Goal: Task Accomplishment & Management: Complete application form

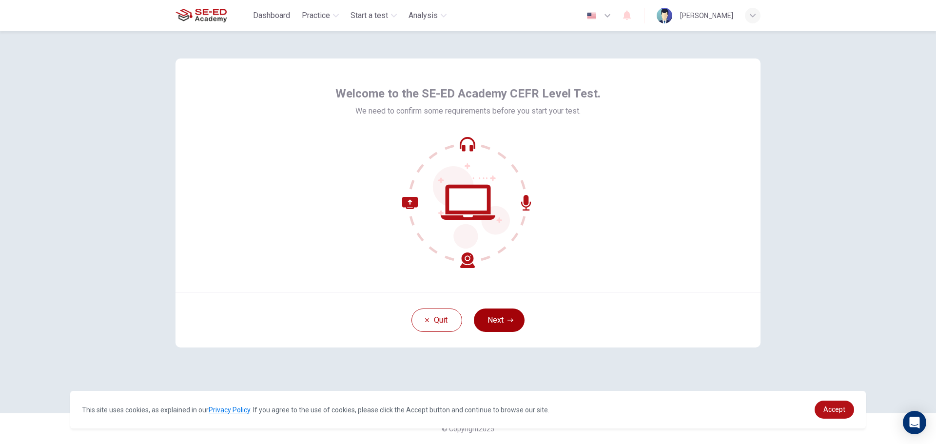
click at [497, 319] on button "Next" at bounding box center [499, 319] width 51 height 23
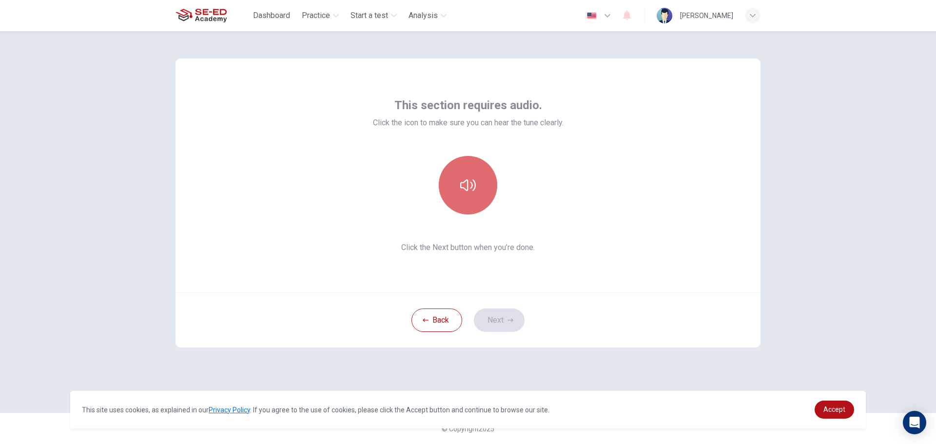
click at [461, 179] on icon "button" at bounding box center [468, 185] width 16 height 16
click at [508, 317] on icon "button" at bounding box center [510, 320] width 6 height 6
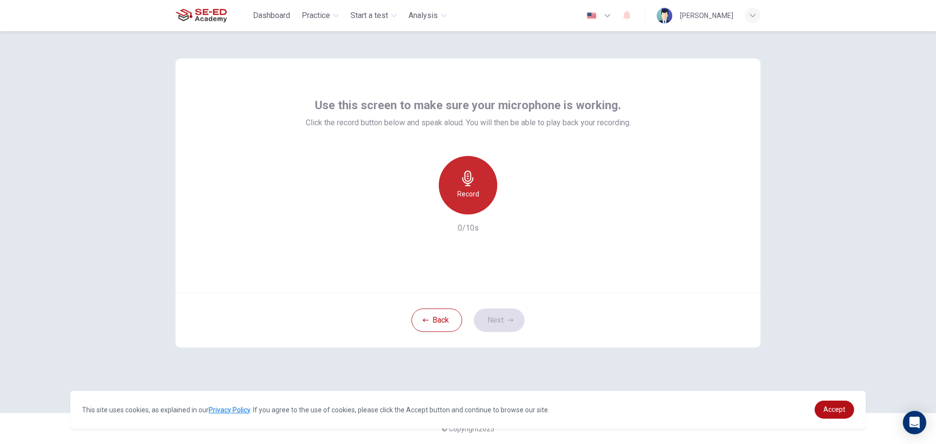
click at [466, 206] on div "Record" at bounding box center [468, 185] width 58 height 58
click at [498, 314] on button "Next" at bounding box center [499, 319] width 51 height 23
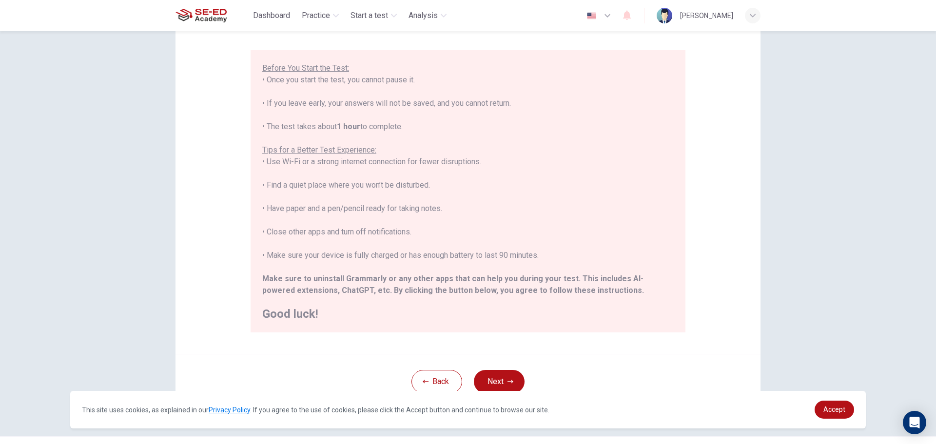
scroll to position [98, 0]
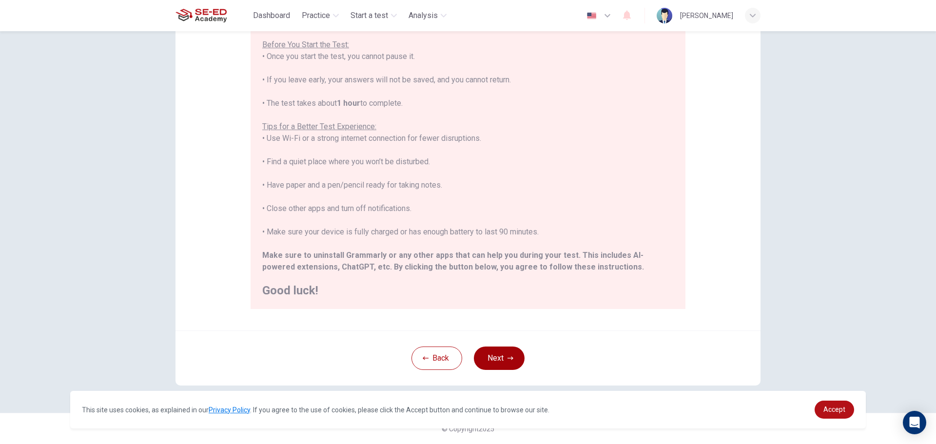
click at [508, 353] on button "Next" at bounding box center [499, 357] width 51 height 23
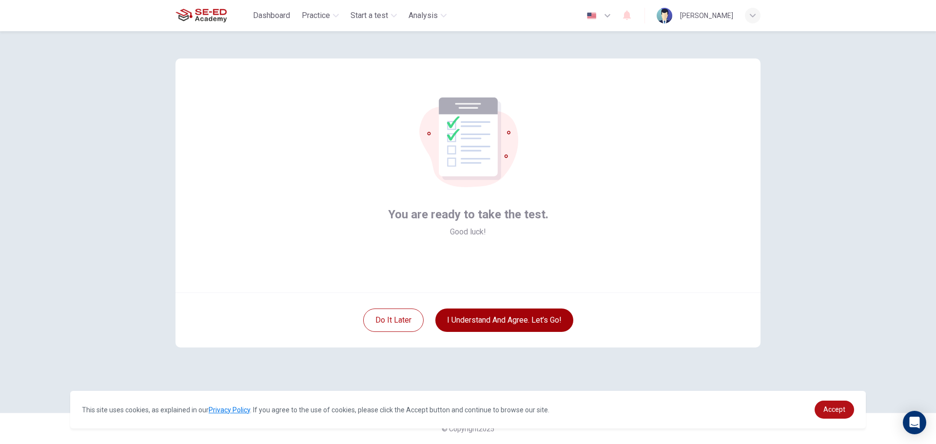
click at [524, 319] on button "I understand and agree. Let’s go!" at bounding box center [504, 319] width 138 height 23
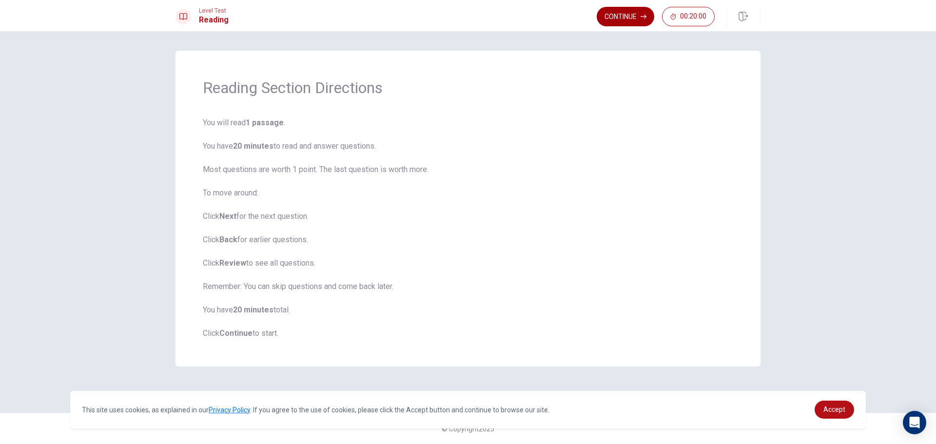
click at [631, 19] on button "Continue" at bounding box center [624, 16] width 57 height 19
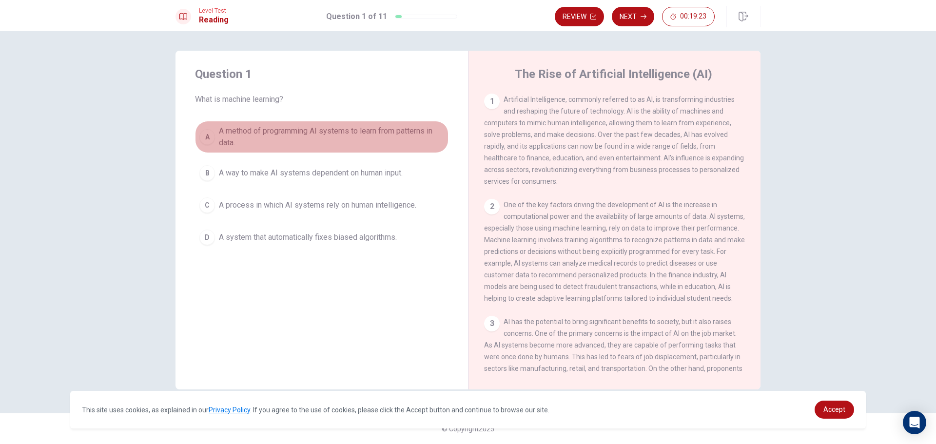
click at [206, 139] on div "A" at bounding box center [207, 137] width 16 height 16
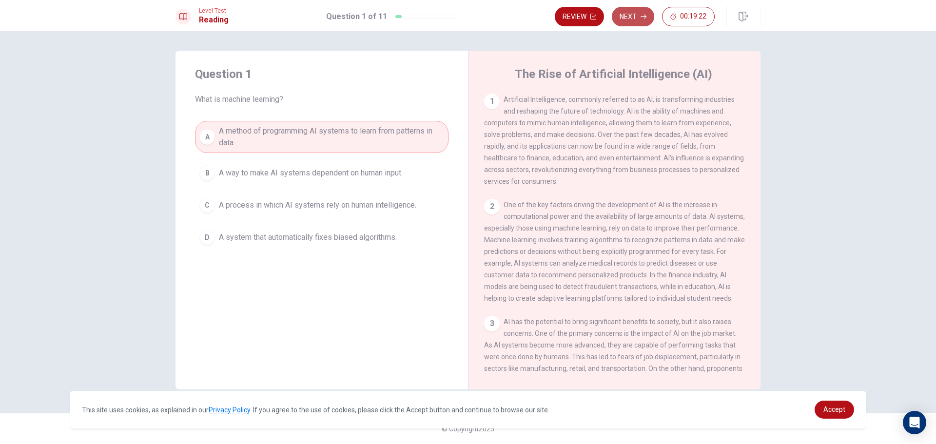
click at [631, 13] on button "Next" at bounding box center [633, 16] width 42 height 19
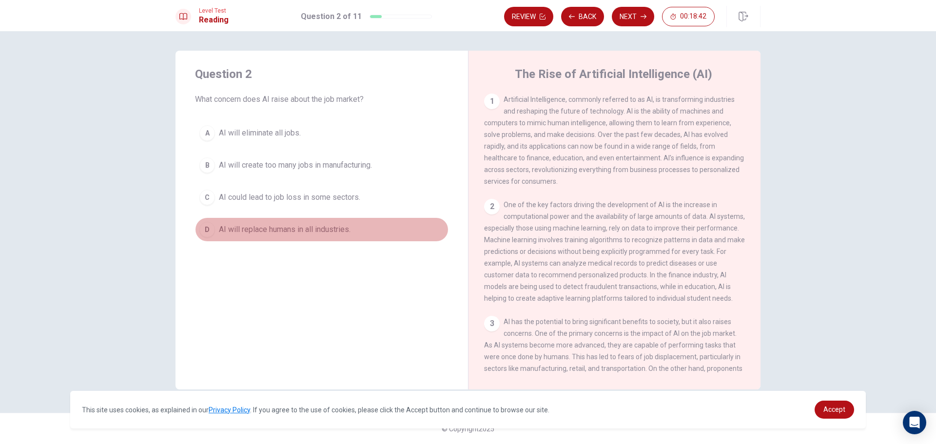
click at [202, 229] on div "D" at bounding box center [207, 230] width 16 height 16
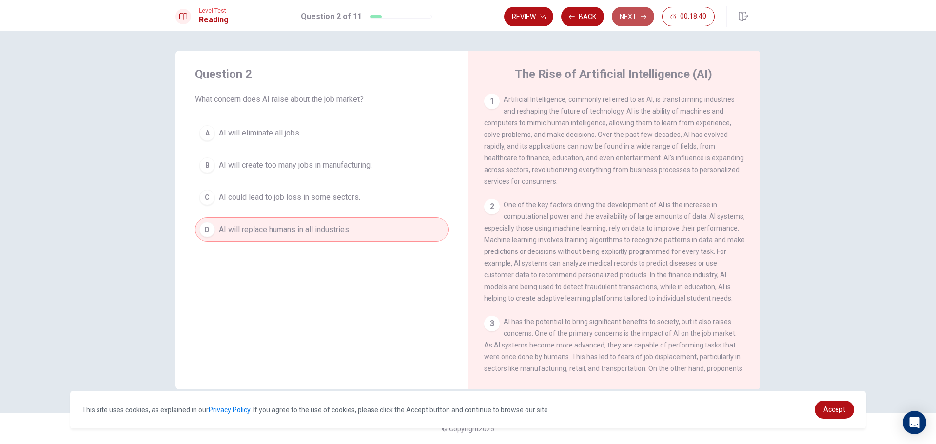
click at [633, 14] on button "Next" at bounding box center [633, 16] width 42 height 19
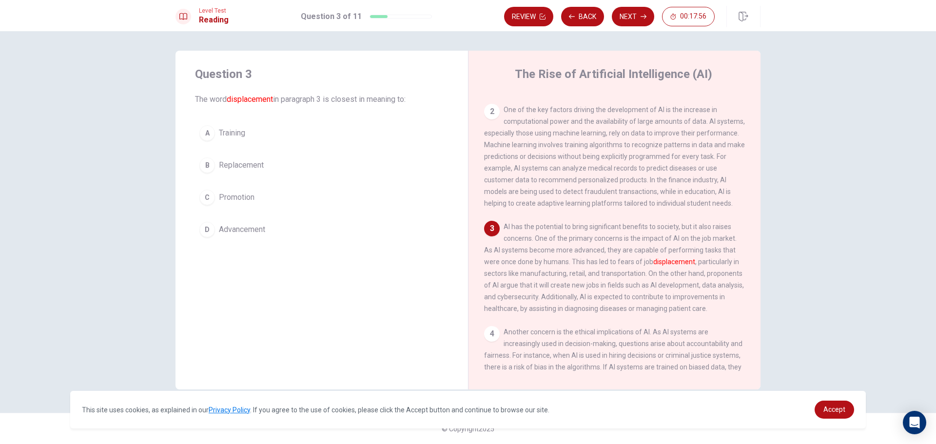
scroll to position [144, 0]
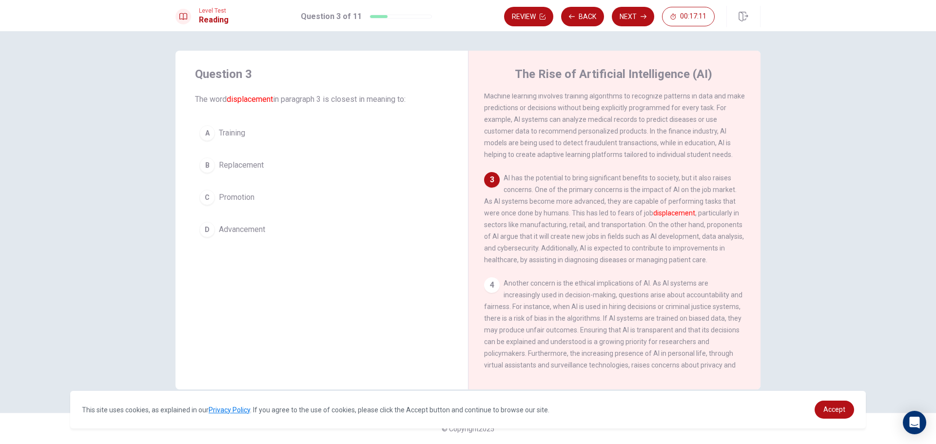
click at [207, 133] on div "A" at bounding box center [207, 133] width 16 height 16
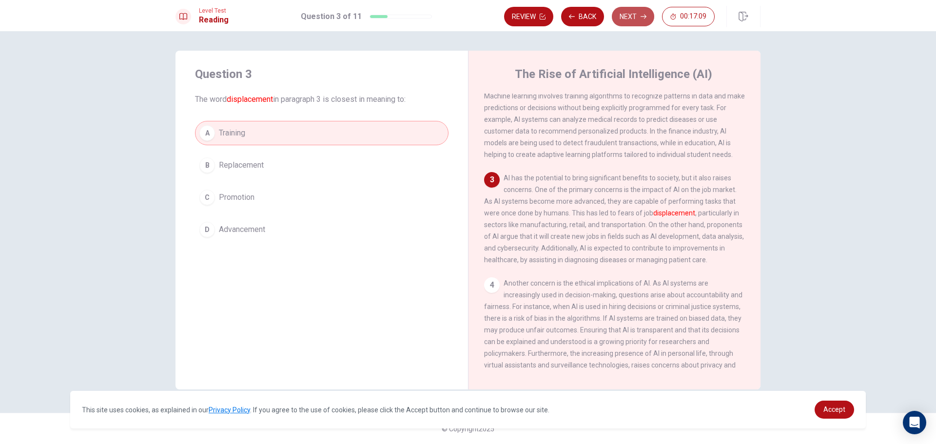
click at [628, 15] on button "Next" at bounding box center [633, 16] width 42 height 19
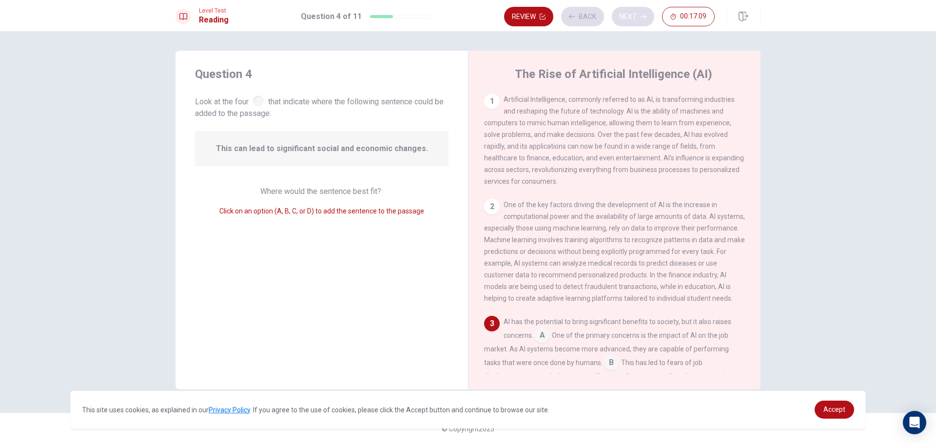
scroll to position [169, 0]
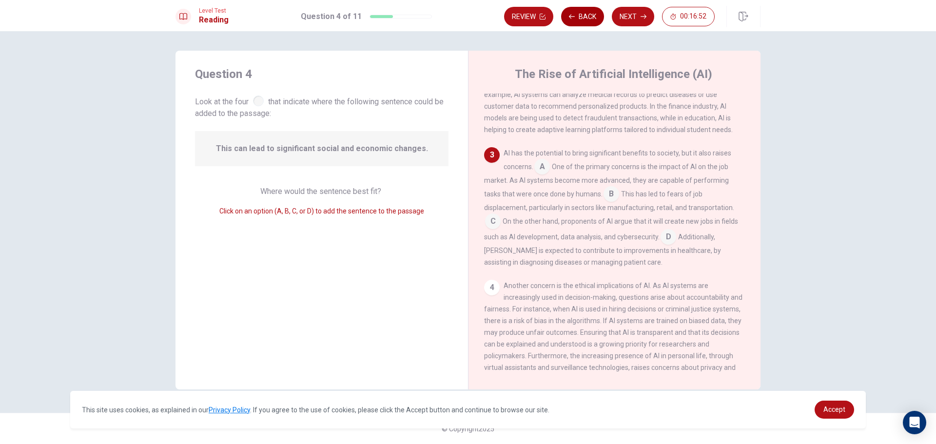
click at [577, 20] on button "Back" at bounding box center [582, 16] width 43 height 19
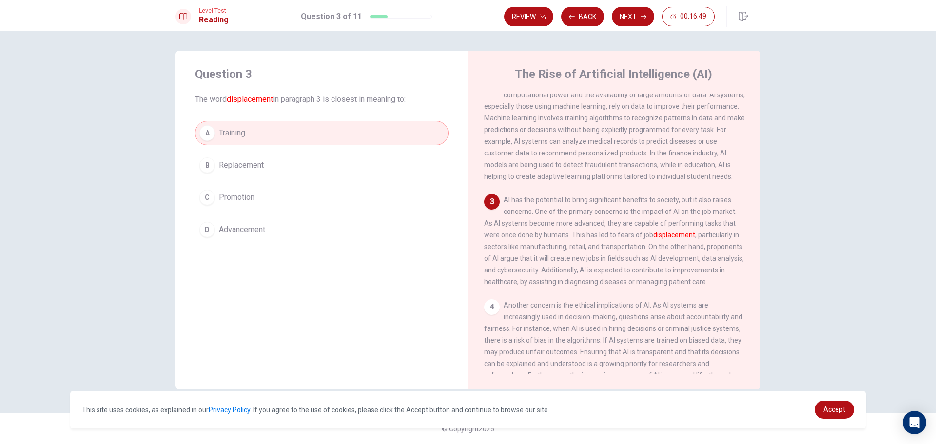
scroll to position [146, 0]
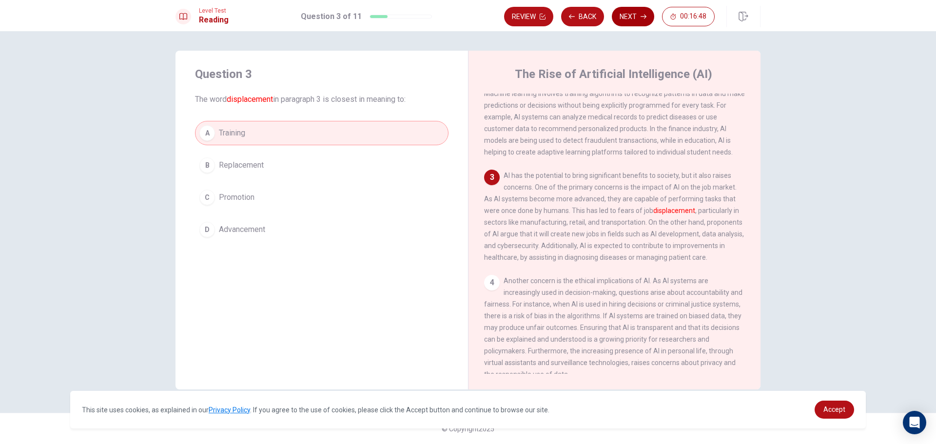
click at [622, 11] on button "Next" at bounding box center [633, 16] width 42 height 19
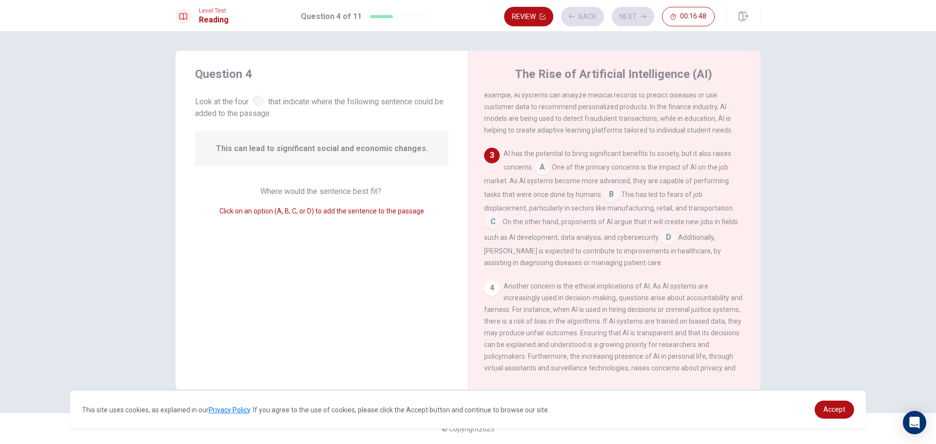
scroll to position [169, 0]
click at [578, 13] on button "Back" at bounding box center [582, 16] width 43 height 19
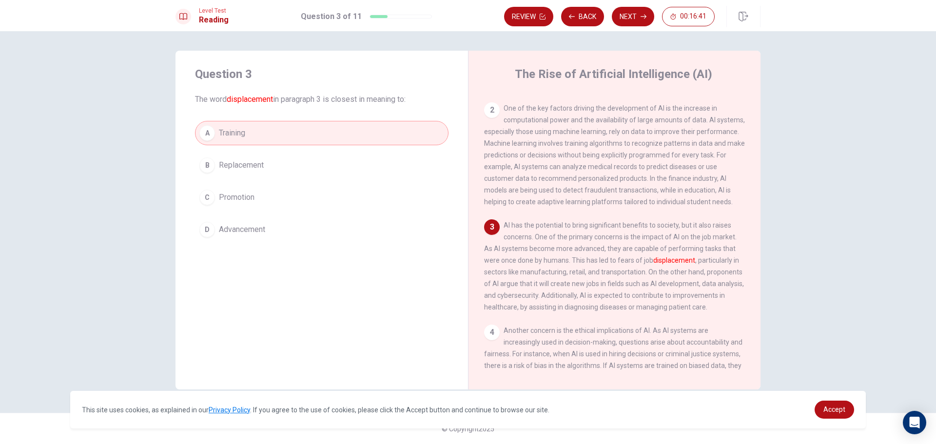
scroll to position [97, 0]
click at [639, 17] on button "Next" at bounding box center [633, 16] width 42 height 19
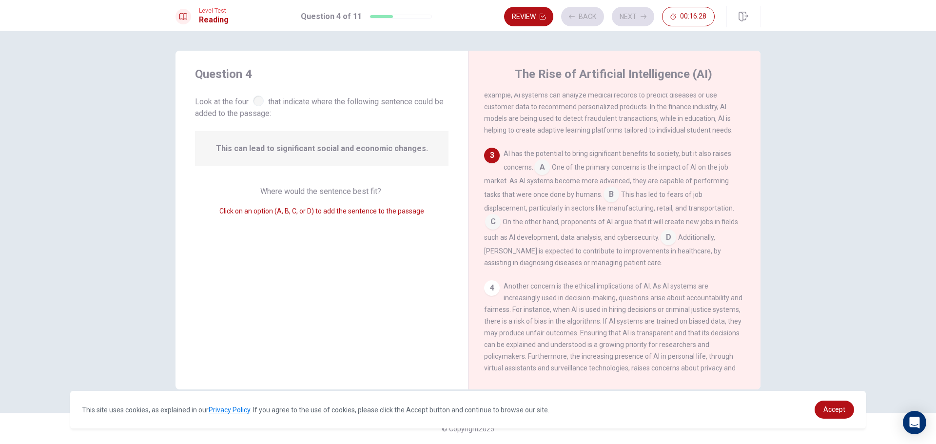
scroll to position [169, 0]
click at [590, 19] on button "Back" at bounding box center [582, 16] width 43 height 19
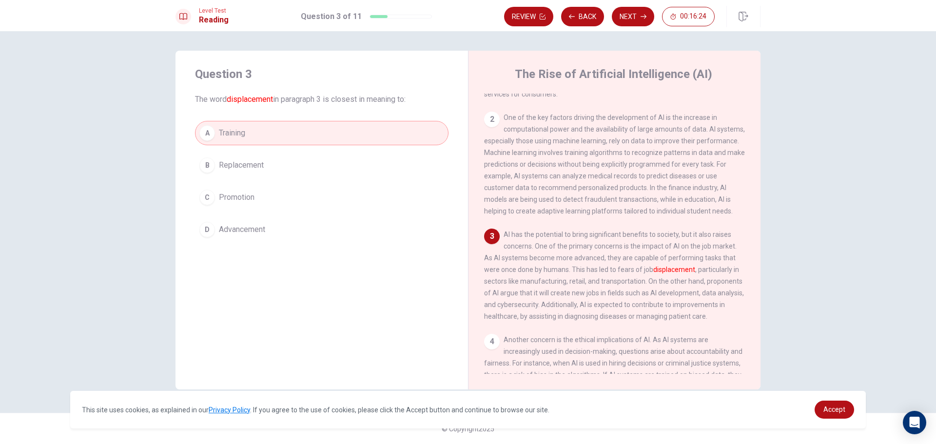
scroll to position [97, 0]
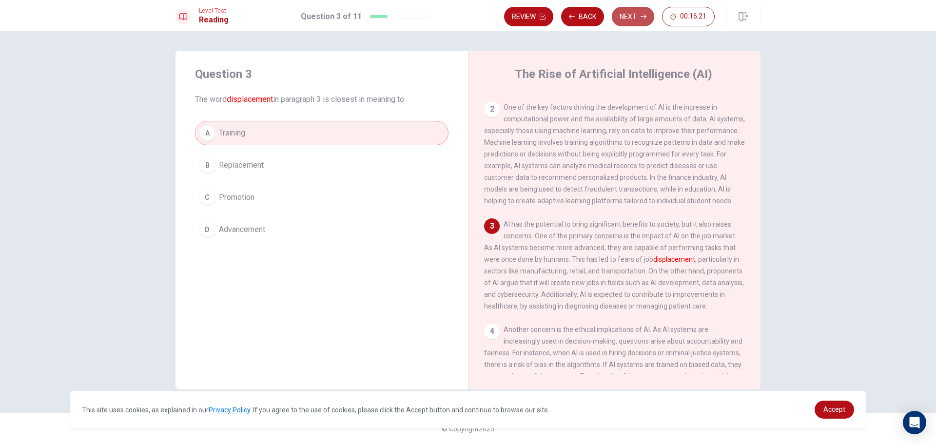
click at [638, 13] on button "Next" at bounding box center [633, 16] width 42 height 19
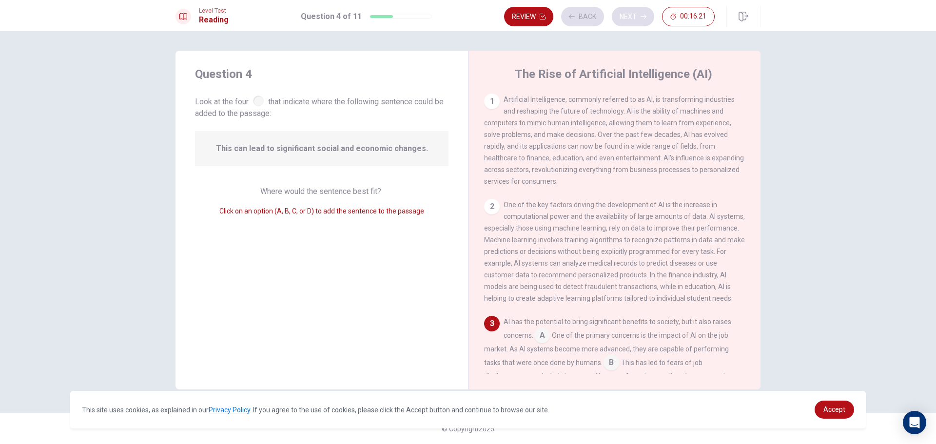
scroll to position [169, 0]
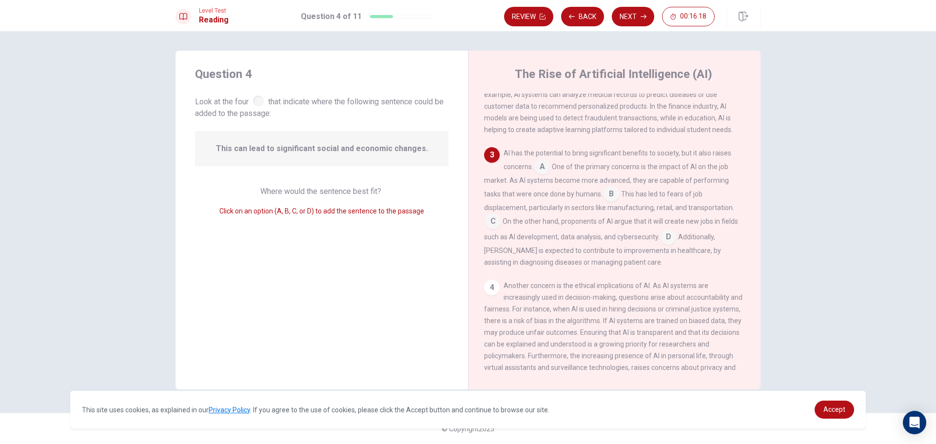
click at [545, 175] on input at bounding box center [542, 168] width 16 height 16
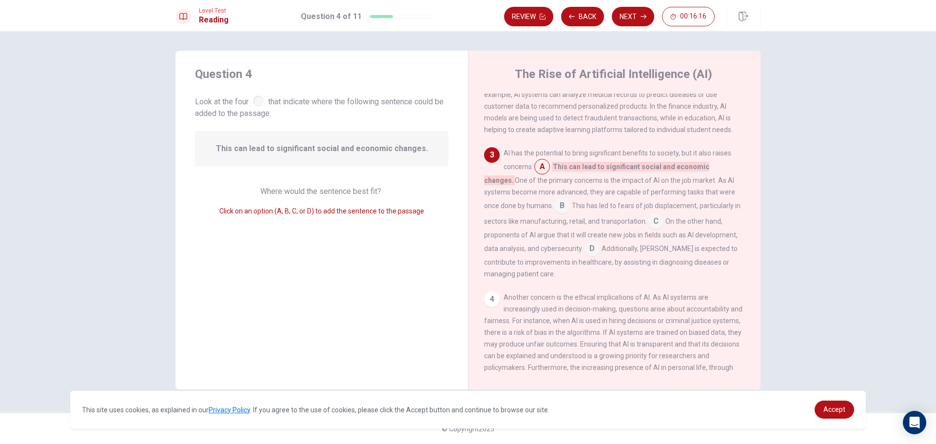
click at [545, 175] on input at bounding box center [542, 168] width 16 height 16
click at [370, 151] on span "This can lead to significant social and economic changes." at bounding box center [322, 149] width 212 height 12
click at [344, 152] on span "This can lead to significant social and economic changes." at bounding box center [322, 149] width 212 height 12
click at [554, 212] on input at bounding box center [562, 207] width 16 height 16
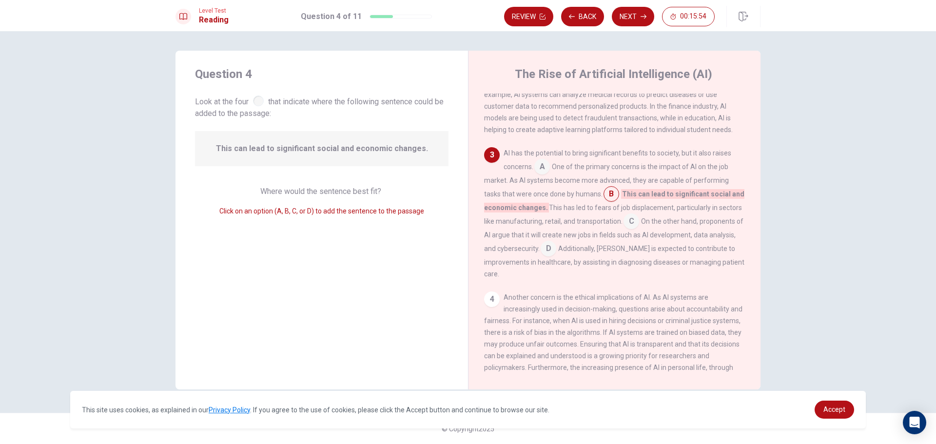
click at [627, 229] on input at bounding box center [631, 222] width 16 height 16
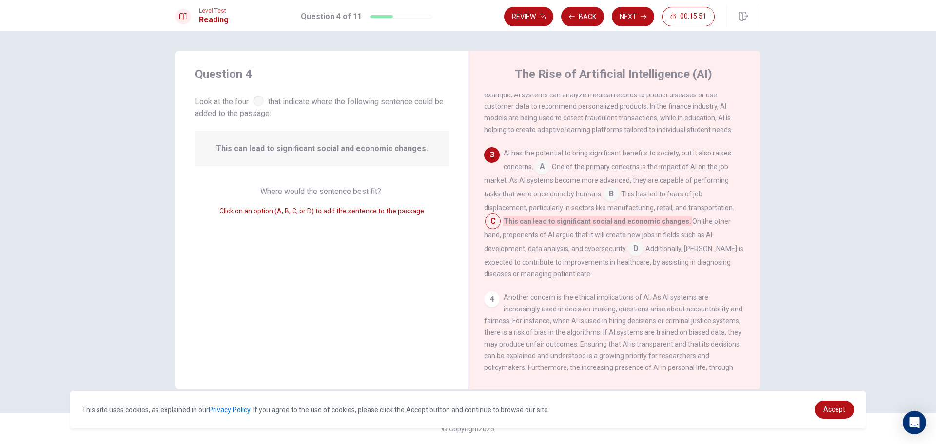
click at [628, 257] on input at bounding box center [636, 250] width 16 height 16
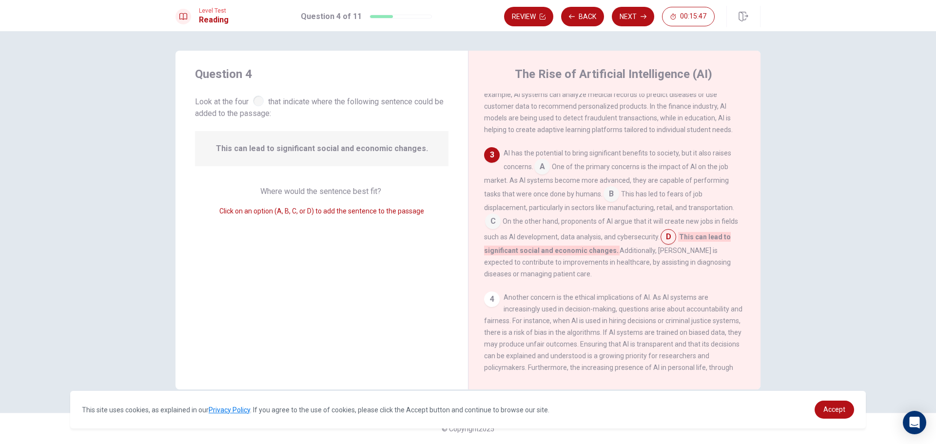
click at [669, 244] on input at bounding box center [668, 238] width 16 height 16
click at [378, 193] on span "Where would the sentence best fit?" at bounding box center [321, 191] width 123 height 9
click at [368, 192] on span "Where would the sentence best fit?" at bounding box center [321, 191] width 123 height 9
click at [361, 150] on span "This can lead to significant social and economic changes." at bounding box center [322, 149] width 212 height 12
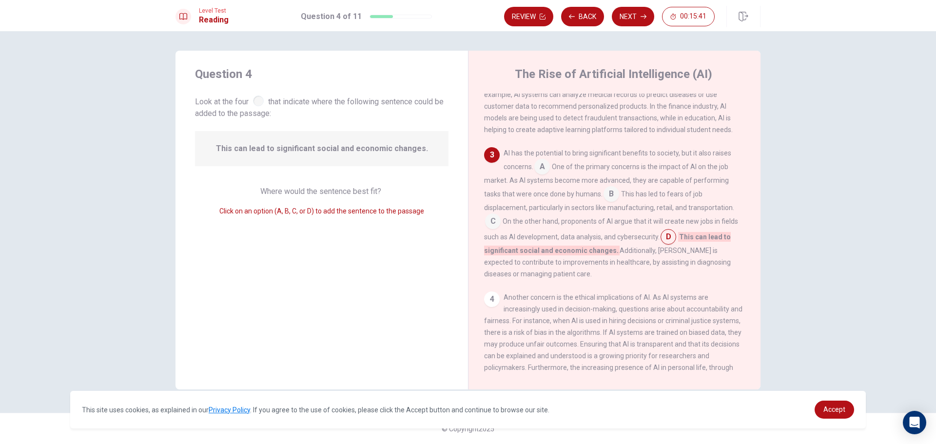
click at [340, 150] on span "This can lead to significant social and economic changes." at bounding box center [322, 149] width 212 height 12
drag, startPoint x: 215, startPoint y: 148, endPoint x: 291, endPoint y: 142, distance: 76.3
click at [290, 142] on div "This can lead to significant social and economic changes." at bounding box center [321, 148] width 253 height 35
click at [543, 175] on input at bounding box center [542, 168] width 16 height 16
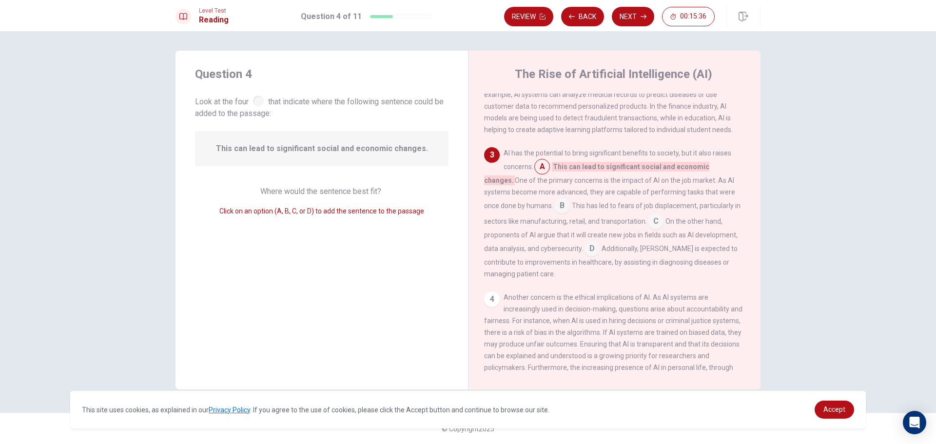
click at [554, 214] on input at bounding box center [562, 207] width 16 height 16
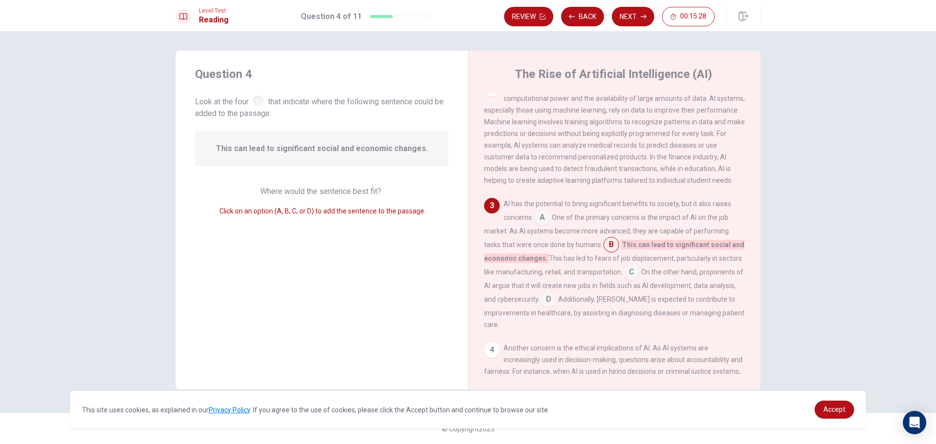
scroll to position [167, 0]
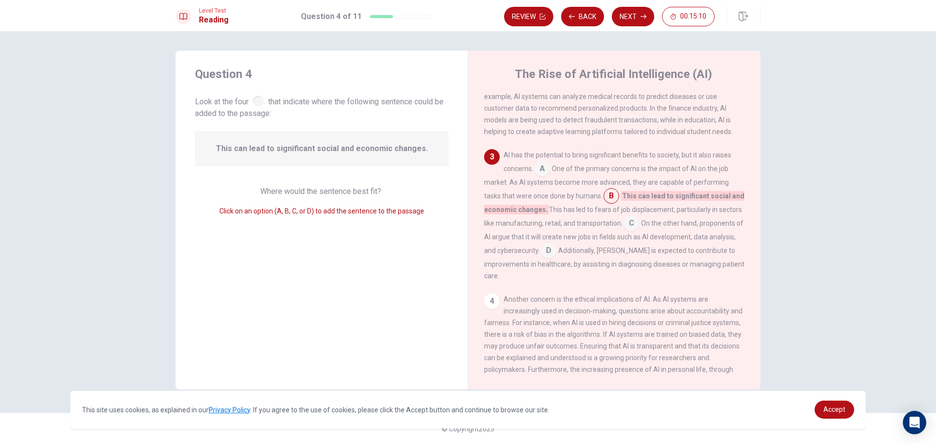
click at [547, 177] on input at bounding box center [542, 170] width 16 height 16
drag, startPoint x: 554, startPoint y: 176, endPoint x: 569, endPoint y: 175, distance: 15.1
click at [578, 170] on div "AI has the potential to bring significant benefits to society, but it also rais…" at bounding box center [614, 215] width 261 height 133
drag, startPoint x: 556, startPoint y: 177, endPoint x: 576, endPoint y: 181, distance: 20.4
click at [604, 183] on div "AI has the potential to bring significant benefits to society, but it also rais…" at bounding box center [614, 215] width 261 height 133
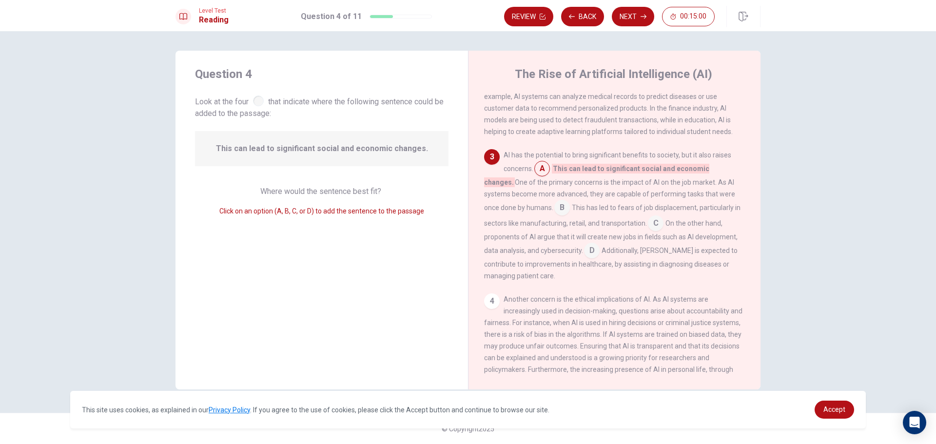
drag, startPoint x: 555, startPoint y: 174, endPoint x: 637, endPoint y: 176, distance: 81.9
click at [637, 176] on span "This can lead to significant social and economic changes." at bounding box center [596, 175] width 225 height 23
drag, startPoint x: 427, startPoint y: 146, endPoint x: 237, endPoint y: 151, distance: 190.1
click at [237, 151] on div "This can lead to significant social and economic changes." at bounding box center [321, 148] width 253 height 35
click at [262, 191] on span "Where would the sentence best fit?" at bounding box center [321, 191] width 123 height 9
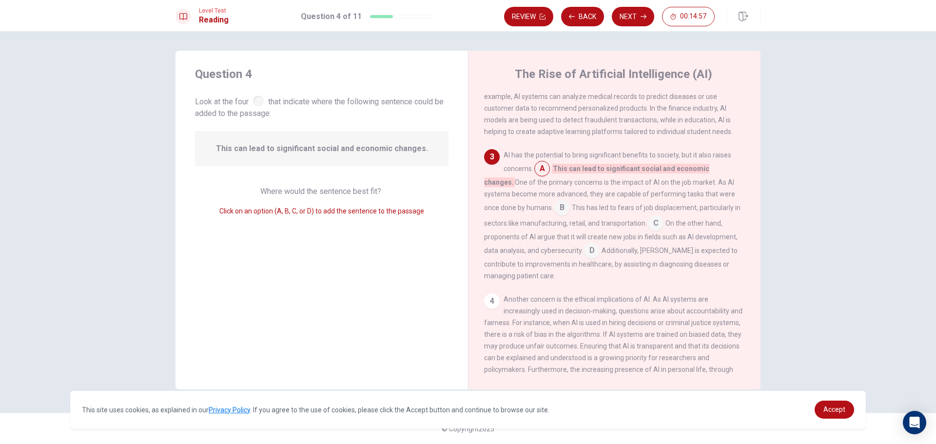
click at [268, 190] on span "Where would the sentence best fit?" at bounding box center [321, 191] width 123 height 9
drag, startPoint x: 275, startPoint y: 187, endPoint x: 318, endPoint y: 199, distance: 44.9
click at [277, 188] on span "Where would the sentence best fit?" at bounding box center [321, 191] width 123 height 9
click at [330, 192] on span "Where would the sentence best fit?" at bounding box center [321, 191] width 123 height 9
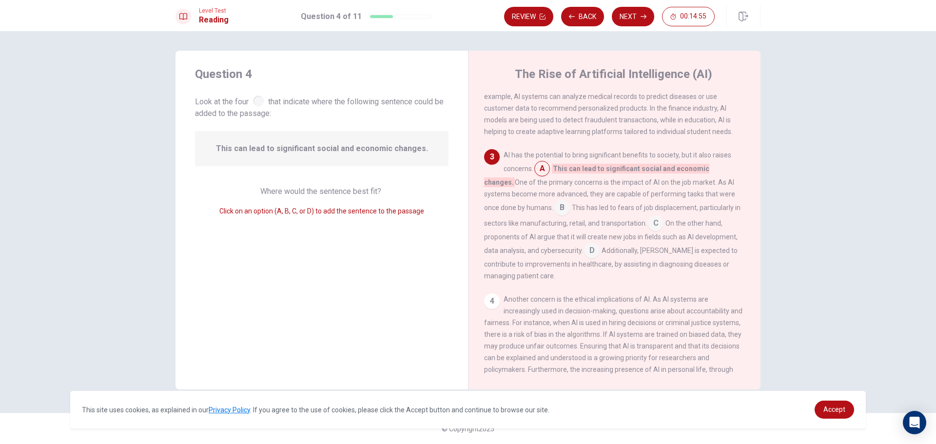
click at [330, 192] on span "Where would the sentence best fit?" at bounding box center [321, 191] width 123 height 9
click at [544, 177] on input at bounding box center [542, 170] width 16 height 16
click at [554, 216] on input at bounding box center [562, 209] width 16 height 16
click at [438, 249] on div "Question 4 Look at the four that indicate where the following sentence could be…" at bounding box center [321, 220] width 292 height 339
click at [608, 205] on input at bounding box center [611, 197] width 16 height 16
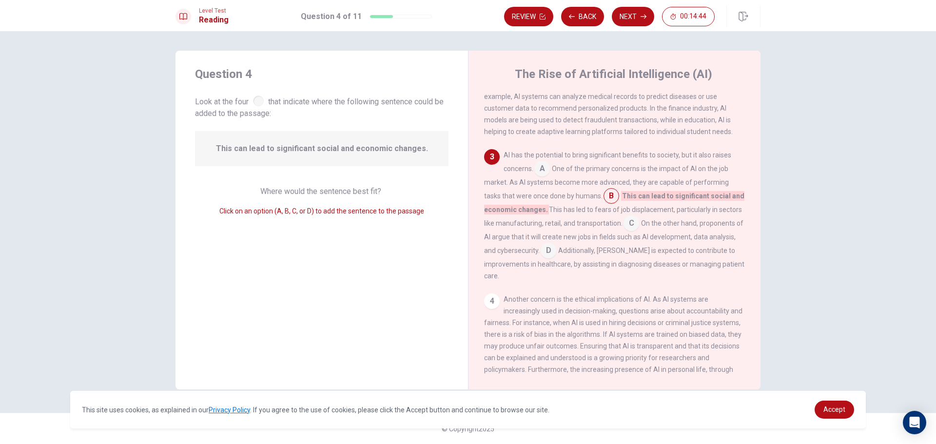
click at [539, 177] on input at bounding box center [542, 170] width 16 height 16
click at [584, 259] on input at bounding box center [592, 252] width 16 height 16
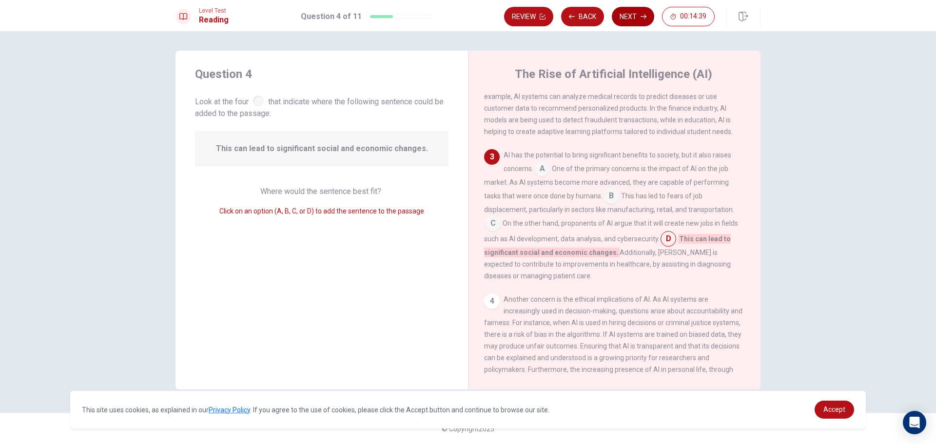
click at [618, 17] on button "Next" at bounding box center [633, 16] width 42 height 19
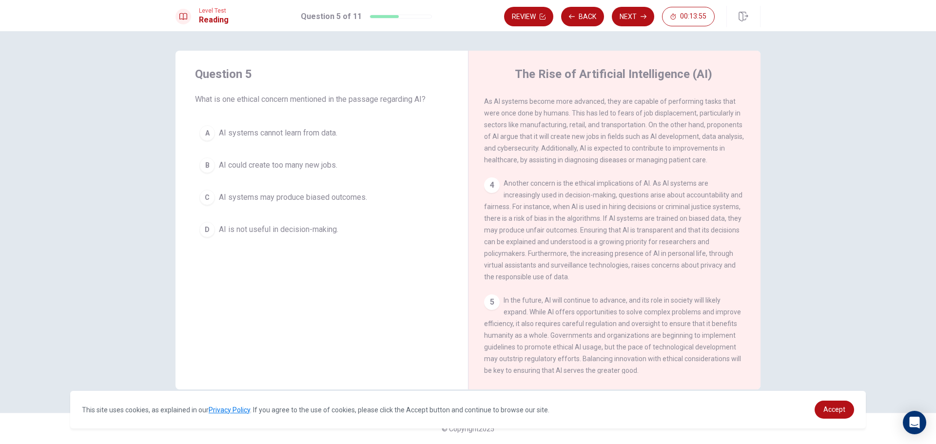
scroll to position [290, 0]
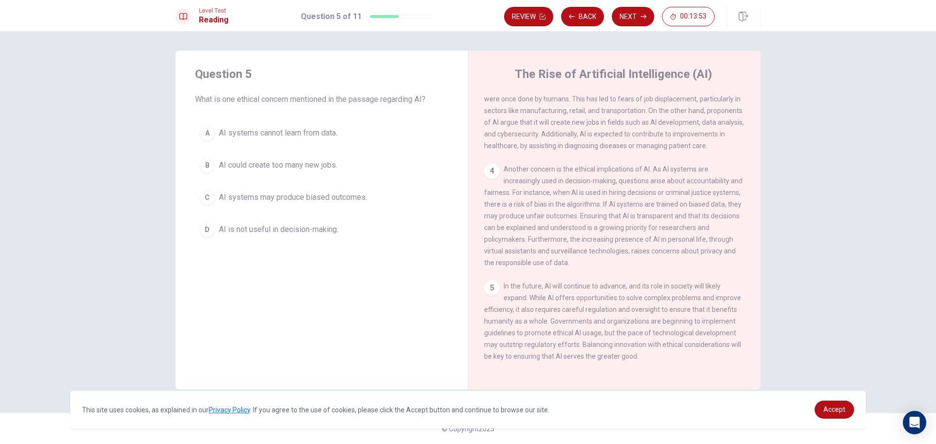
click at [494, 164] on div "4" at bounding box center [492, 171] width 16 height 16
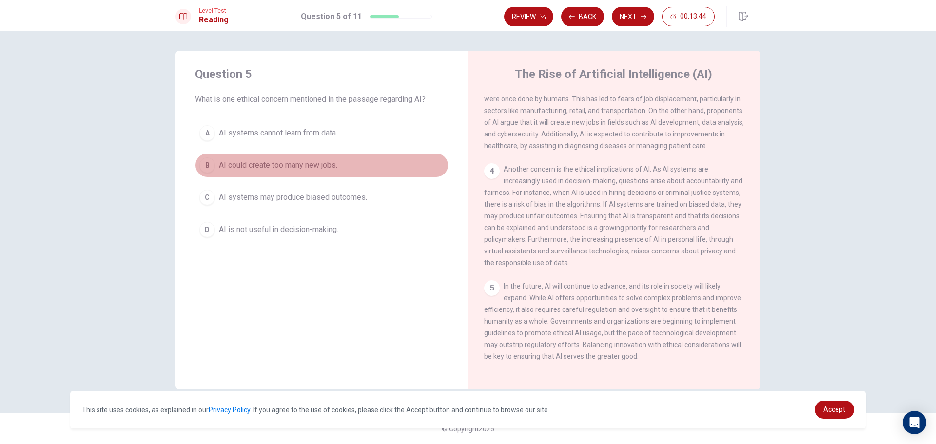
click at [206, 166] on div "B" at bounding box center [207, 165] width 16 height 16
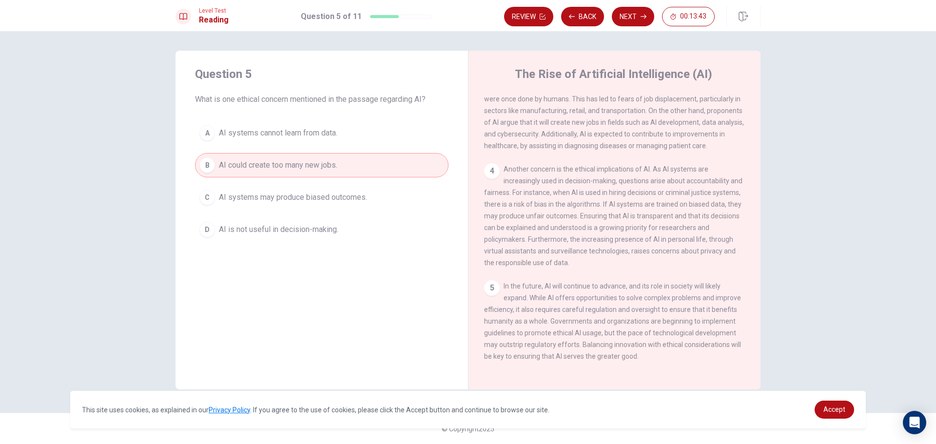
click at [206, 166] on div "B" at bounding box center [207, 165] width 16 height 16
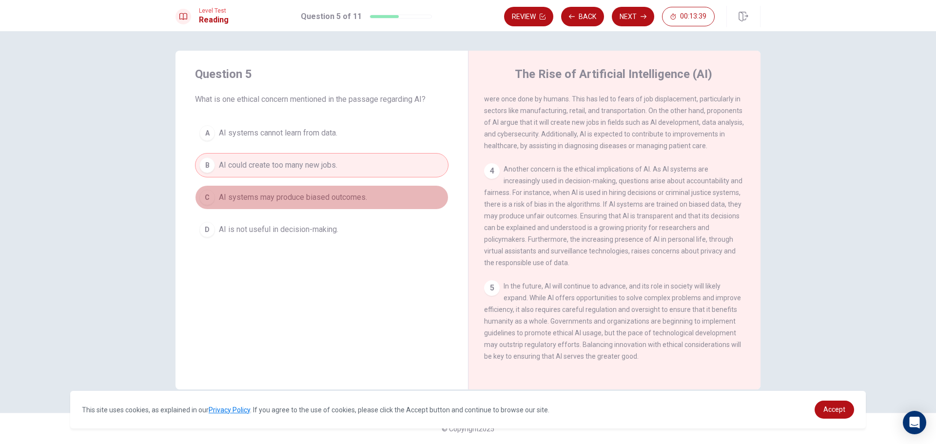
click at [206, 201] on div "C" at bounding box center [207, 198] width 16 height 16
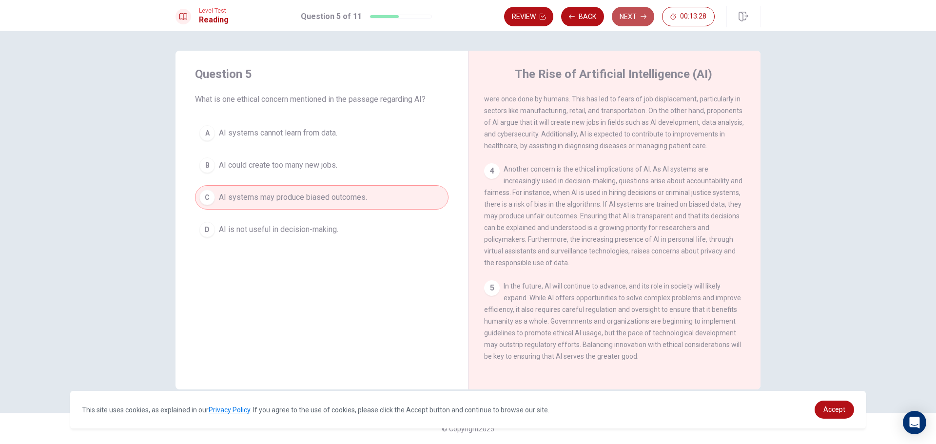
click at [629, 16] on button "Next" at bounding box center [633, 16] width 42 height 19
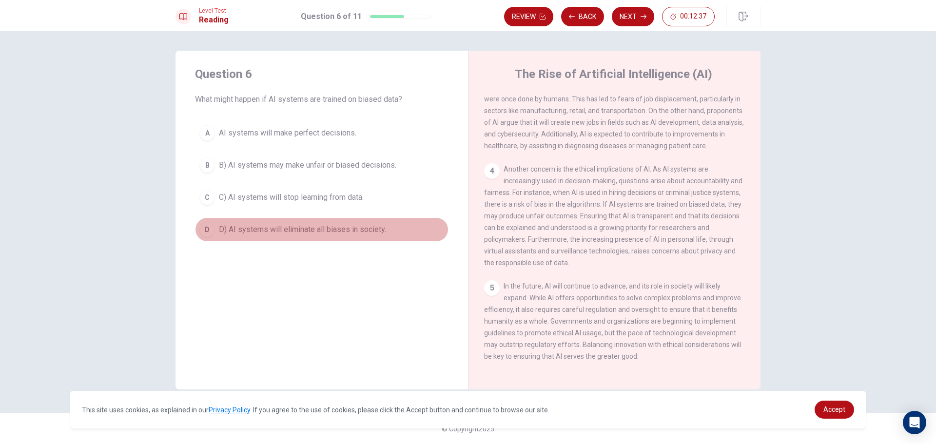
click at [211, 229] on div "D" at bounding box center [207, 230] width 16 height 16
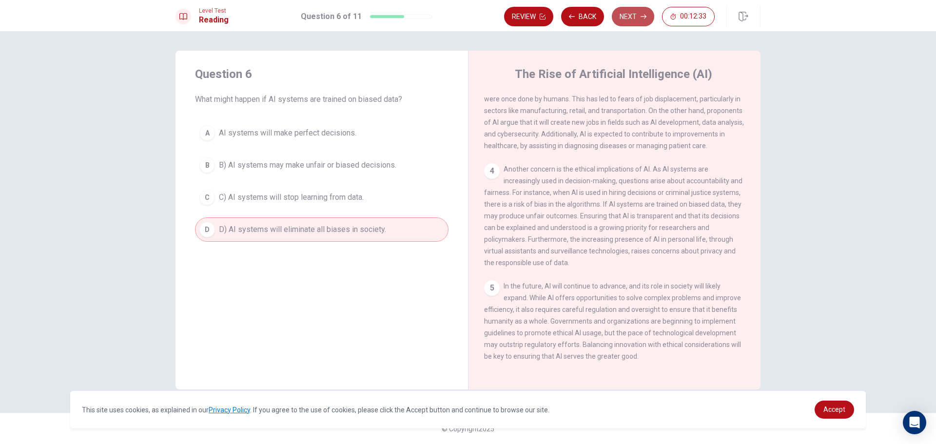
click at [632, 12] on button "Next" at bounding box center [633, 16] width 42 height 19
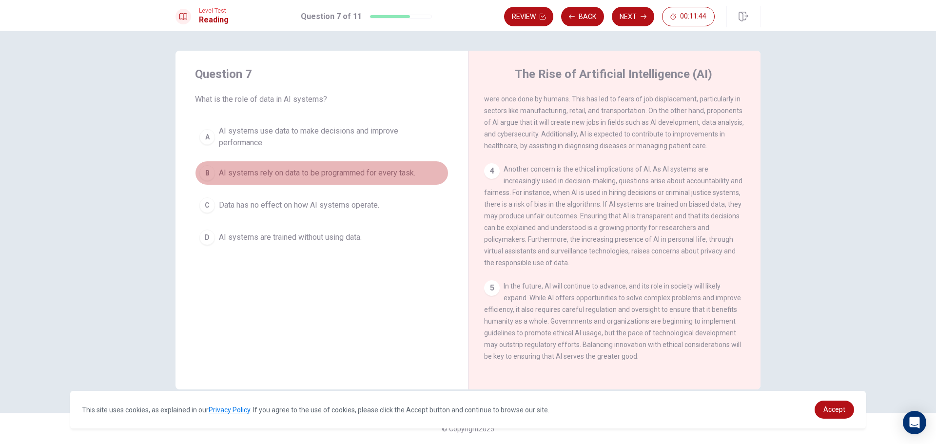
click at [204, 172] on div "B" at bounding box center [207, 173] width 16 height 16
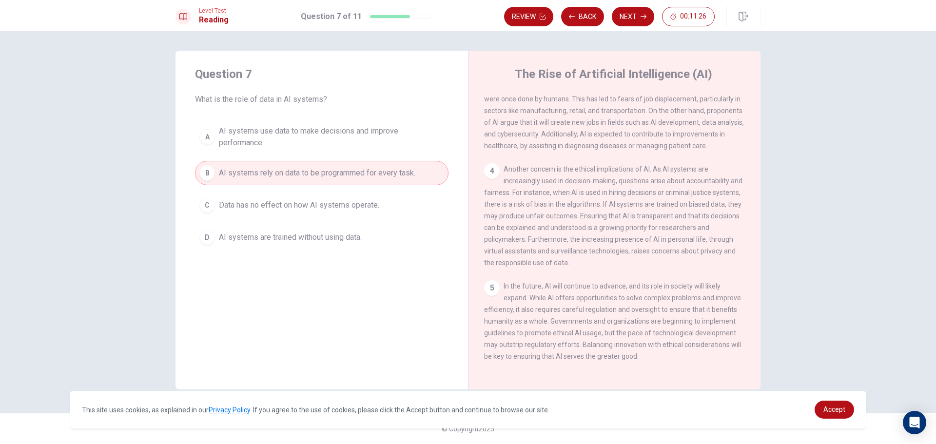
scroll to position [241, 0]
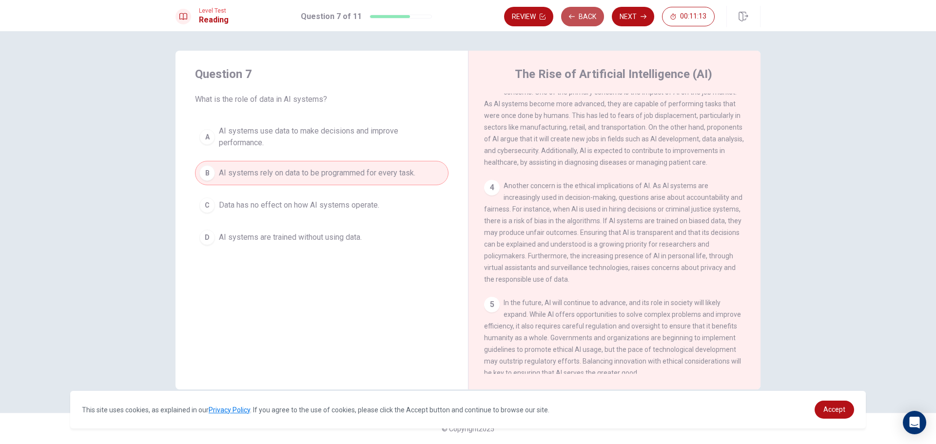
click at [575, 18] on button "Back" at bounding box center [582, 16] width 43 height 19
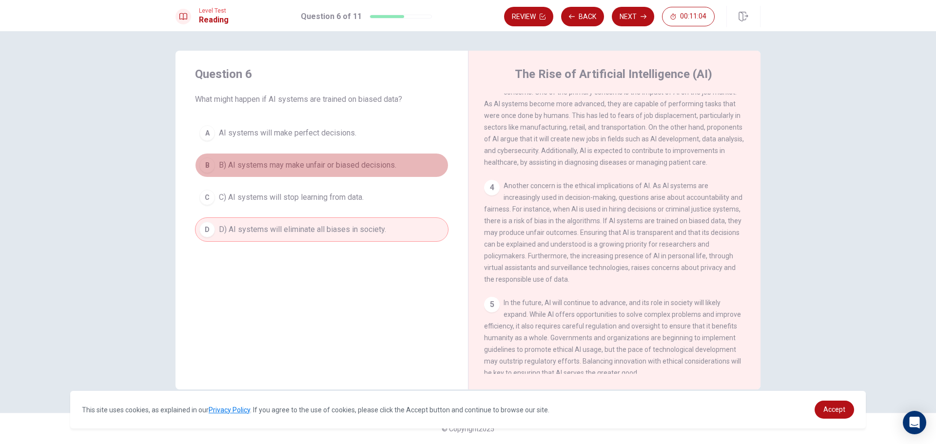
click at [202, 165] on div "B" at bounding box center [207, 165] width 16 height 16
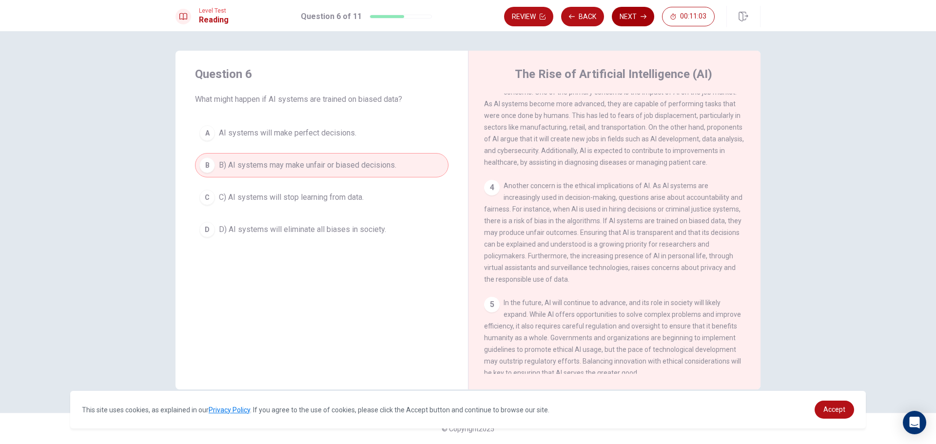
click at [644, 15] on icon "button" at bounding box center [643, 17] width 6 height 4
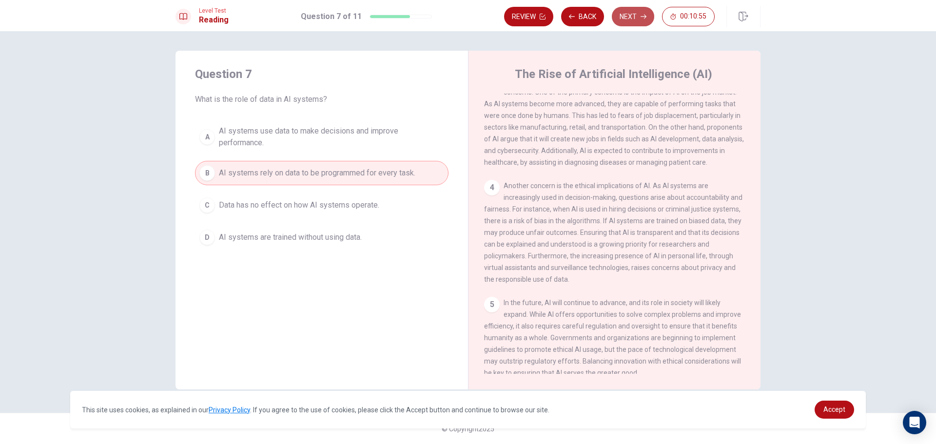
click at [632, 12] on button "Next" at bounding box center [633, 16] width 42 height 19
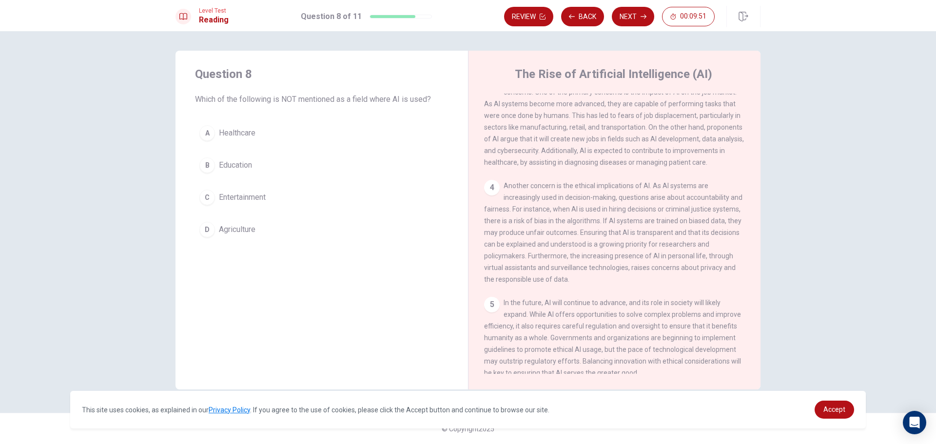
click at [204, 132] on div "A" at bounding box center [207, 133] width 16 height 16
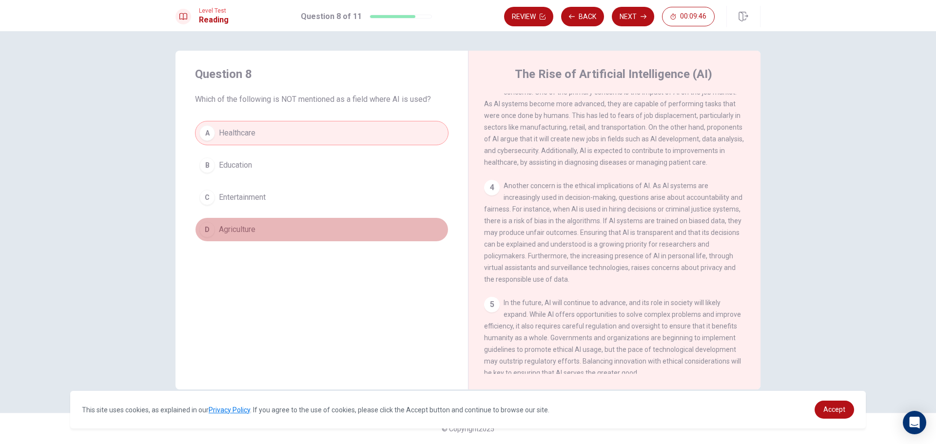
click at [207, 231] on div "D" at bounding box center [207, 230] width 16 height 16
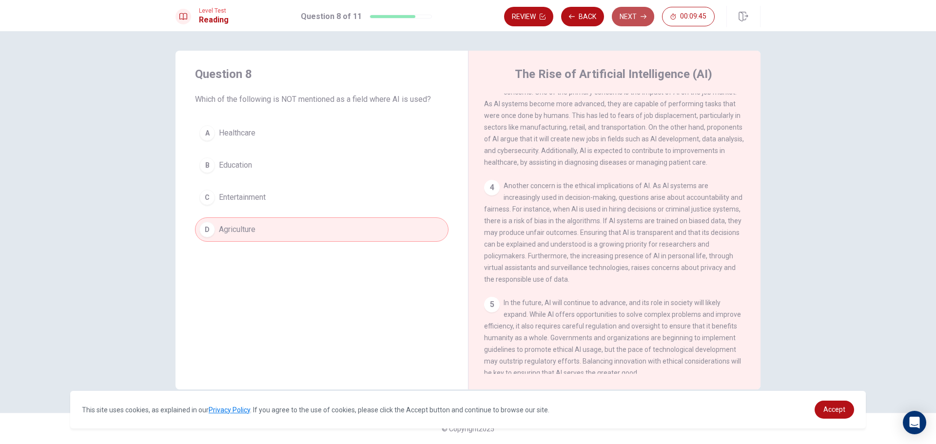
click at [639, 13] on button "Next" at bounding box center [633, 16] width 42 height 19
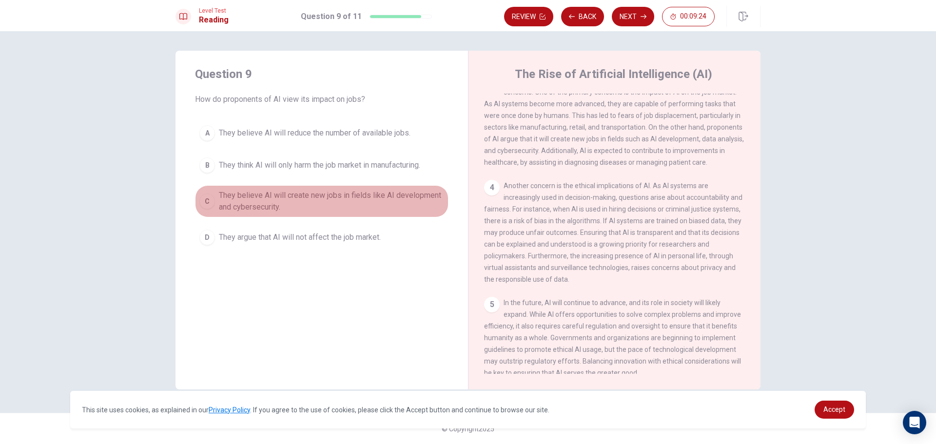
click at [209, 207] on div "C" at bounding box center [207, 201] width 16 height 16
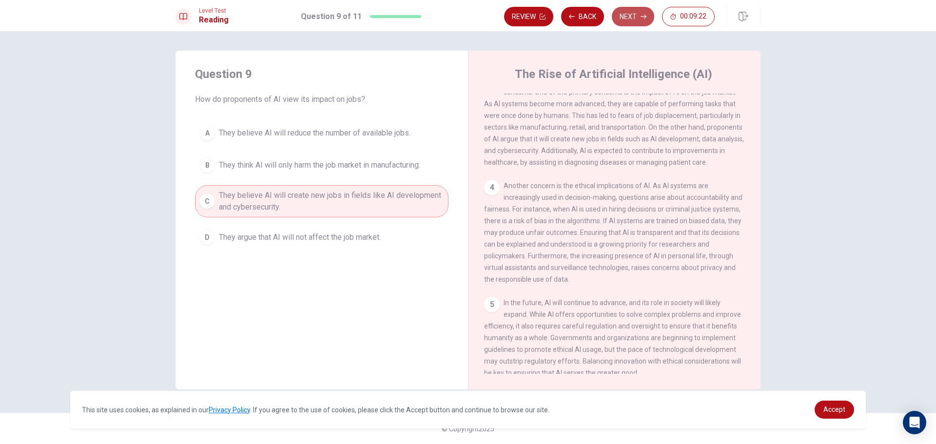
click at [632, 11] on button "Next" at bounding box center [633, 16] width 42 height 19
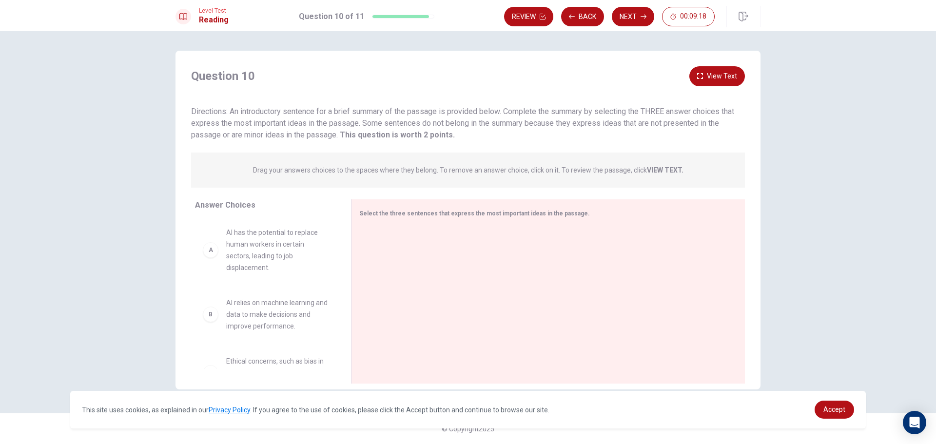
drag, startPoint x: 343, startPoint y: 259, endPoint x: 341, endPoint y: 272, distance: 13.3
click at [341, 272] on div "Answer Choices A AI has the potential to replace human workers in certain secto…" at bounding box center [262, 293] width 175 height 189
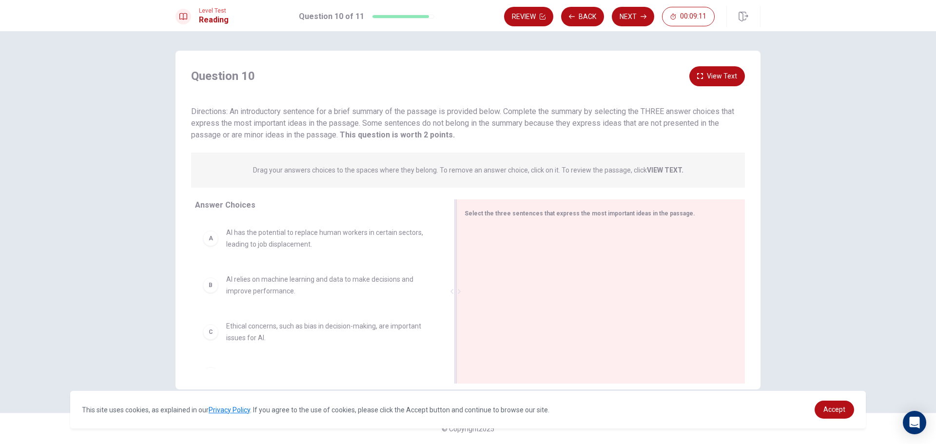
drag, startPoint x: 345, startPoint y: 266, endPoint x: 707, endPoint y: 250, distance: 361.4
click at [707, 250] on div "Select the three sentences that express the most important ideas in the passage." at bounding box center [600, 291] width 288 height 184
click at [488, 211] on span "Select the three sentences that express the most important ideas in the passage." at bounding box center [579, 213] width 230 height 7
click at [212, 248] on div "A AI has the potential to replace human workers in certain sectors, leading to …" at bounding box center [318, 238] width 230 height 23
drag, startPoint x: 210, startPoint y: 240, endPoint x: 210, endPoint y: 230, distance: 9.7
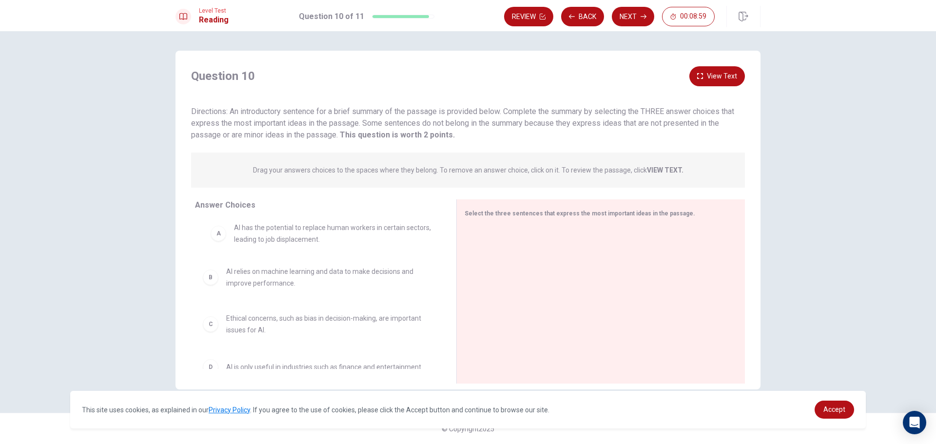
drag, startPoint x: 213, startPoint y: 241, endPoint x: 221, endPoint y: 248, distance: 10.4
drag, startPoint x: 212, startPoint y: 243, endPoint x: 483, endPoint y: 224, distance: 271.6
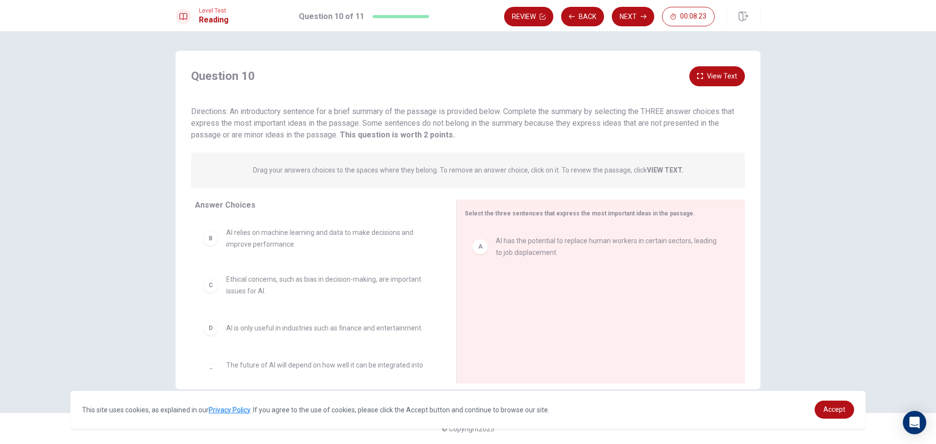
drag, startPoint x: 442, startPoint y: 288, endPoint x: 444, endPoint y: 308, distance: 20.6
click at [444, 308] on div "B AI relies on machine learning and data to make decisions and improve performa…" at bounding box center [321, 294] width 253 height 150
drag, startPoint x: 440, startPoint y: 319, endPoint x: 440, endPoint y: 359, distance: 39.5
click at [440, 359] on div "B AI relies on machine learning and data to make decisions and improve performa…" at bounding box center [321, 294] width 253 height 150
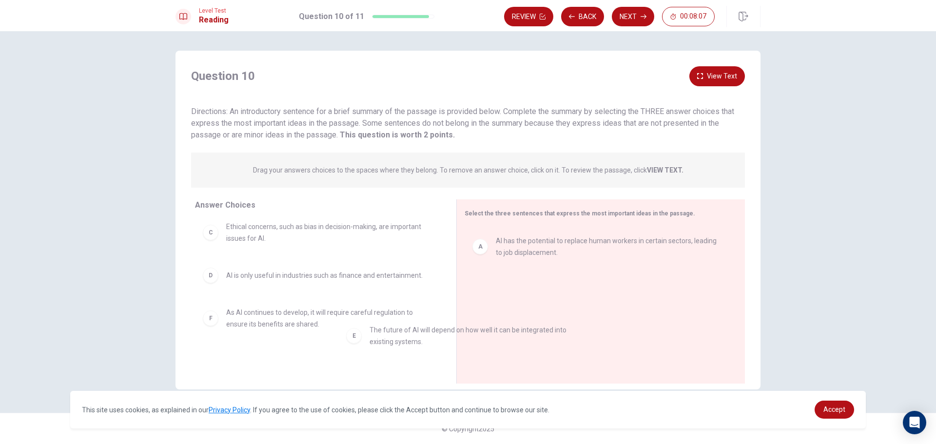
scroll to position [53, 0]
drag, startPoint x: 209, startPoint y: 325, endPoint x: 485, endPoint y: 284, distance: 278.9
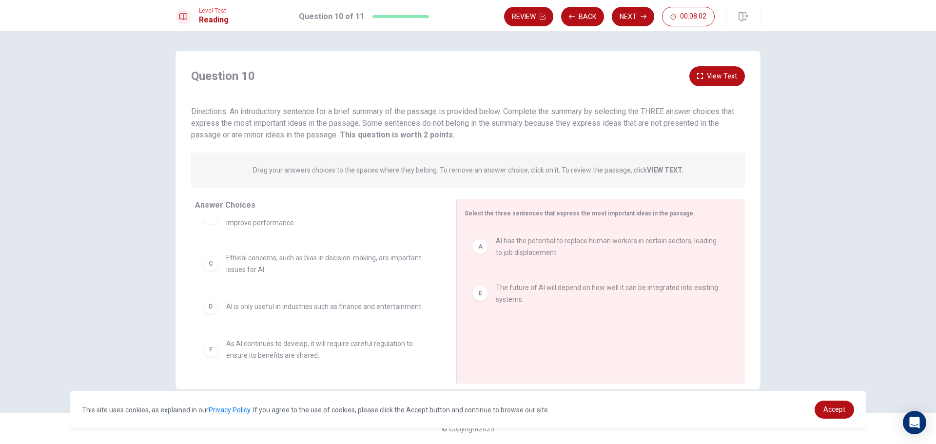
scroll to position [0, 0]
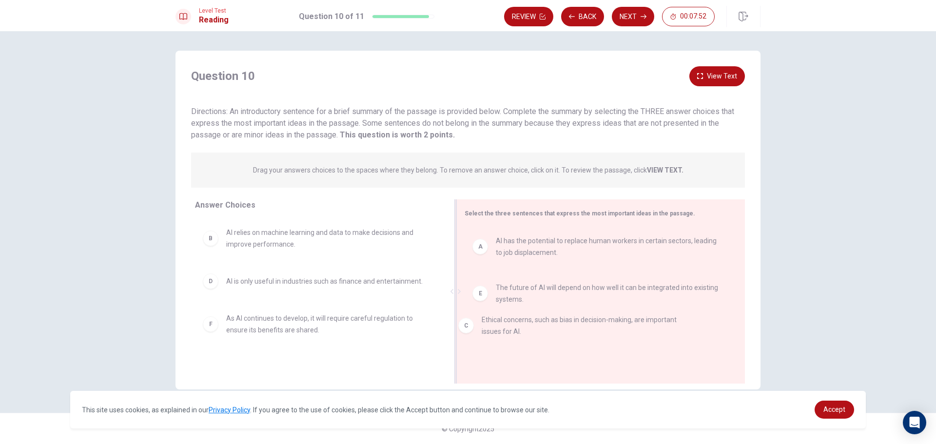
drag, startPoint x: 216, startPoint y: 285, endPoint x: 487, endPoint y: 329, distance: 274.5
click at [642, 19] on button "Next" at bounding box center [633, 16] width 42 height 19
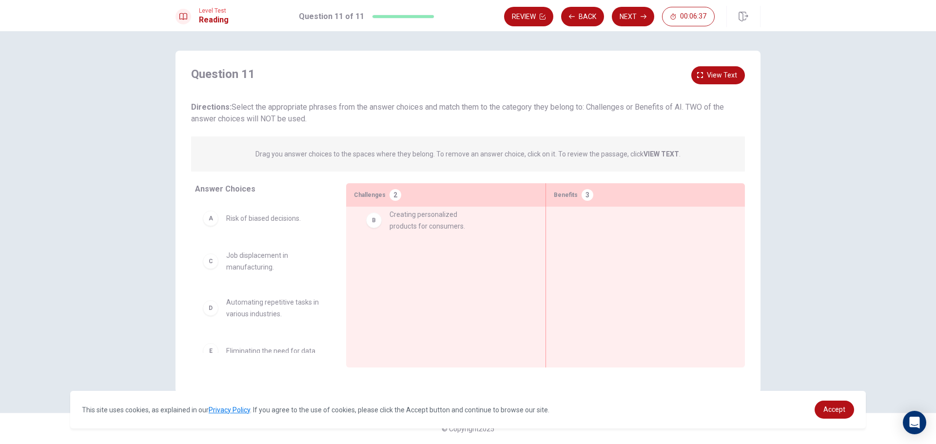
drag, startPoint x: 211, startPoint y: 213, endPoint x: 376, endPoint y: 224, distance: 165.0
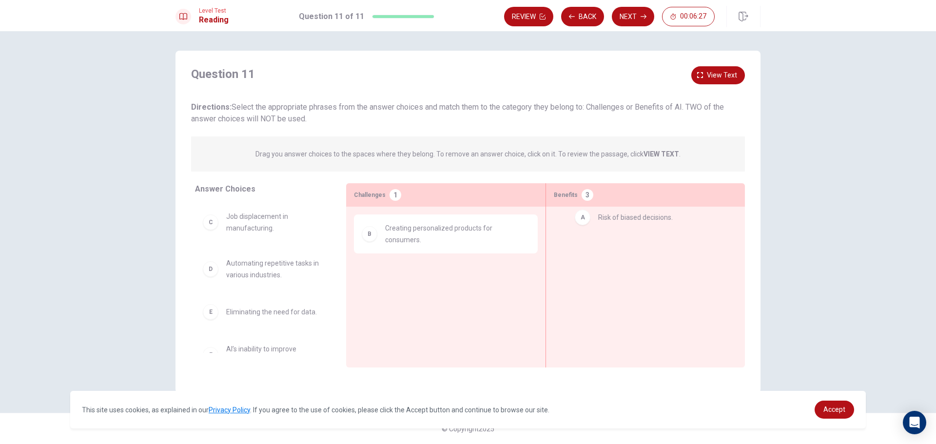
drag, startPoint x: 213, startPoint y: 222, endPoint x: 588, endPoint y: 221, distance: 374.7
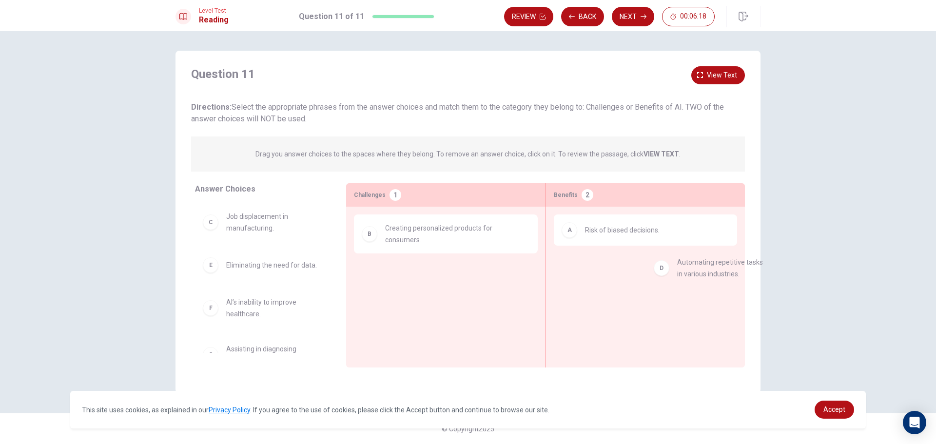
drag, startPoint x: 212, startPoint y: 273, endPoint x: 650, endPoint y: 276, distance: 438.1
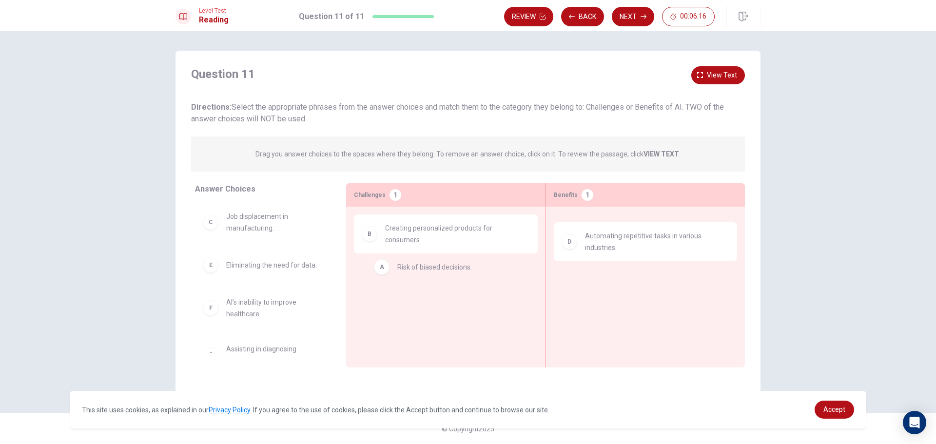
drag, startPoint x: 565, startPoint y: 233, endPoint x: 364, endPoint y: 273, distance: 204.6
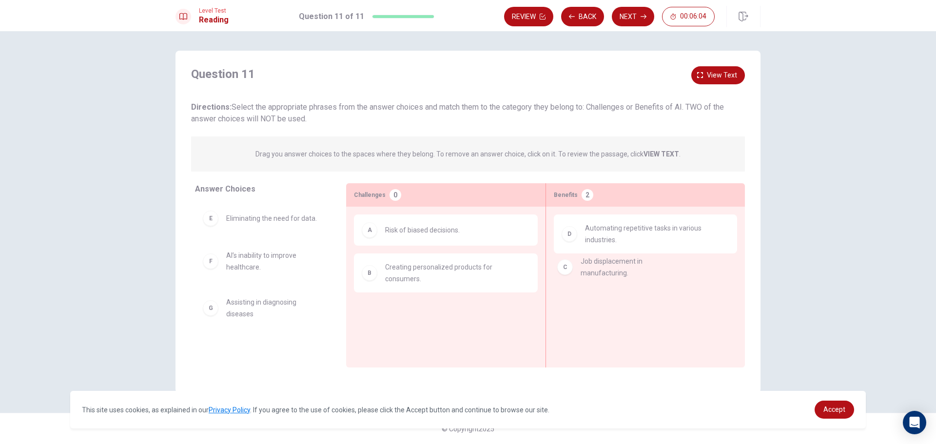
drag, startPoint x: 212, startPoint y: 224, endPoint x: 569, endPoint y: 269, distance: 359.5
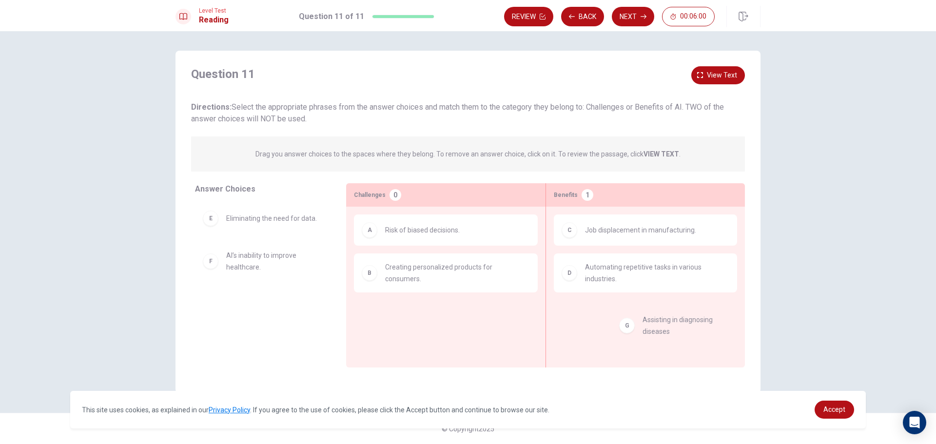
drag, startPoint x: 215, startPoint y: 314, endPoint x: 639, endPoint y: 333, distance: 424.3
click at [625, 10] on button "Next" at bounding box center [633, 16] width 42 height 19
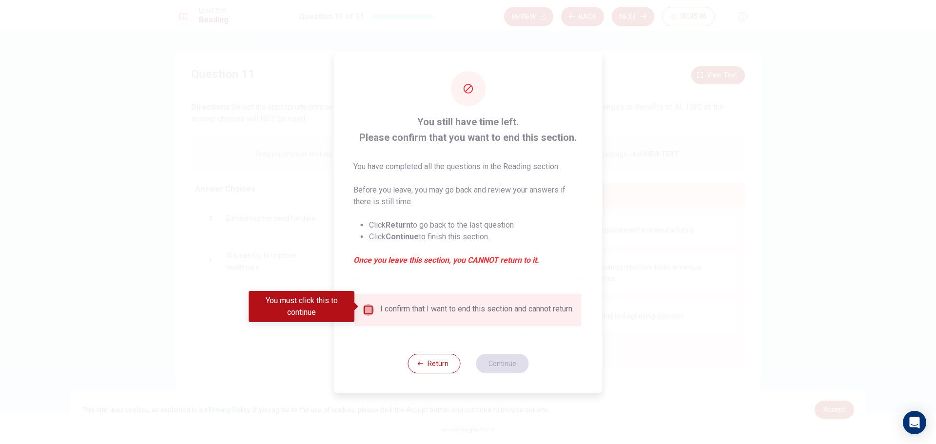
click at [364, 305] on input "You must click this to continue" at bounding box center [369, 310] width 12 height 12
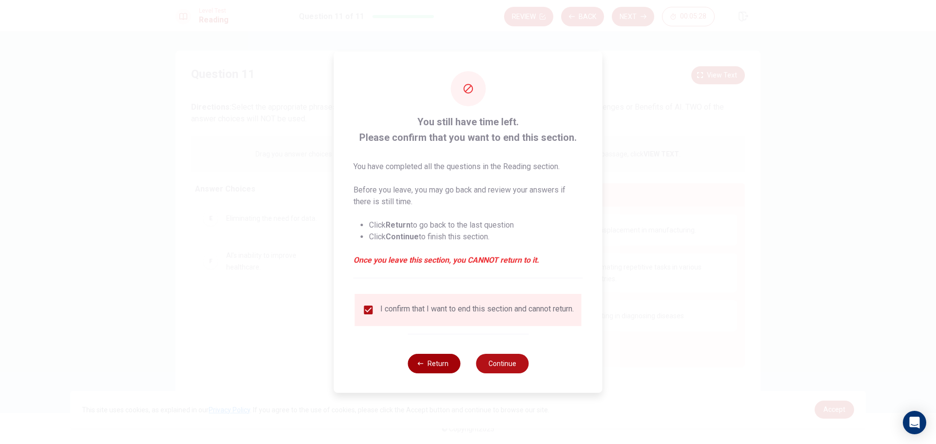
click at [448, 365] on button "Return" at bounding box center [433, 363] width 53 height 19
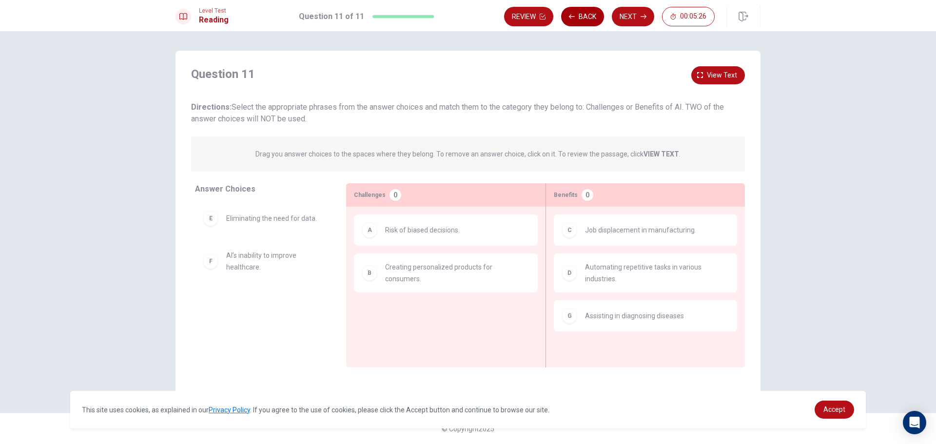
click at [570, 13] on button "Back" at bounding box center [582, 16] width 43 height 19
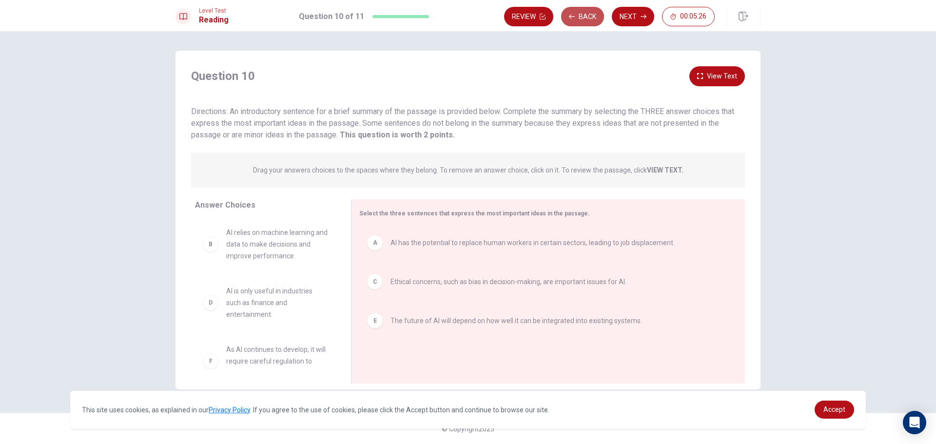
click at [570, 13] on button "Back" at bounding box center [582, 16] width 43 height 19
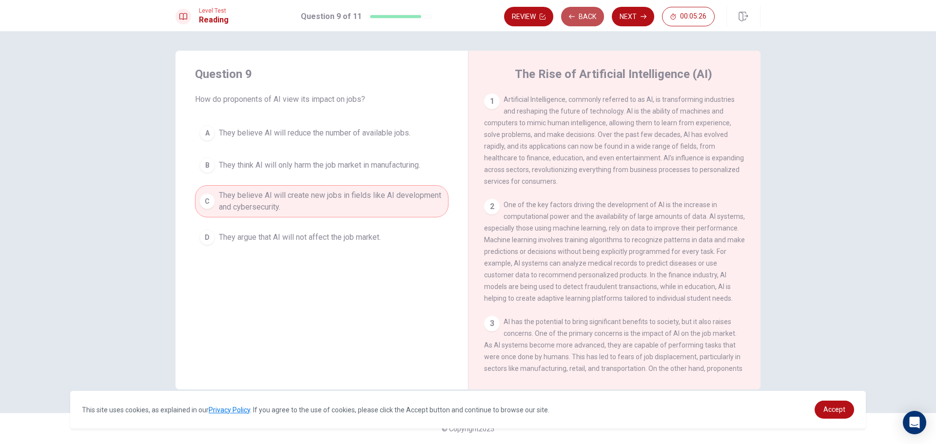
click at [570, 13] on button "Back" at bounding box center [582, 16] width 43 height 19
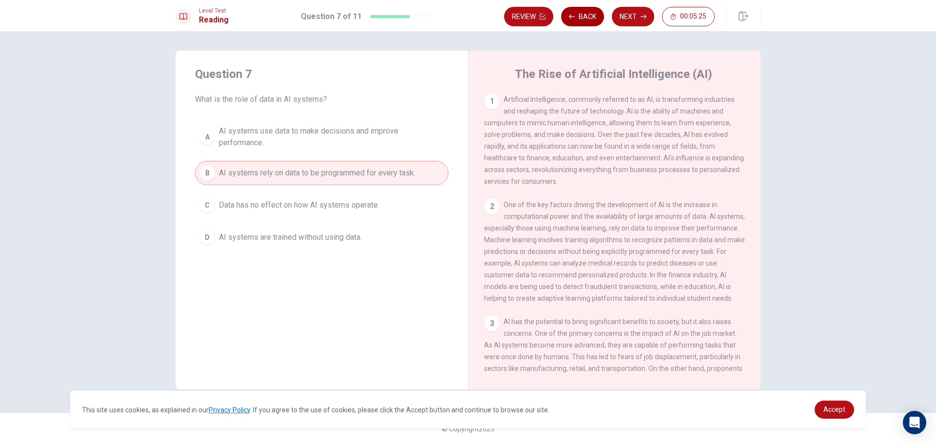
click at [570, 13] on button "Back" at bounding box center [582, 16] width 43 height 19
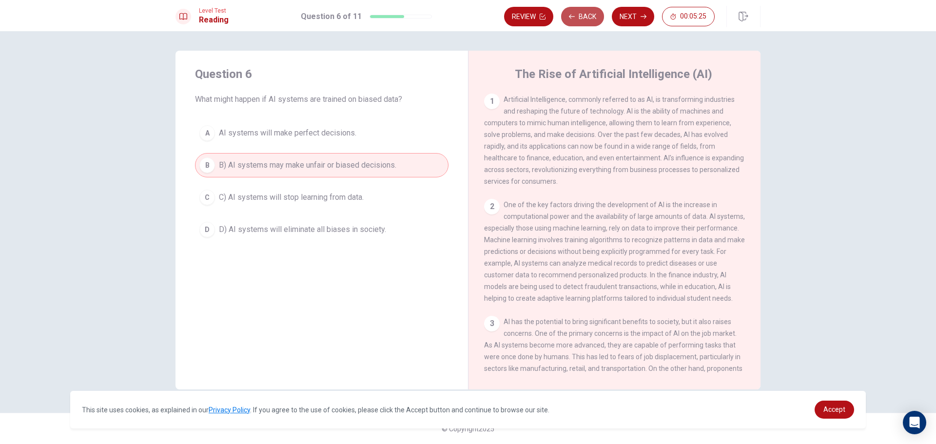
click at [570, 13] on button "Back" at bounding box center [582, 16] width 43 height 19
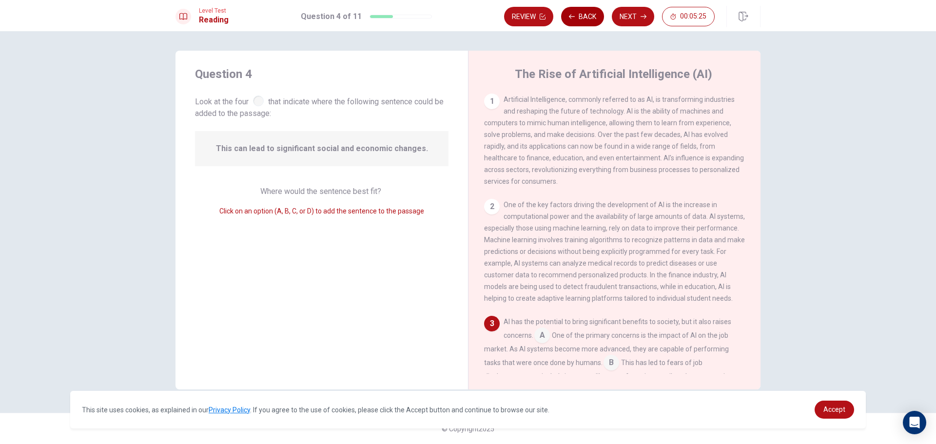
scroll to position [49, 0]
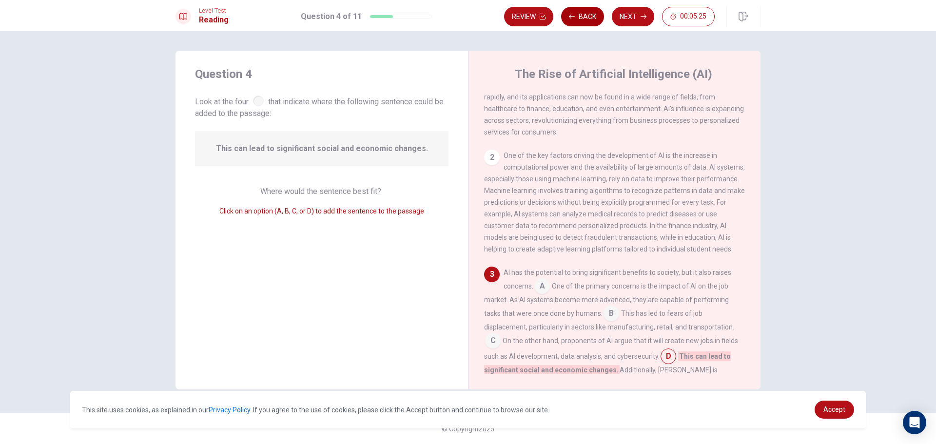
click at [570, 13] on button "Back" at bounding box center [582, 16] width 43 height 19
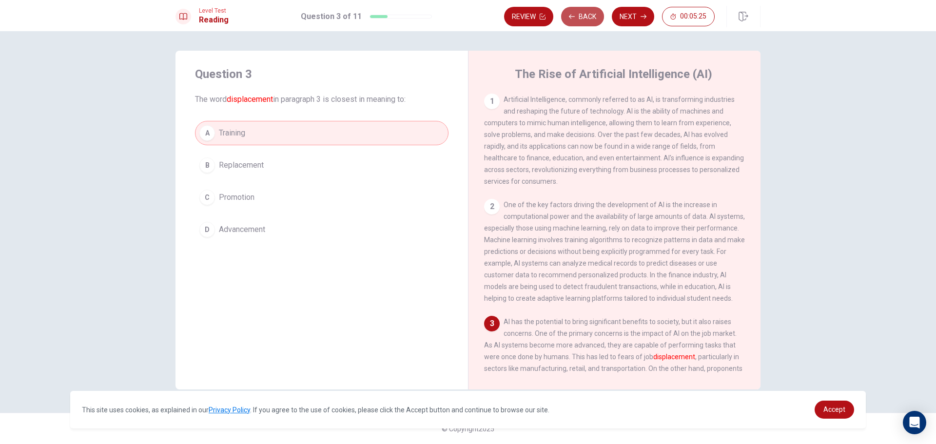
click at [570, 13] on button "Back" at bounding box center [582, 16] width 43 height 19
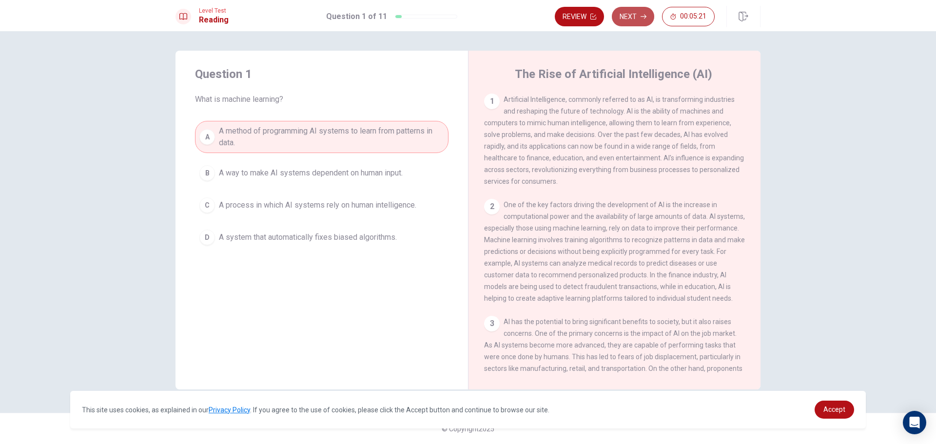
click at [636, 14] on button "Next" at bounding box center [633, 16] width 42 height 19
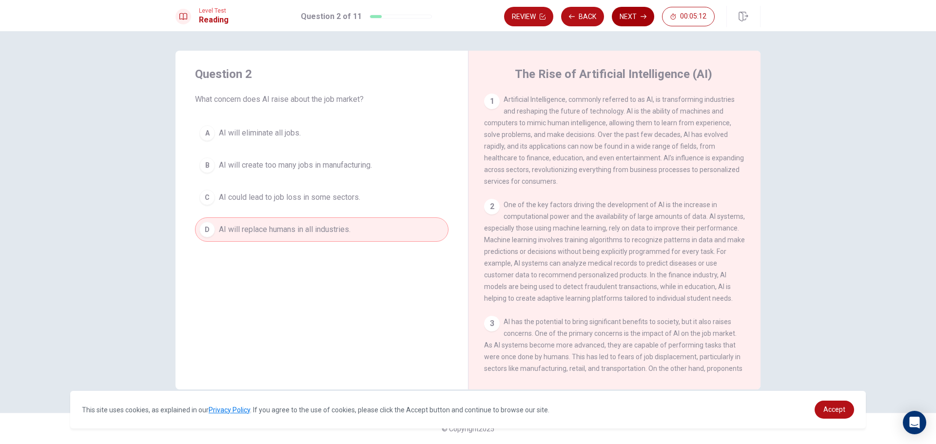
click at [640, 16] on button "Next" at bounding box center [633, 16] width 42 height 19
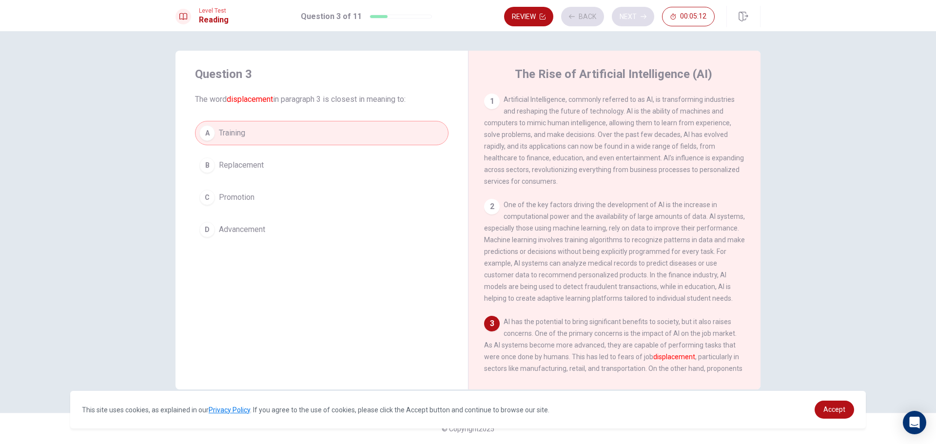
click at [640, 16] on div "Review Back Next 00:05:12" at bounding box center [609, 16] width 210 height 19
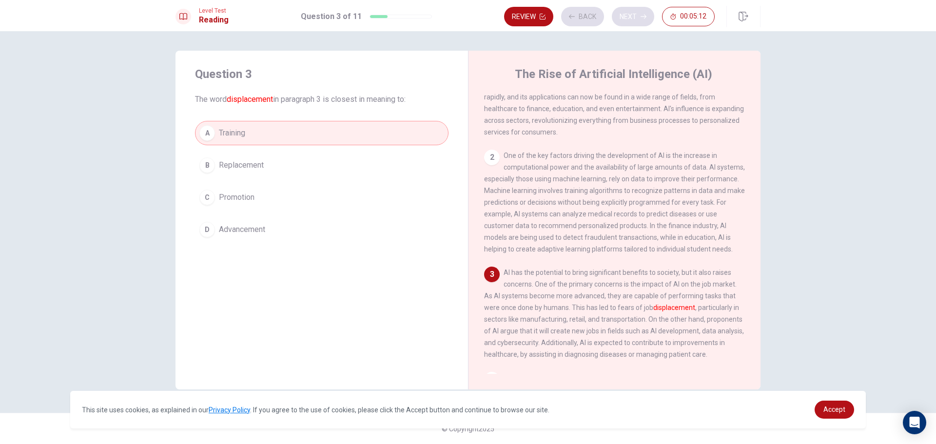
click at [640, 16] on div "Review Back Next 00:05:12" at bounding box center [609, 16] width 210 height 19
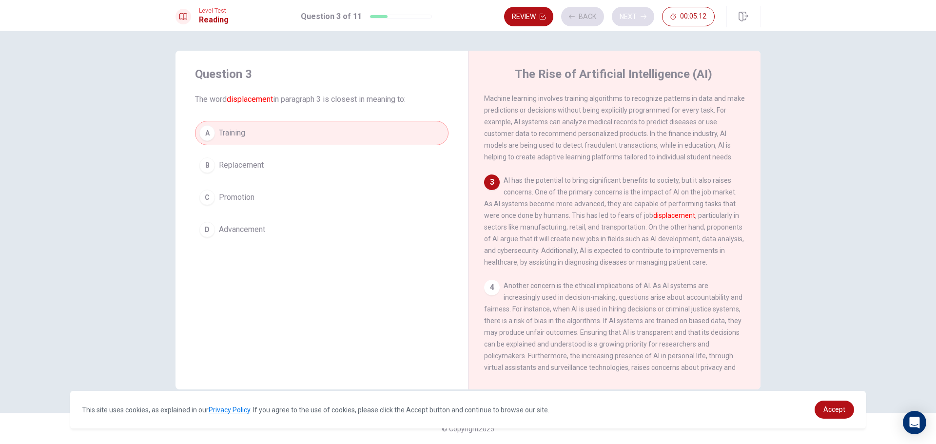
scroll to position [157, 0]
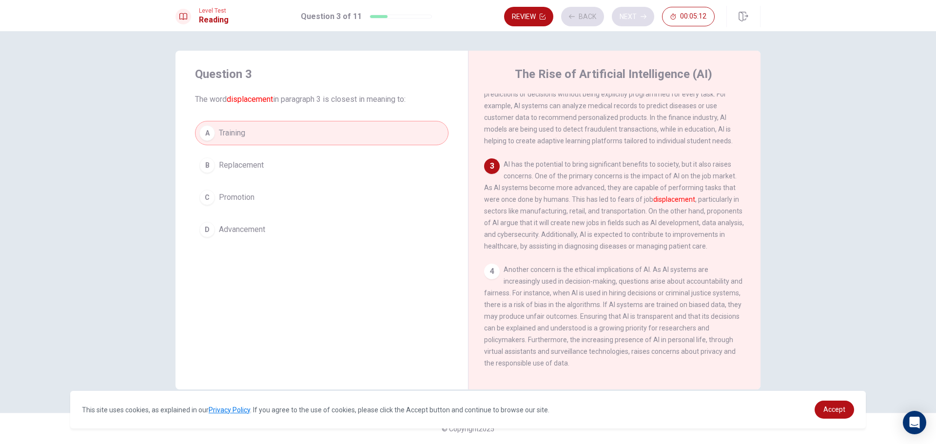
click at [640, 16] on div "Review Back Next 00:05:12" at bounding box center [609, 16] width 210 height 19
click at [640, 16] on button "Next" at bounding box center [633, 16] width 42 height 19
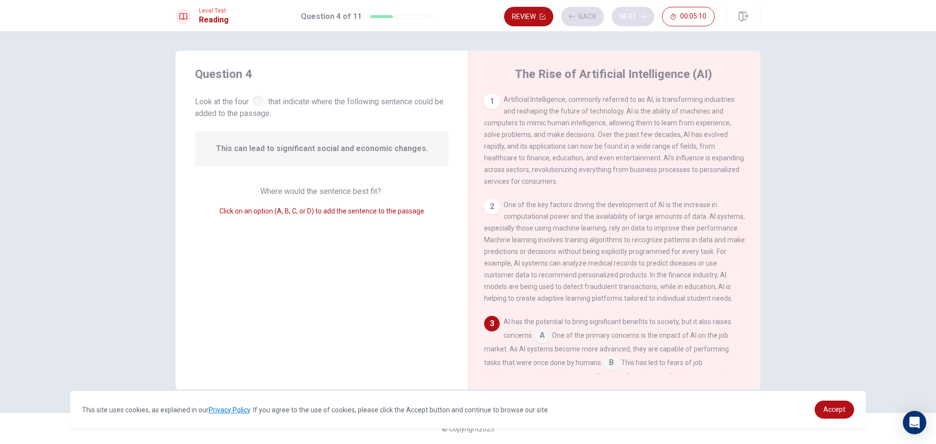
click at [640, 16] on div "Review Back Next 00:05:10" at bounding box center [609, 16] width 210 height 19
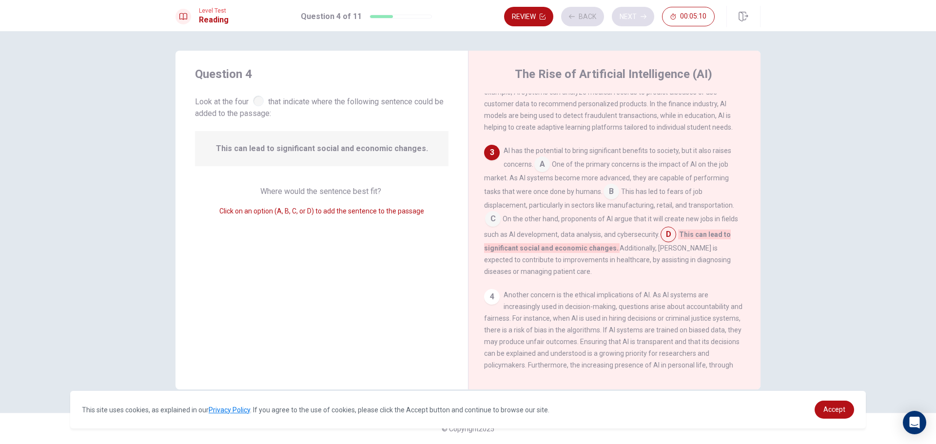
click at [640, 16] on div "Review Back Next 00:05:10" at bounding box center [609, 16] width 210 height 19
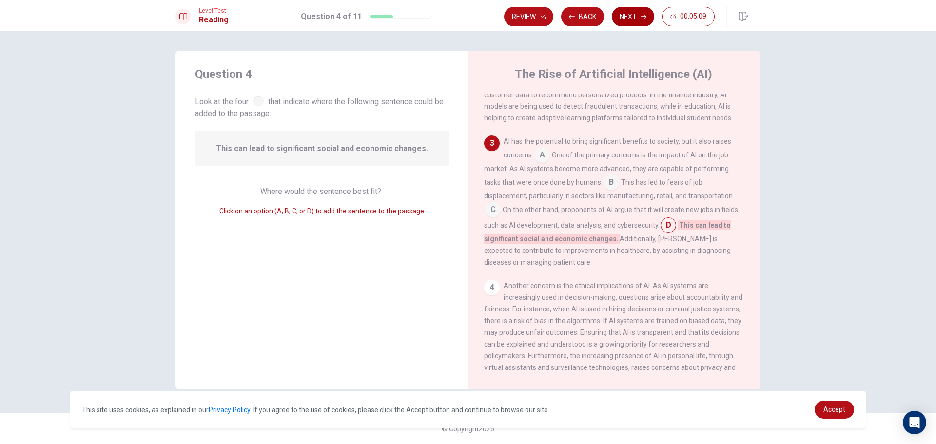
click at [640, 16] on button "Next" at bounding box center [633, 16] width 42 height 19
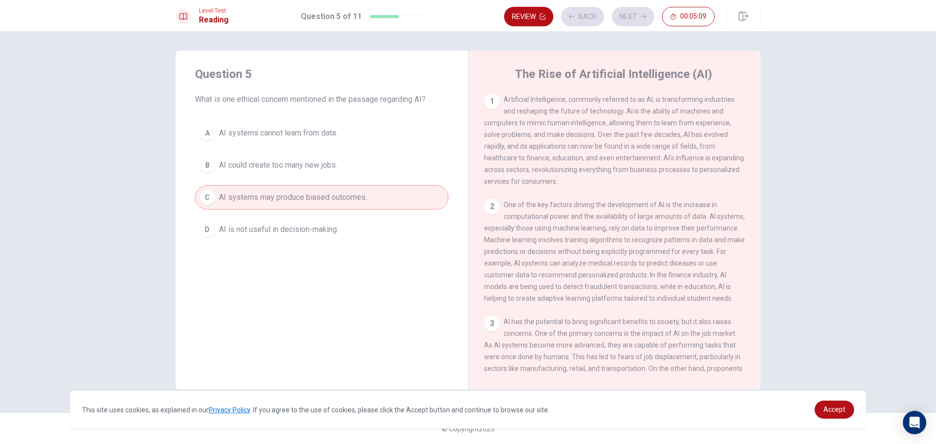
click at [637, 18] on div "Review Back Next 00:05:09" at bounding box center [609, 16] width 210 height 19
click at [637, 18] on button "Next" at bounding box center [633, 16] width 42 height 19
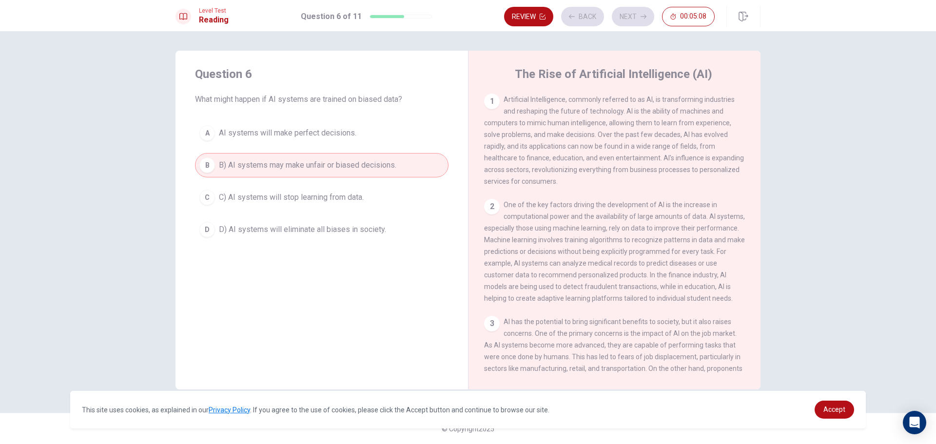
click at [637, 18] on div "Review Back Next 00:05:08" at bounding box center [609, 16] width 210 height 19
click at [637, 18] on button "Next" at bounding box center [633, 16] width 42 height 19
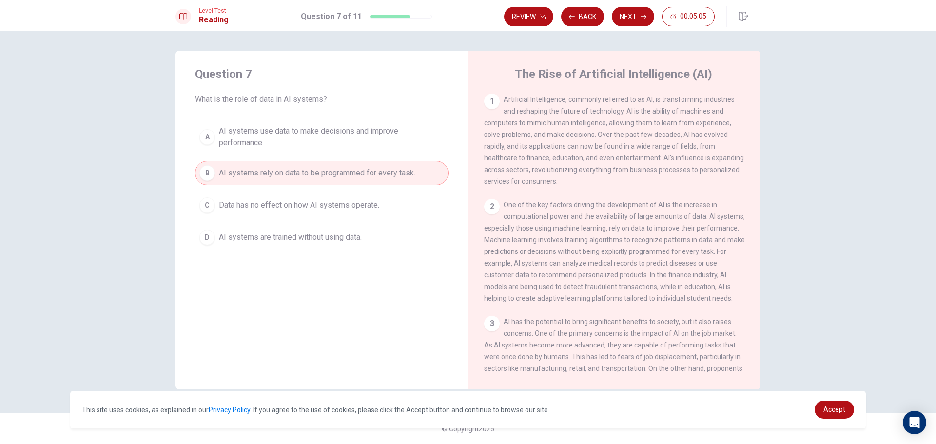
click at [637, 18] on button "Next" at bounding box center [633, 16] width 42 height 19
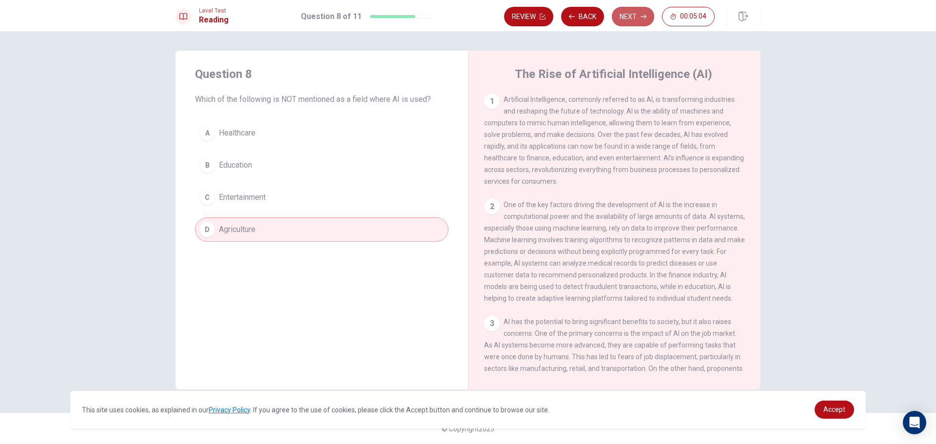
click at [637, 18] on button "Next" at bounding box center [633, 16] width 42 height 19
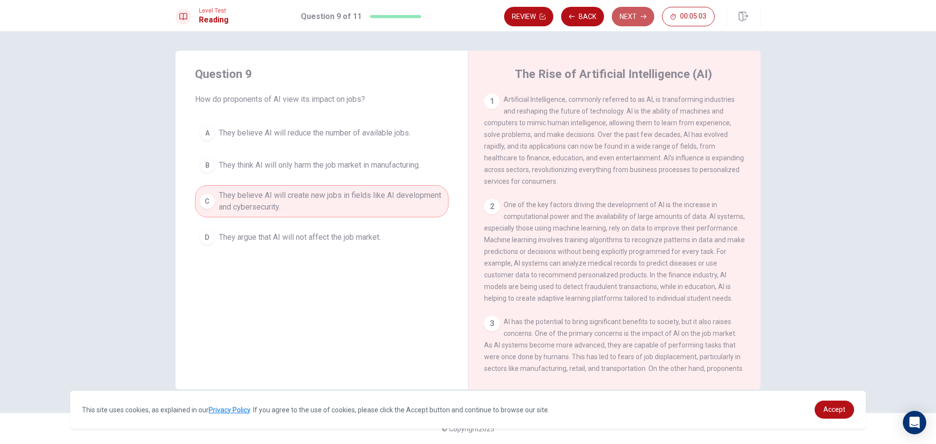
click at [637, 18] on button "Next" at bounding box center [633, 16] width 42 height 19
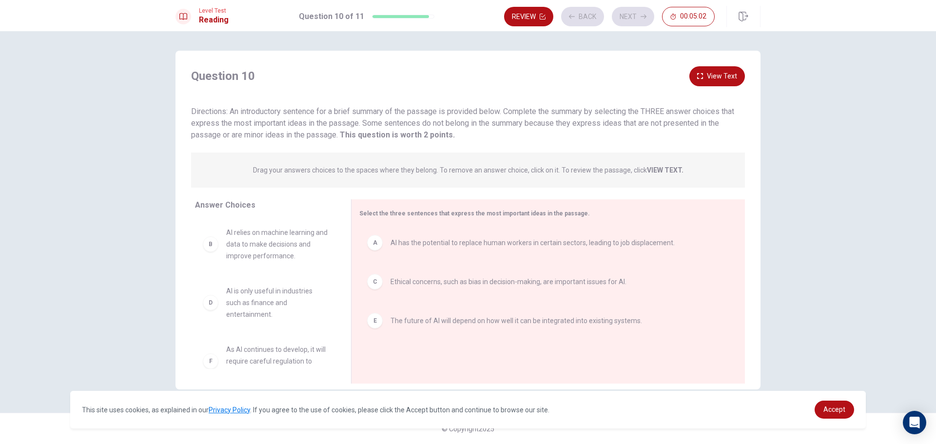
click at [637, 18] on button "Next" at bounding box center [633, 16] width 42 height 19
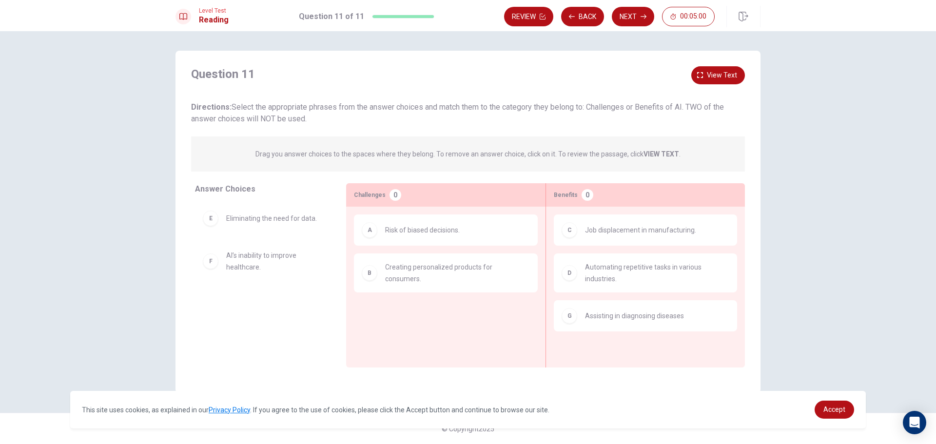
click at [637, 18] on button "Next" at bounding box center [633, 16] width 42 height 19
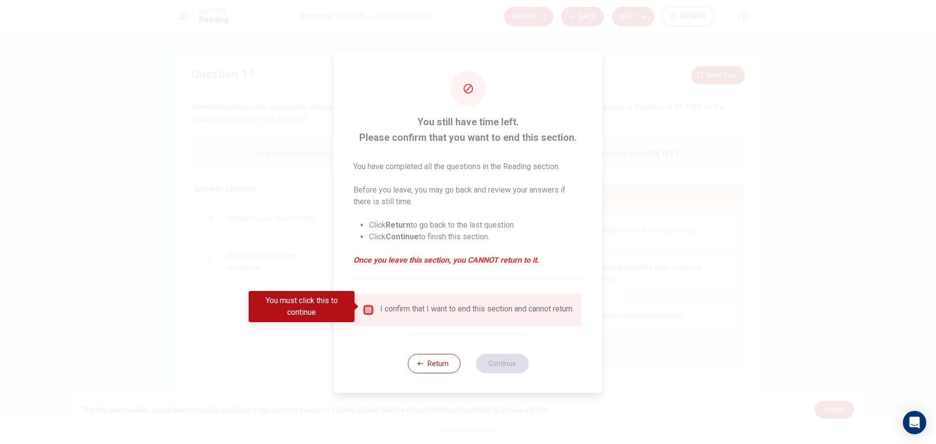
click at [367, 304] on input "You must click this to continue" at bounding box center [369, 310] width 12 height 12
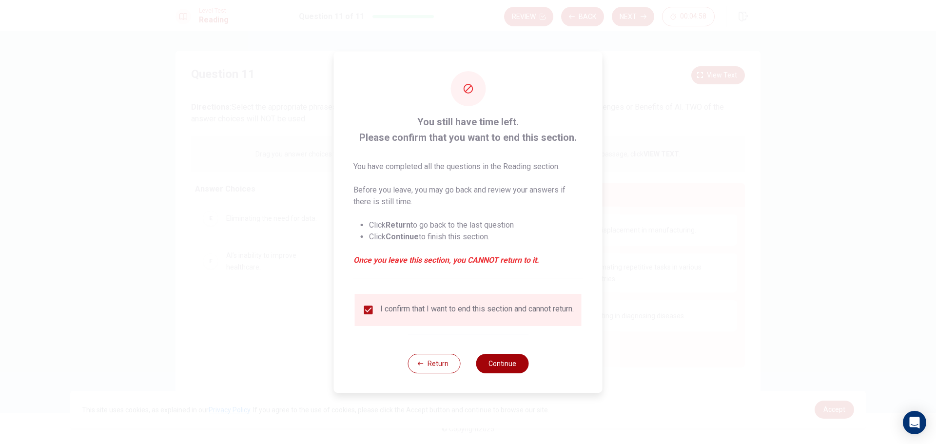
click at [501, 371] on button "Continue" at bounding box center [502, 363] width 53 height 19
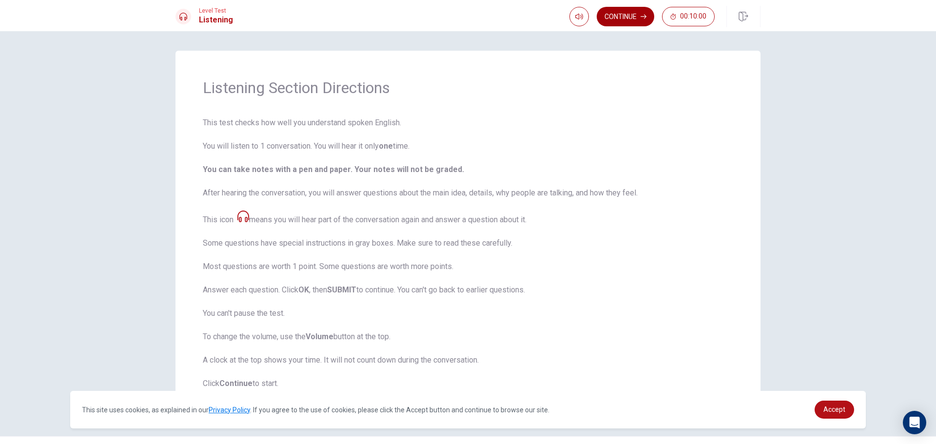
click at [613, 18] on button "Continue" at bounding box center [624, 16] width 57 height 19
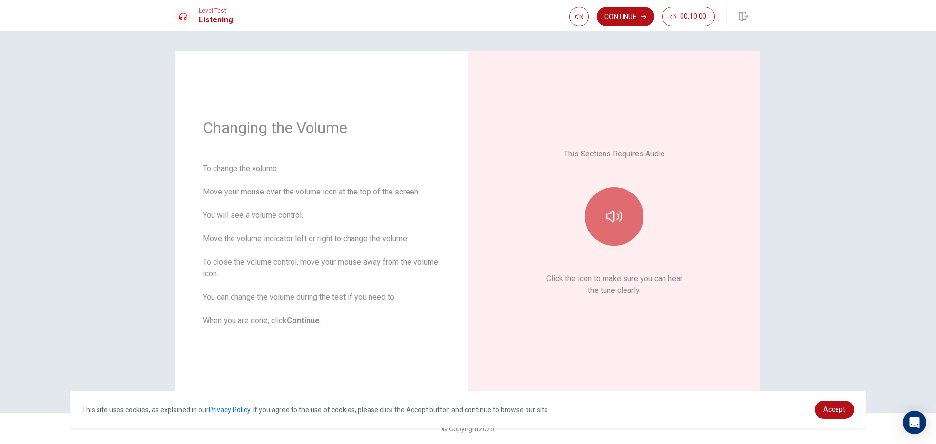
click at [613, 220] on icon "button" at bounding box center [614, 216] width 16 height 12
click at [619, 13] on button "Continue" at bounding box center [624, 16] width 57 height 19
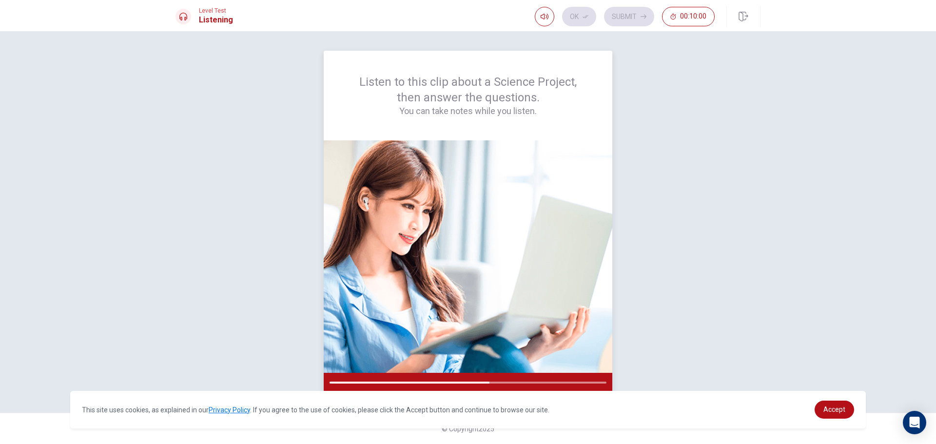
click at [531, 285] on img at bounding box center [468, 256] width 288 height 232
click at [573, 379] on div at bounding box center [468, 382] width 288 height 19
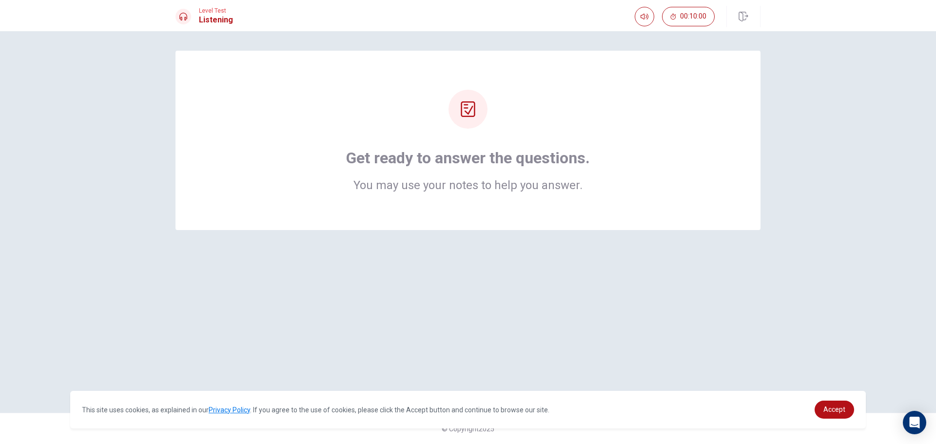
click at [485, 197] on div "Get ready to answer the questions. You may use your notes to help you answer." at bounding box center [467, 140] width 585 height 179
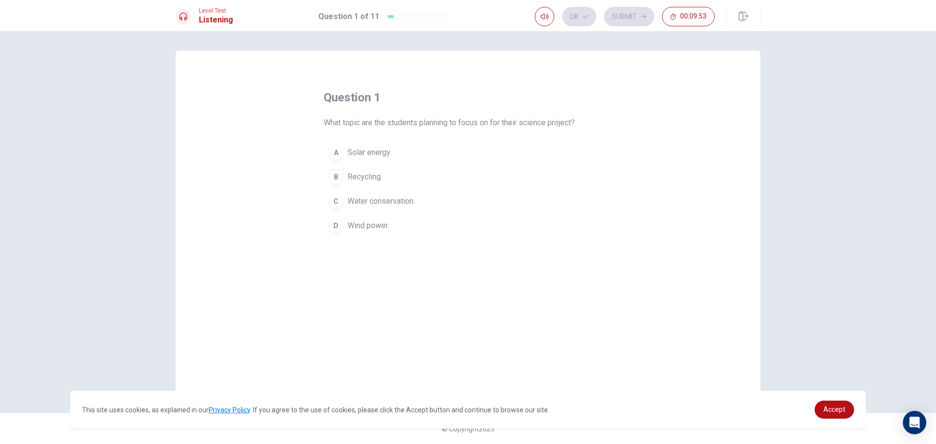
click at [337, 223] on div "D" at bounding box center [336, 226] width 16 height 16
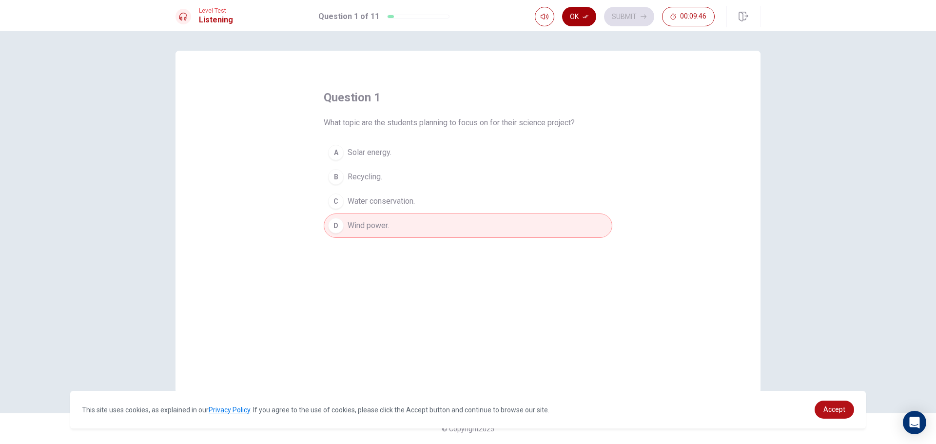
click at [581, 17] on button "Ok" at bounding box center [579, 16] width 34 height 19
click at [624, 13] on button "Submit" at bounding box center [629, 16] width 50 height 19
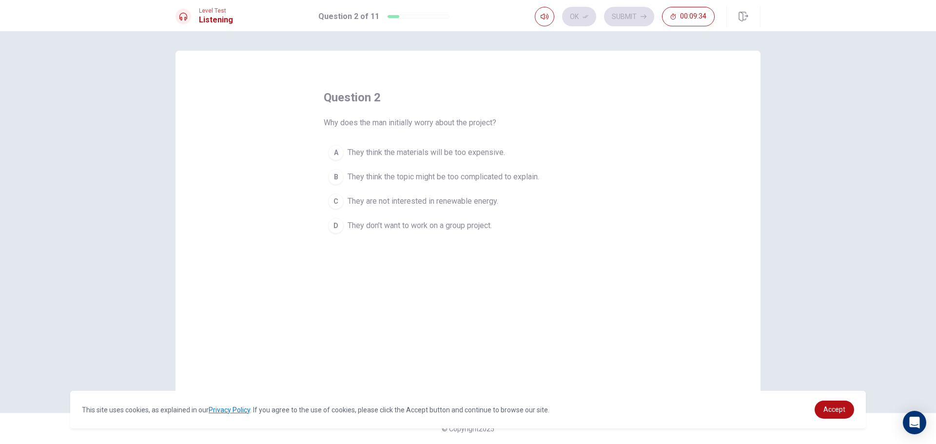
click at [334, 174] on div "B" at bounding box center [336, 177] width 16 height 16
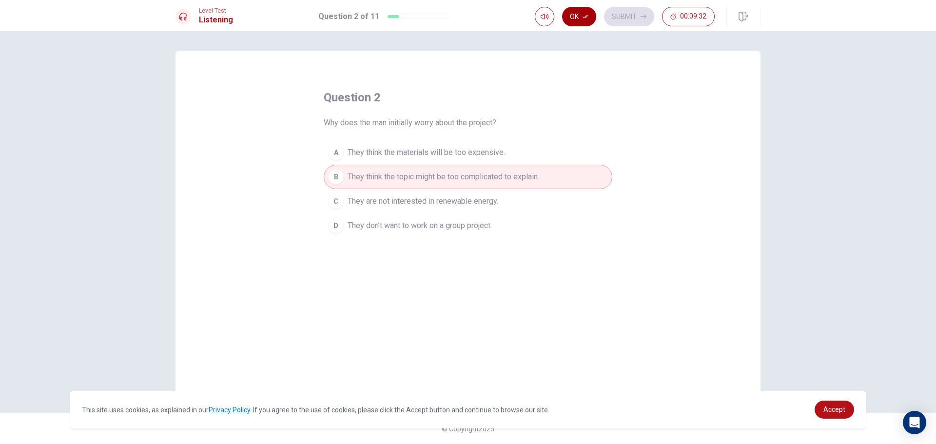
click at [577, 13] on button "Ok" at bounding box center [579, 16] width 34 height 19
click at [629, 12] on button "Submit" at bounding box center [629, 16] width 50 height 19
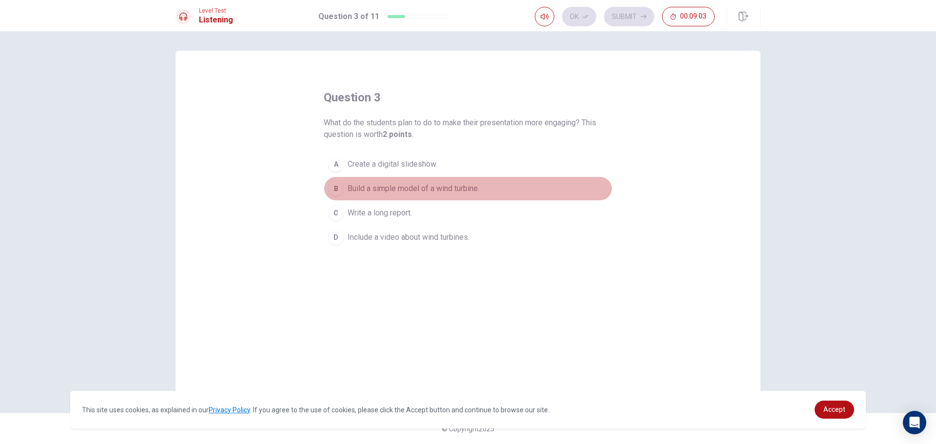
click at [338, 191] on div "B" at bounding box center [336, 189] width 16 height 16
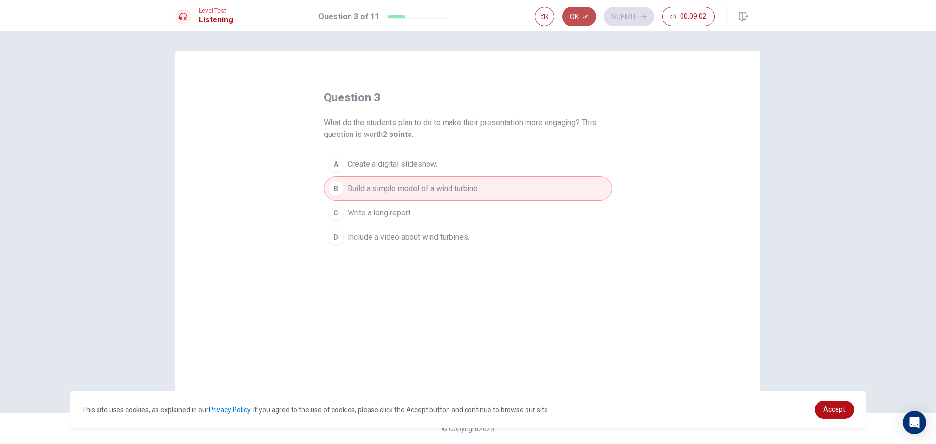
click at [577, 19] on button "Ok" at bounding box center [579, 16] width 34 height 19
click at [633, 27] on div "Ok Submit 00:09:01" at bounding box center [648, 16] width 226 height 21
click at [635, 20] on button "Submit" at bounding box center [629, 16] width 50 height 19
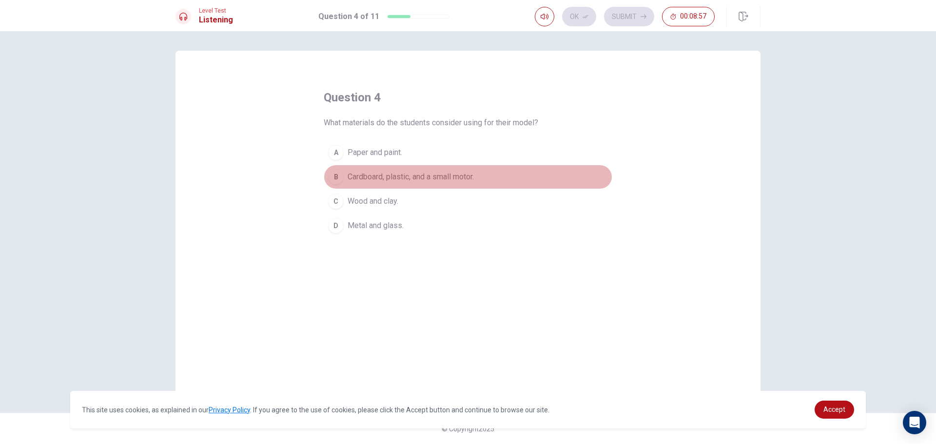
click at [332, 175] on div "B" at bounding box center [336, 177] width 16 height 16
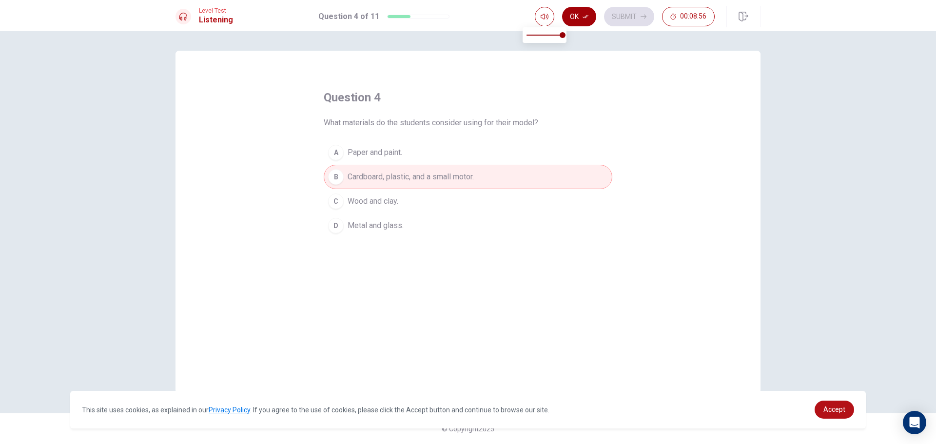
click at [580, 11] on button "Ok" at bounding box center [579, 16] width 34 height 19
click at [624, 21] on button "Submit" at bounding box center [629, 16] width 50 height 19
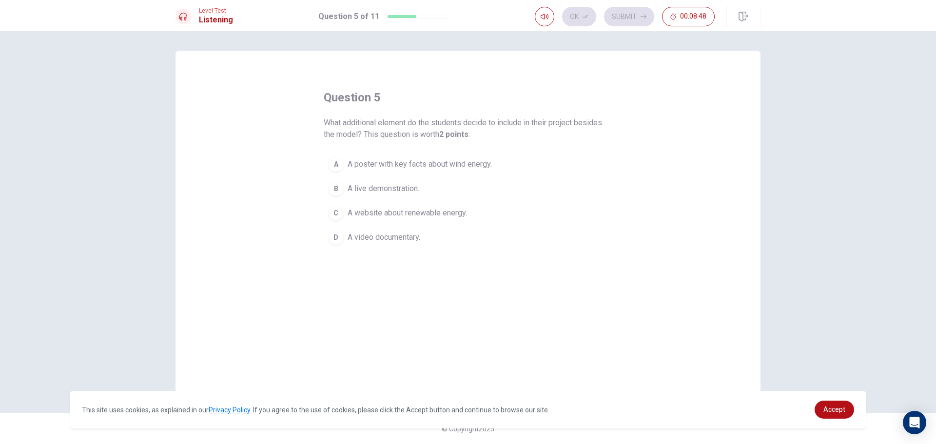
click at [337, 166] on div "A" at bounding box center [336, 164] width 16 height 16
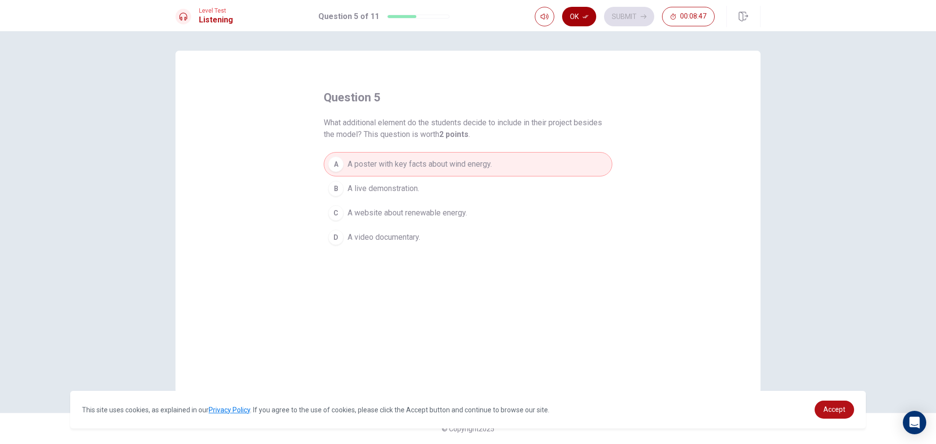
click at [583, 19] on icon "button" at bounding box center [585, 17] width 6 height 6
click at [621, 16] on button "Submit" at bounding box center [629, 16] width 50 height 19
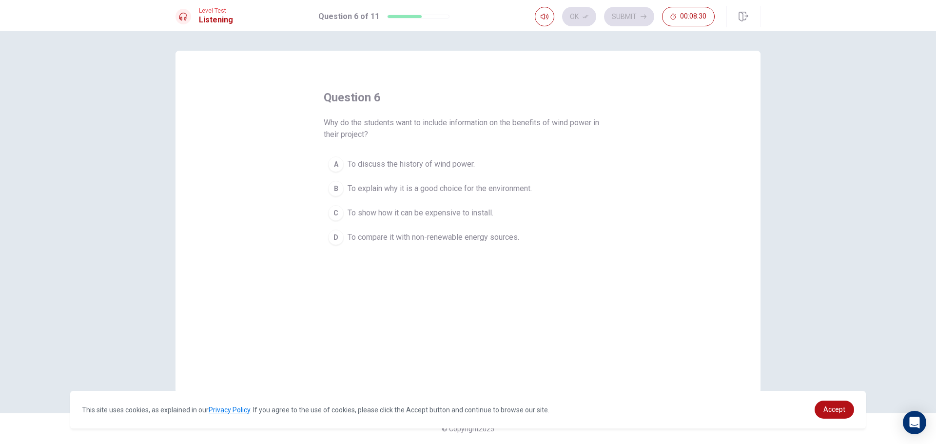
click at [339, 190] on div "B" at bounding box center [336, 189] width 16 height 16
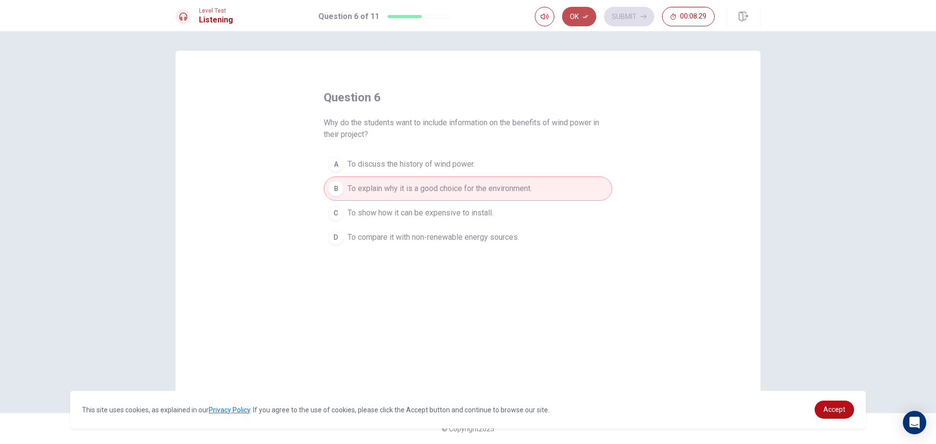
click at [583, 22] on button "Ok" at bounding box center [579, 16] width 34 height 19
click at [639, 16] on button "Submit" at bounding box center [629, 16] width 50 height 19
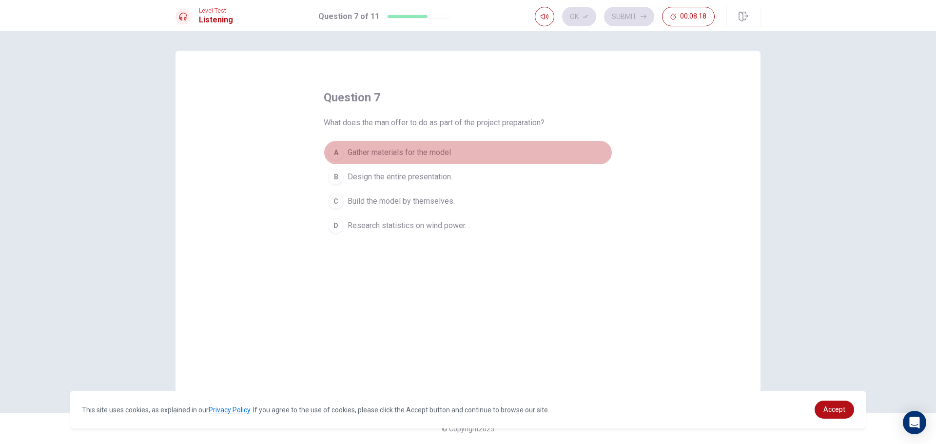
click at [335, 152] on div "A" at bounding box center [336, 153] width 16 height 16
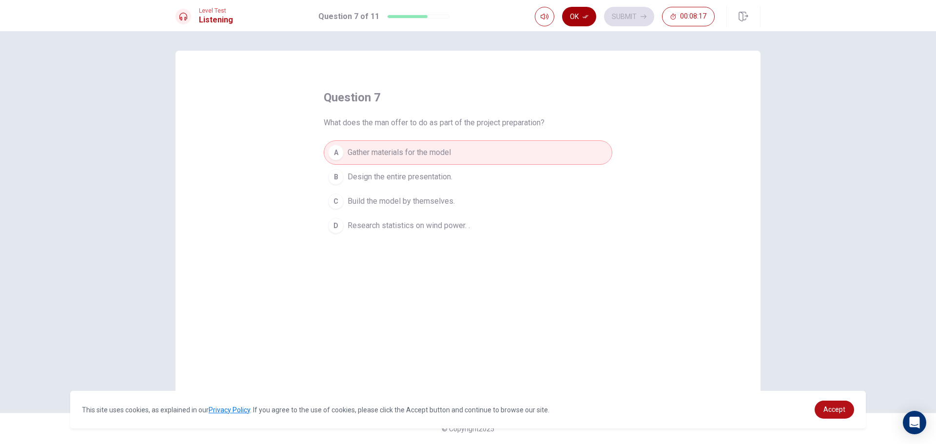
click at [570, 16] on button "Ok" at bounding box center [579, 16] width 34 height 19
click at [611, 13] on button "Submit" at bounding box center [629, 16] width 50 height 19
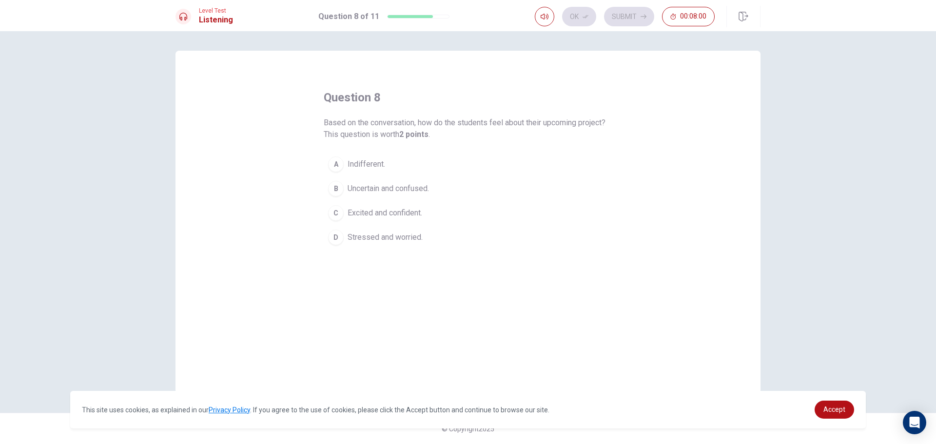
click at [336, 210] on div "C" at bounding box center [336, 213] width 16 height 16
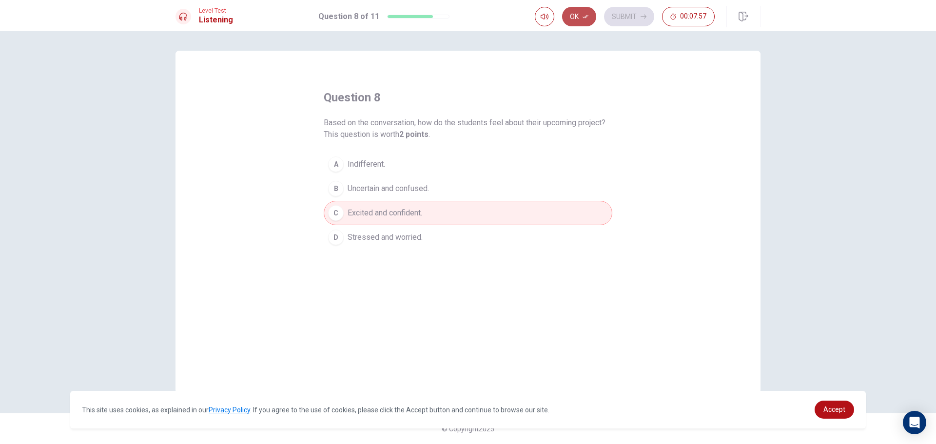
click at [581, 12] on button "Ok" at bounding box center [579, 16] width 34 height 19
click at [624, 12] on button "Submit" at bounding box center [629, 16] width 50 height 19
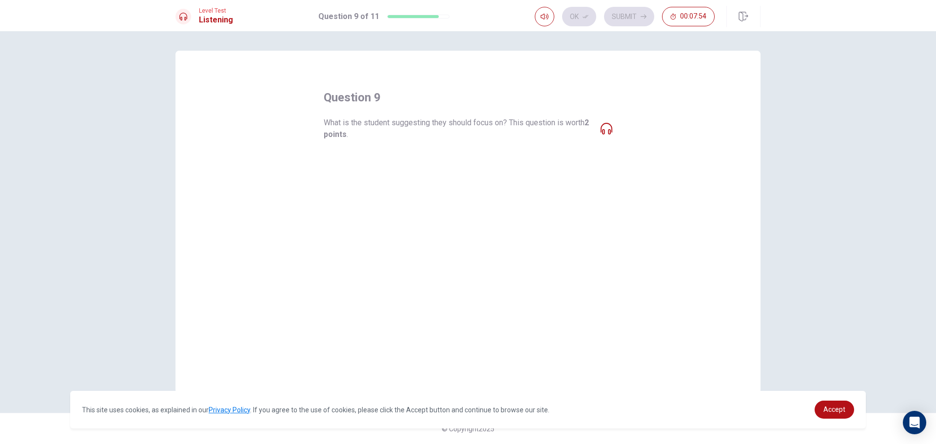
click at [355, 131] on span "What is the student suggesting they should focus on? This question is worth 2 p…" at bounding box center [458, 128] width 269 height 23
click at [353, 135] on span "What is the student suggesting they should focus on? This question is worth 2 p…" at bounding box center [458, 128] width 269 height 23
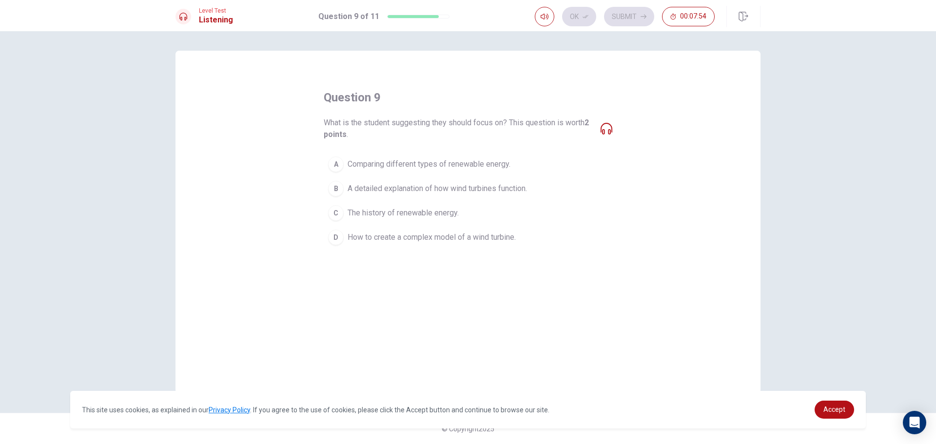
click at [356, 132] on span "What is the student suggesting they should focus on? This question is worth 2 p…" at bounding box center [458, 128] width 269 height 23
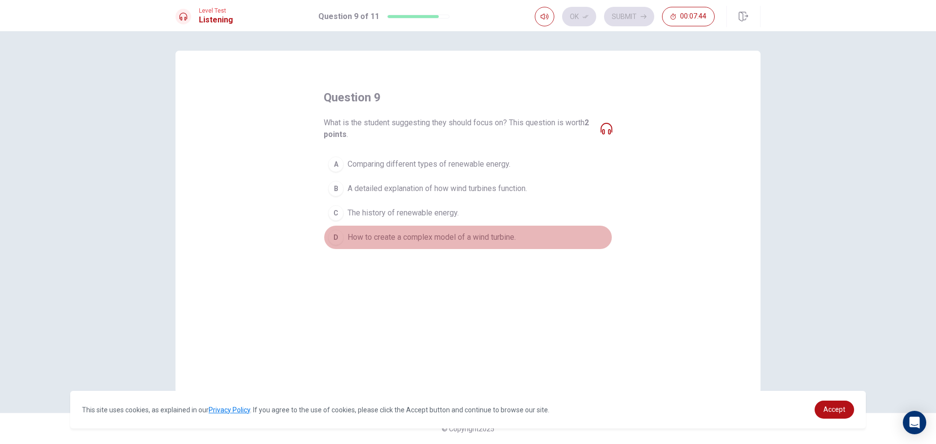
click at [342, 240] on div "D" at bounding box center [336, 237] width 16 height 16
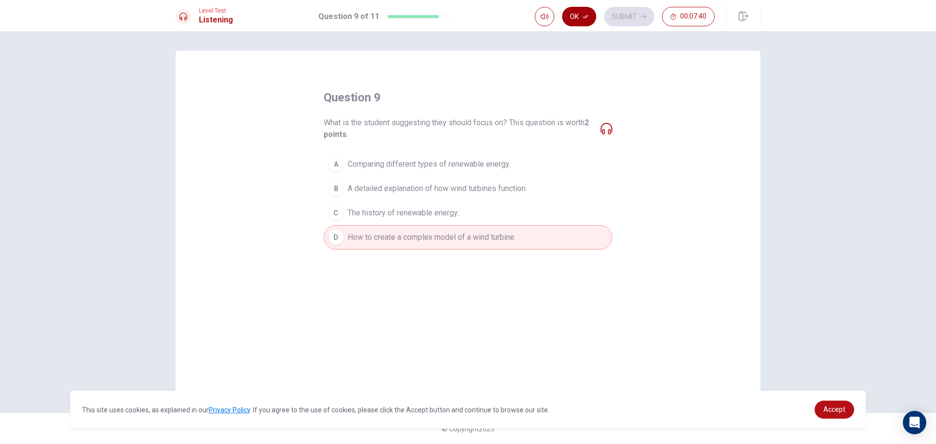
click at [582, 12] on button "Ok" at bounding box center [579, 16] width 34 height 19
click at [642, 14] on icon "button" at bounding box center [643, 17] width 6 height 6
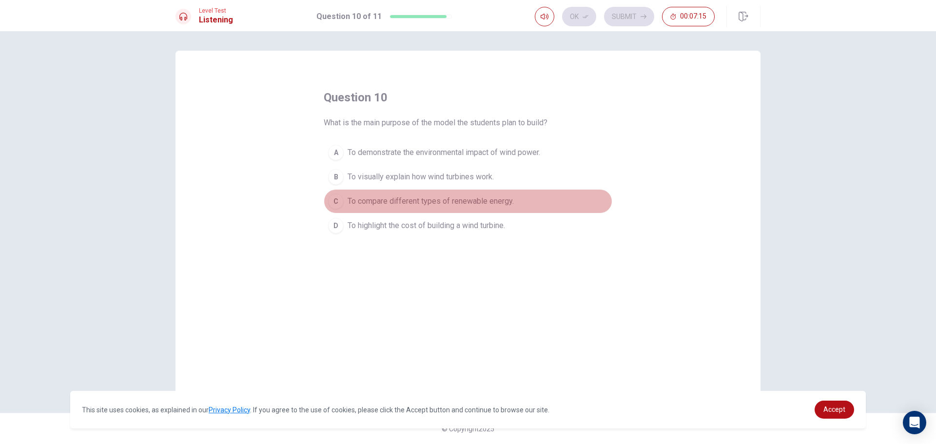
click at [338, 199] on div "C" at bounding box center [336, 201] width 16 height 16
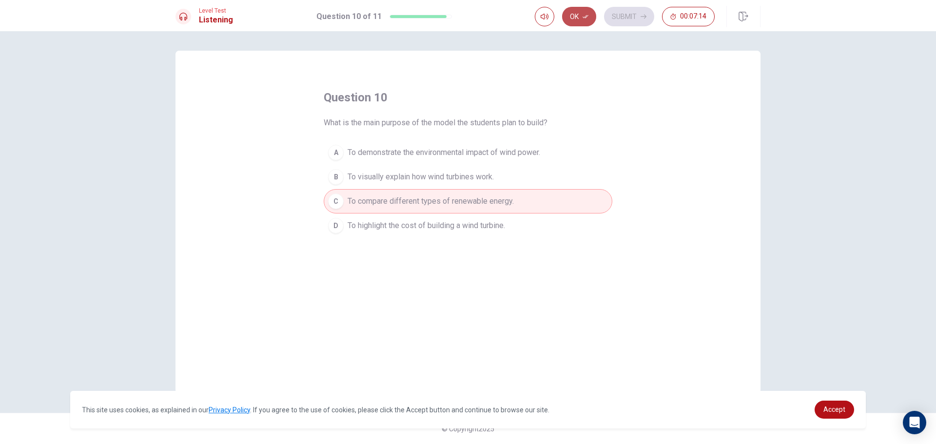
click at [569, 18] on button "Ok" at bounding box center [579, 16] width 34 height 19
click at [637, 12] on button "Submit" at bounding box center [629, 16] width 50 height 19
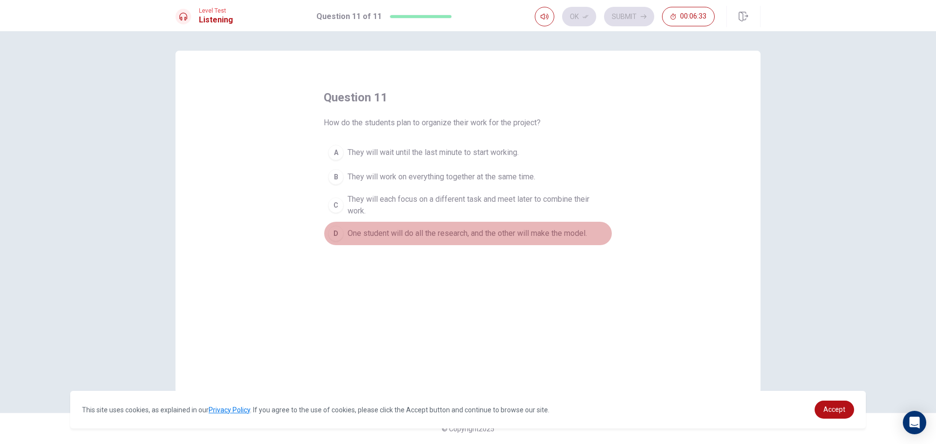
click at [337, 231] on div "D" at bounding box center [336, 234] width 16 height 16
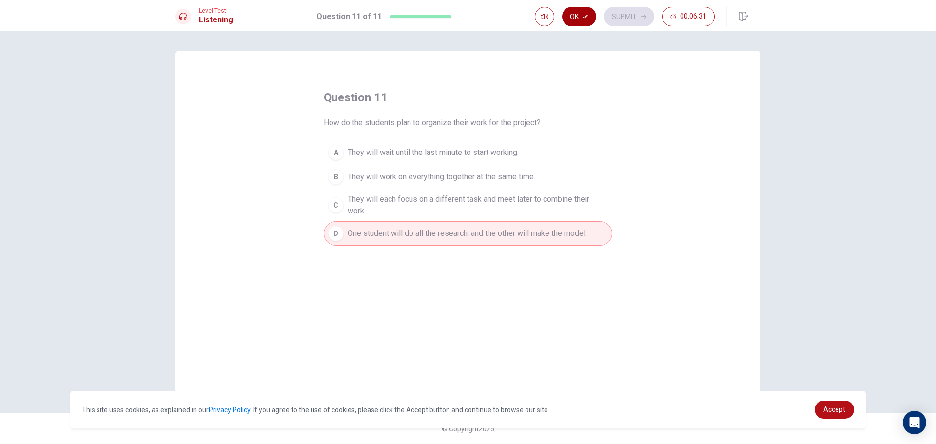
click at [579, 22] on button "Ok" at bounding box center [579, 16] width 34 height 19
click at [635, 22] on button "Submit" at bounding box center [629, 16] width 50 height 19
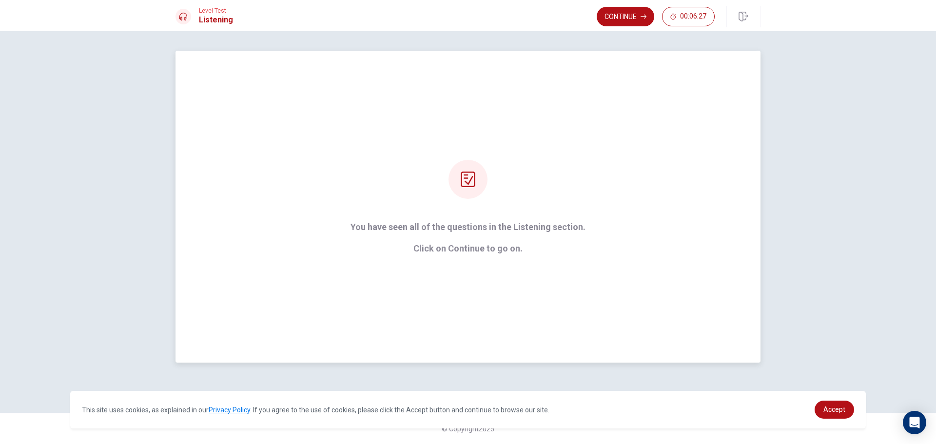
click at [487, 186] on div "You have seen all of the questions in the Listening section. Click on Continue …" at bounding box center [468, 207] width 262 height 94
click at [635, 11] on button "Continue" at bounding box center [624, 16] width 57 height 19
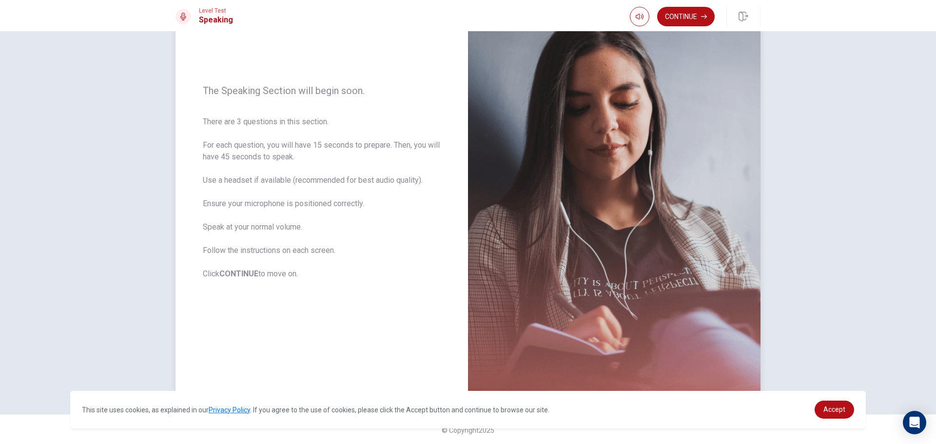
scroll to position [82, 0]
click at [708, 18] on button "Continue" at bounding box center [685, 16] width 57 height 19
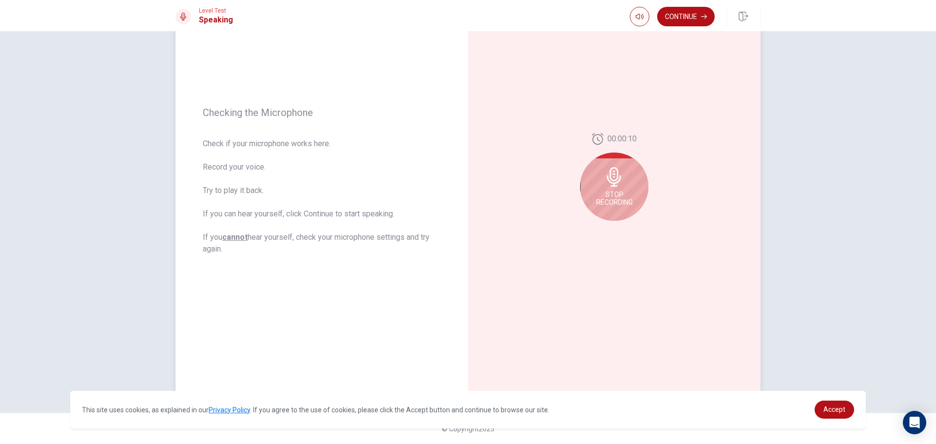
click at [634, 190] on div "Stop Recording" at bounding box center [614, 187] width 68 height 68
click at [622, 228] on icon "Play Audio" at bounding box center [624, 229] width 4 height 6
click at [620, 232] on button "Play Audio" at bounding box center [625, 229] width 14 height 14
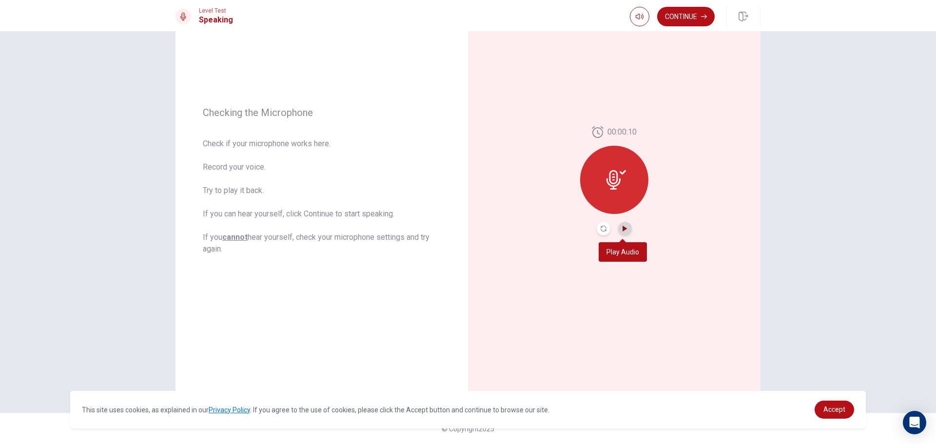
click at [623, 230] on icon "Play Audio" at bounding box center [625, 229] width 6 height 6
click at [622, 196] on div at bounding box center [614, 180] width 68 height 68
click at [626, 180] on div at bounding box center [614, 180] width 68 height 68
click at [623, 200] on div at bounding box center [614, 180] width 68 height 68
click at [616, 176] on icon at bounding box center [615, 179] width 19 height 19
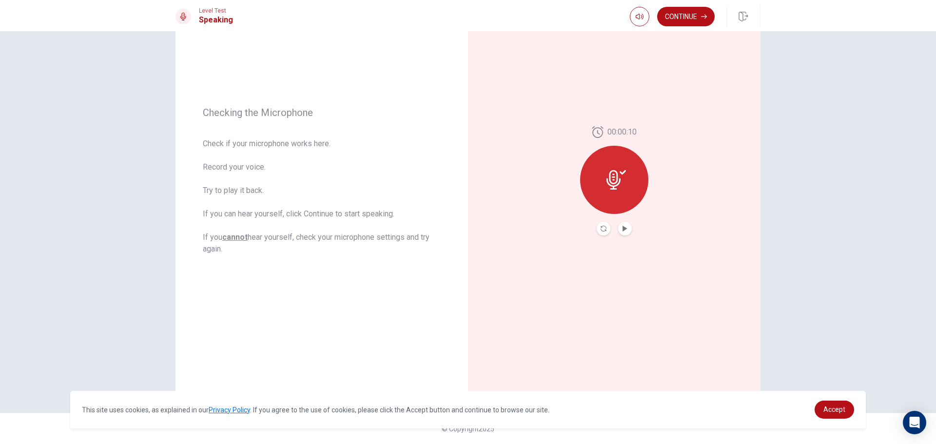
click at [614, 176] on icon at bounding box center [613, 179] width 14 height 19
click at [610, 179] on icon at bounding box center [613, 179] width 14 height 19
click at [603, 184] on div at bounding box center [614, 180] width 68 height 68
click at [622, 228] on icon "Play Audio" at bounding box center [624, 229] width 4 height 6
click at [690, 14] on button "Continue" at bounding box center [685, 16] width 57 height 19
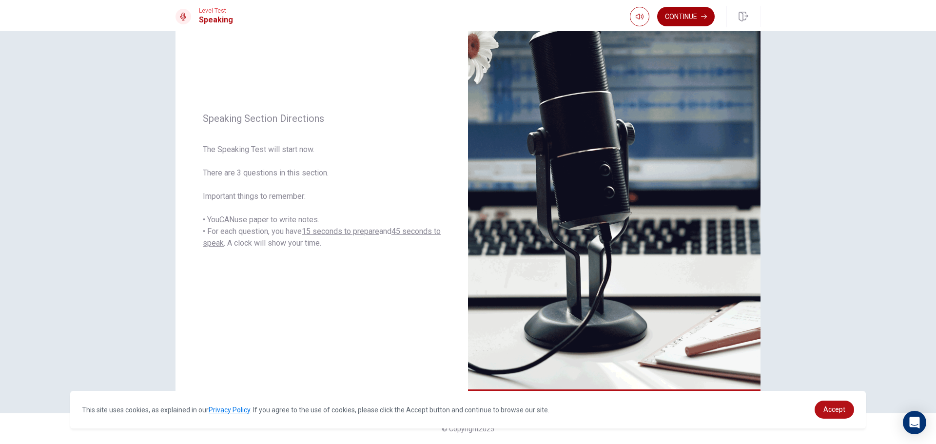
click at [685, 16] on button "Continue" at bounding box center [685, 16] width 57 height 19
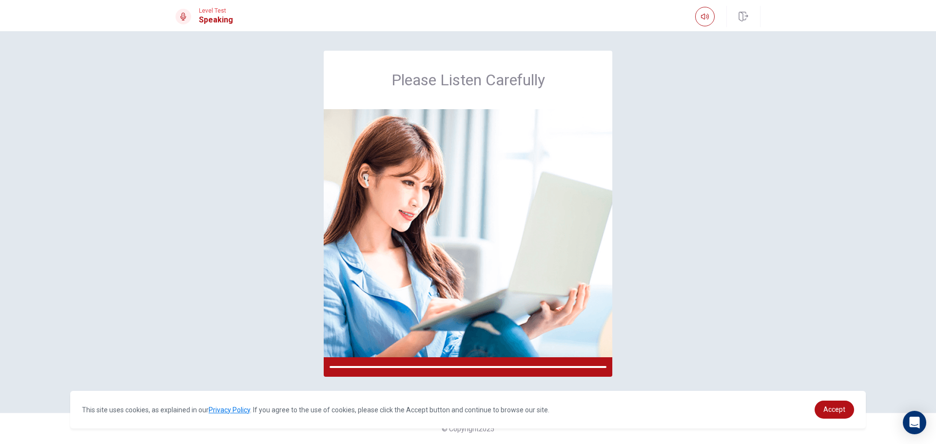
scroll to position [0, 0]
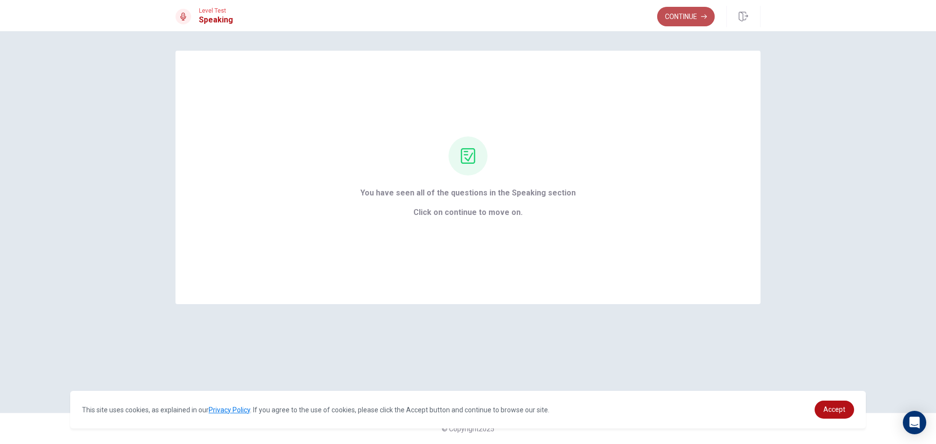
click at [672, 22] on button "Continue" at bounding box center [685, 16] width 57 height 19
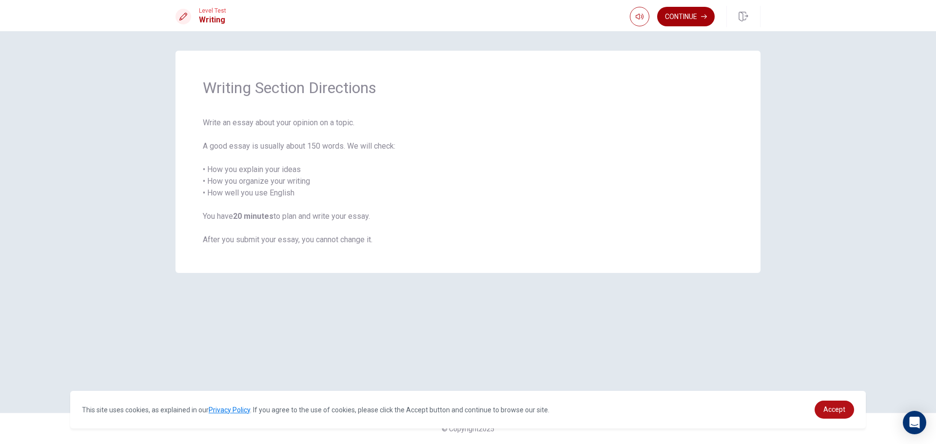
click at [673, 15] on button "Continue" at bounding box center [685, 16] width 57 height 19
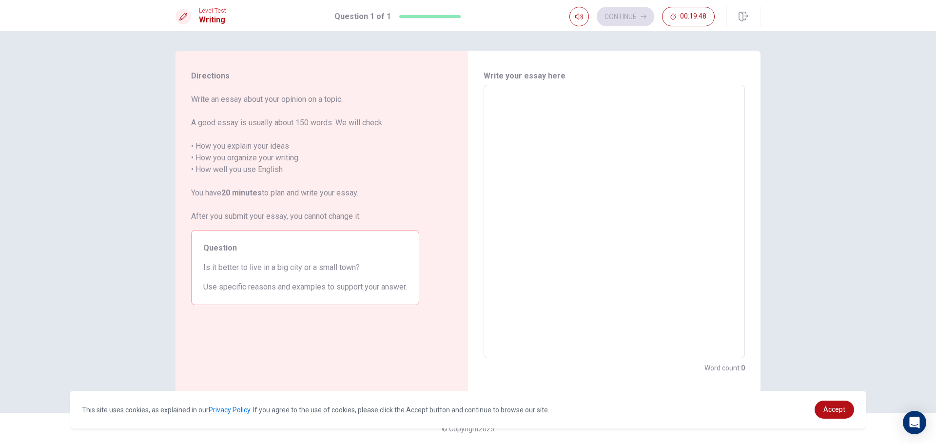
click at [504, 99] on textarea at bounding box center [614, 221] width 248 height 257
type textarea "L"
type textarea "x"
type textarea "Li"
type textarea "x"
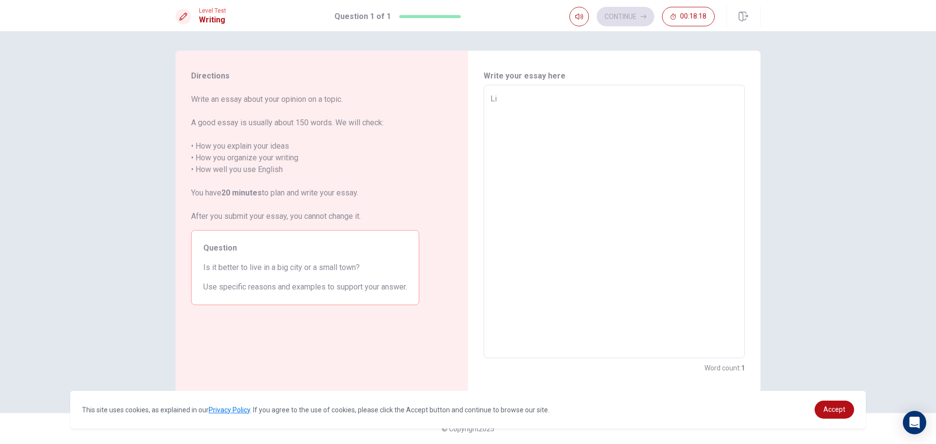
type textarea "Liv"
type textarea "x"
type textarea "Livi"
type textarea "x"
type textarea "Livin"
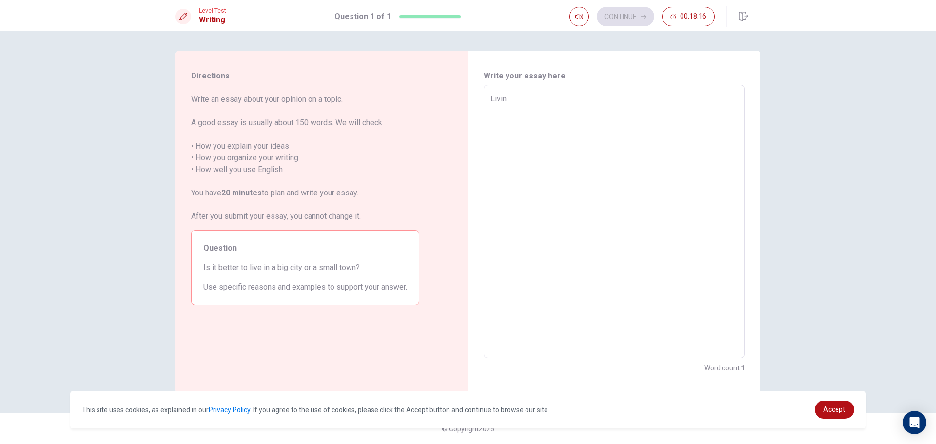
type textarea "x"
type textarea "Living"
type textarea "x"
type textarea "Living"
type textarea "x"
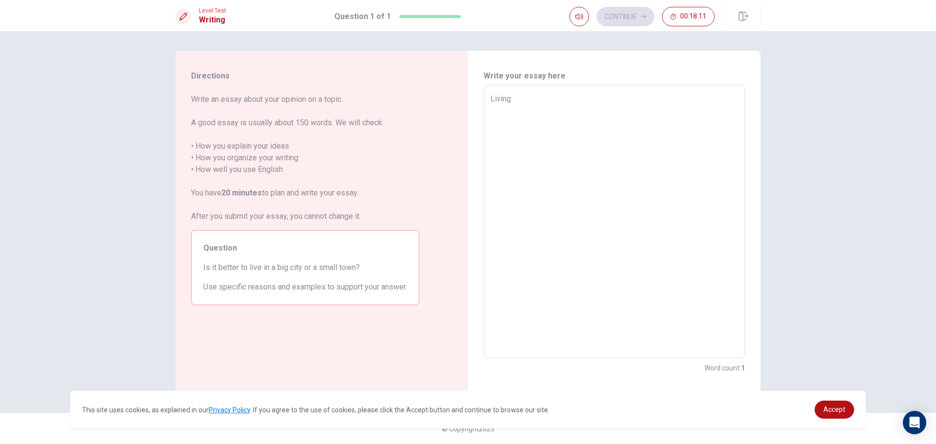
type textarea "Living i"
type textarea "x"
type textarea "Living in"
type textarea "x"
type textarea "Living in"
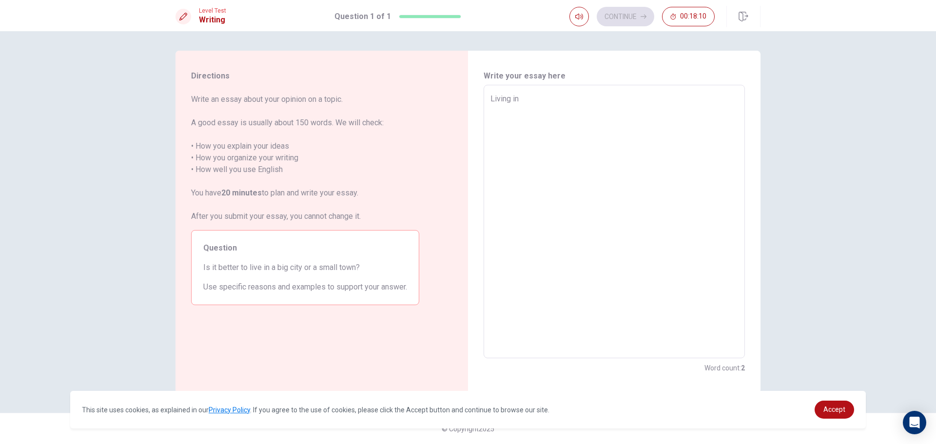
type textarea "x"
type textarea "Living in a"
type textarea "x"
type textarea "Living in a"
type textarea "x"
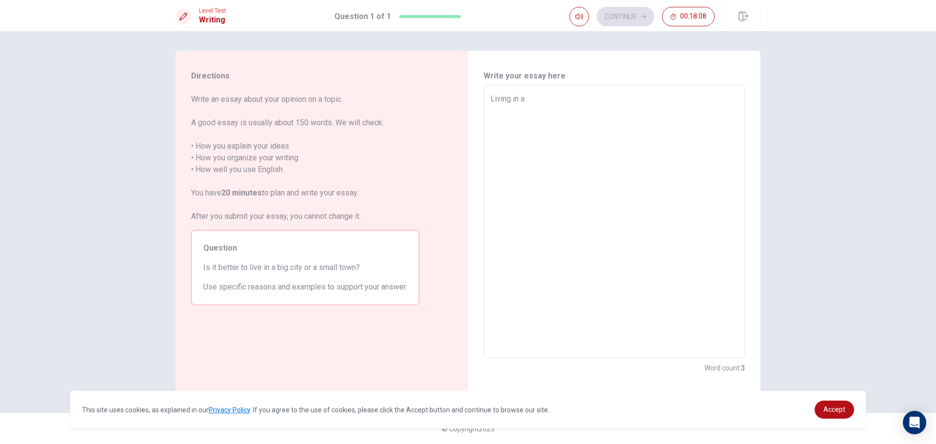
type textarea "Living in a b"
type textarea "x"
type textarea "Living in a bi"
type textarea "x"
type textarea "Living in a big"
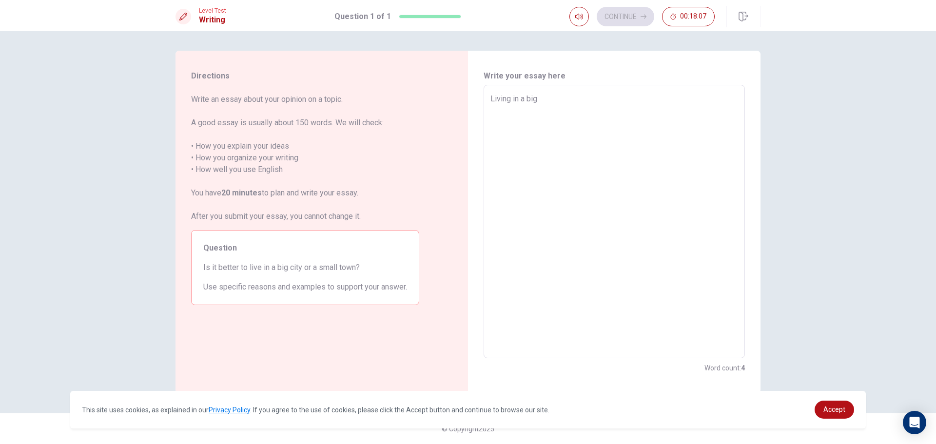
type textarea "x"
type textarea "Living in a big"
type textarea "x"
type textarea "Living in a big c"
type textarea "x"
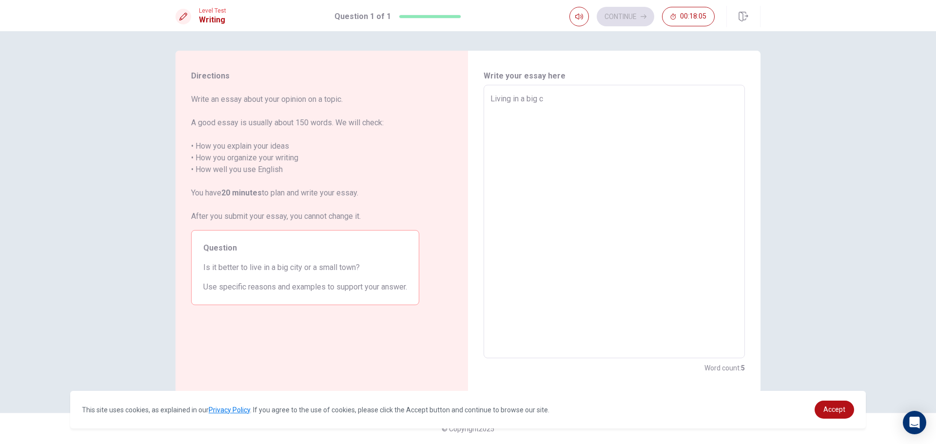
type textarea "Living in a big ci"
type textarea "x"
type textarea "Living in a big cit"
type textarea "x"
type textarea "Living in a [GEOGRAPHIC_DATA]"
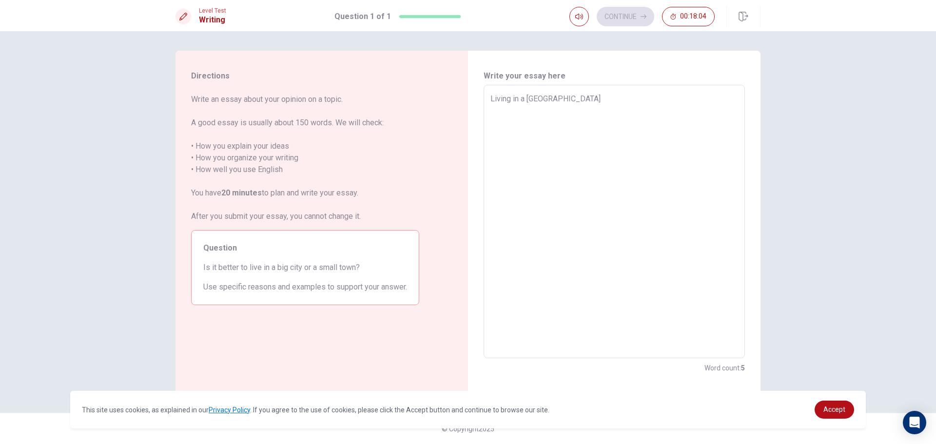
type textarea "x"
type textarea "Living in a [GEOGRAPHIC_DATA]"
type textarea "x"
type textarea "Living in a big city m"
type textarea "x"
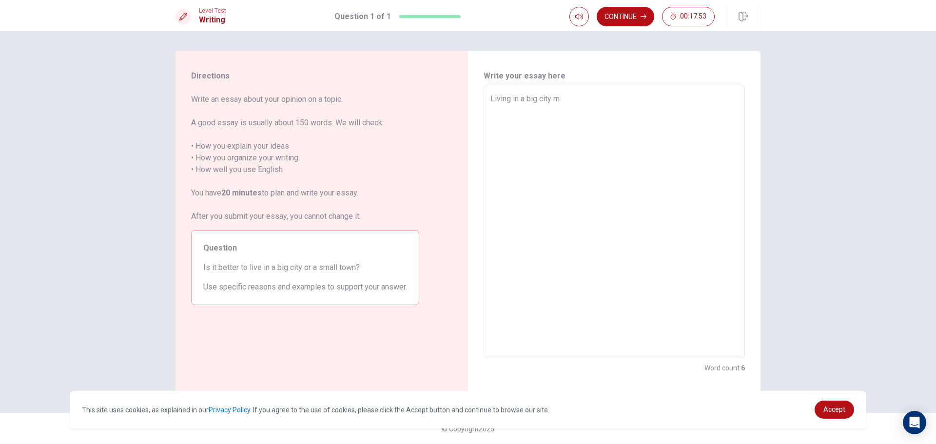
type textarea "Living in a big city ma"
type textarea "x"
type textarea "Living in a big city m"
type textarea "x"
type textarea "Living in a big city me"
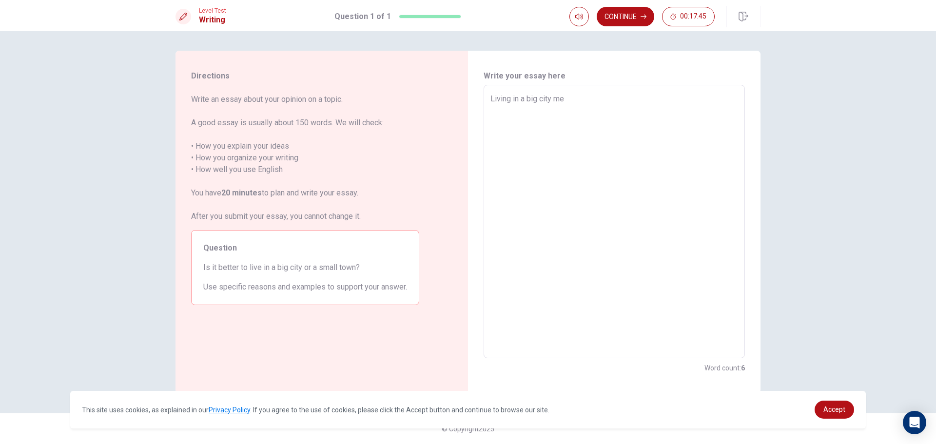
type textarea "x"
type textarea "Living in a big city mea"
type textarea "x"
type textarea "Living in a big city mean"
type textarea "x"
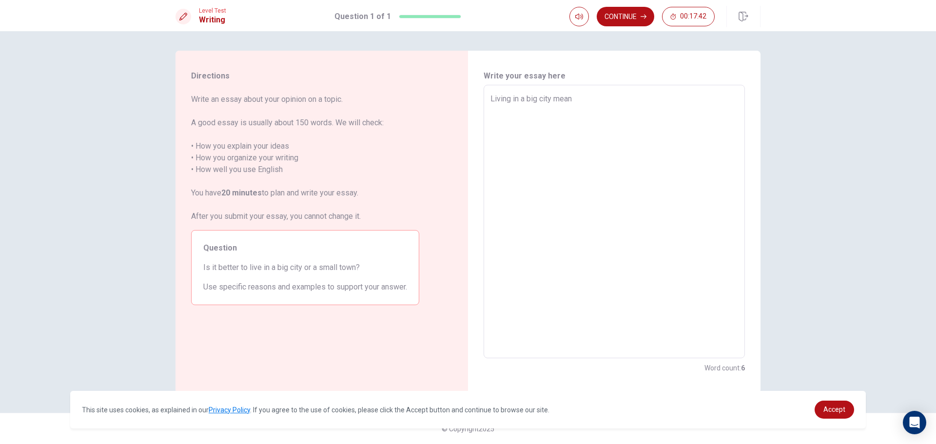
type textarea "Living in a big city means"
type textarea "x"
type textarea "Living in a big city means"
type textarea "x"
type textarea "Living in a big city means y"
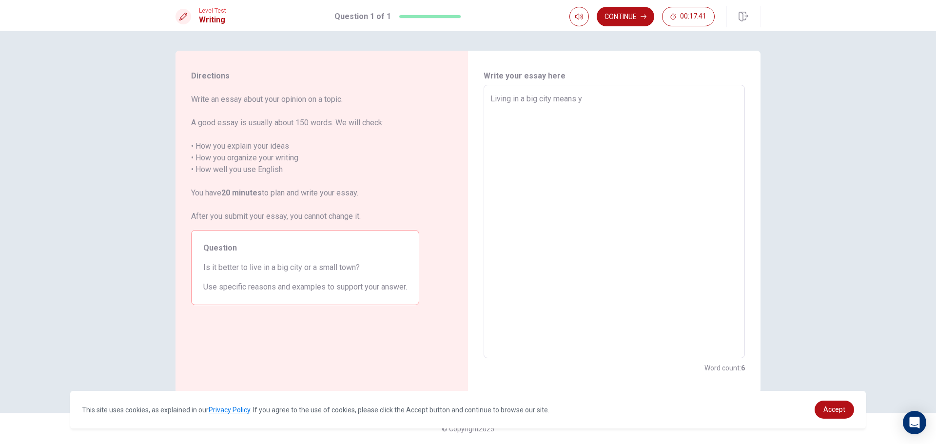
type textarea "x"
type textarea "Living in a big city means yo"
type textarea "x"
type textarea "Living in a big city means you"
type textarea "x"
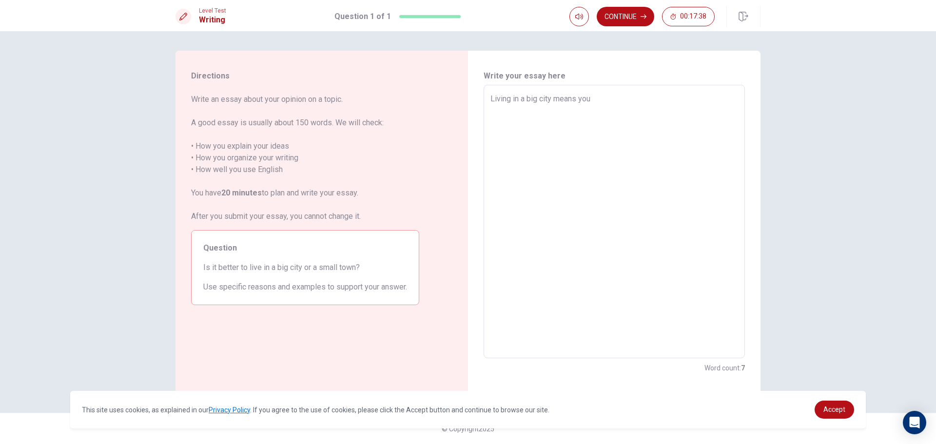
type textarea "Living in a big city means you<"
type textarea "x"
type textarea "Living in a big city means you<r"
type textarea "x"
type textarea "Living in a big city means you<re"
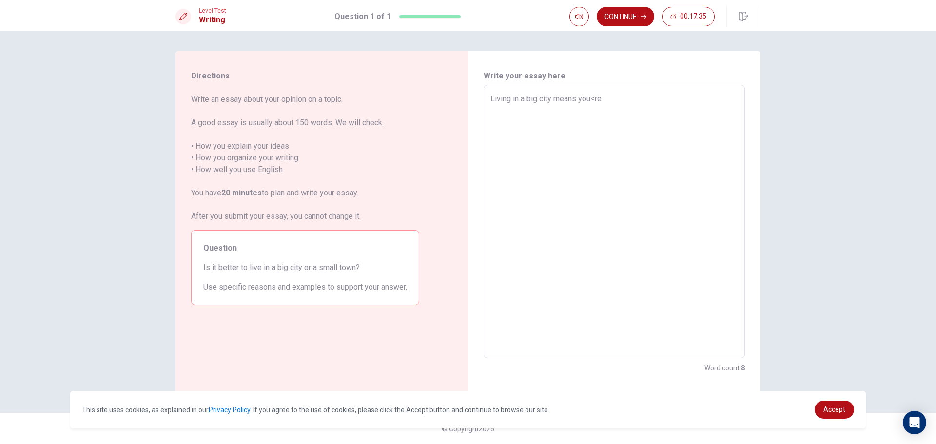
type textarea "x"
type textarea "Living in a big city means you<r"
type textarea "x"
type textarea "Living in a big city means you<"
type textarea "x"
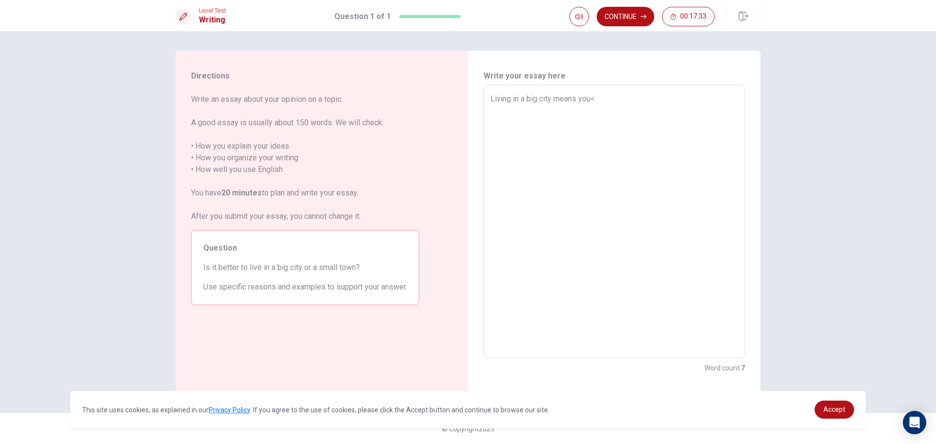
type textarea "Living in a big city means you"
type textarea "x"
type textarea "Living in a big city means you,"
type textarea "x"
type textarea "Living in a big city means you"
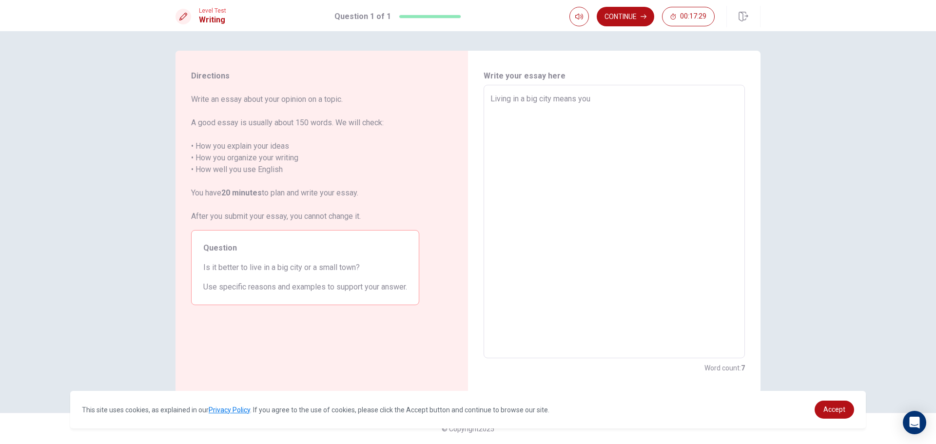
type textarea "x"
type textarea "Living in a big city means you""
type textarea "x"
type textarea "Living in a big city means you"
type textarea "x"
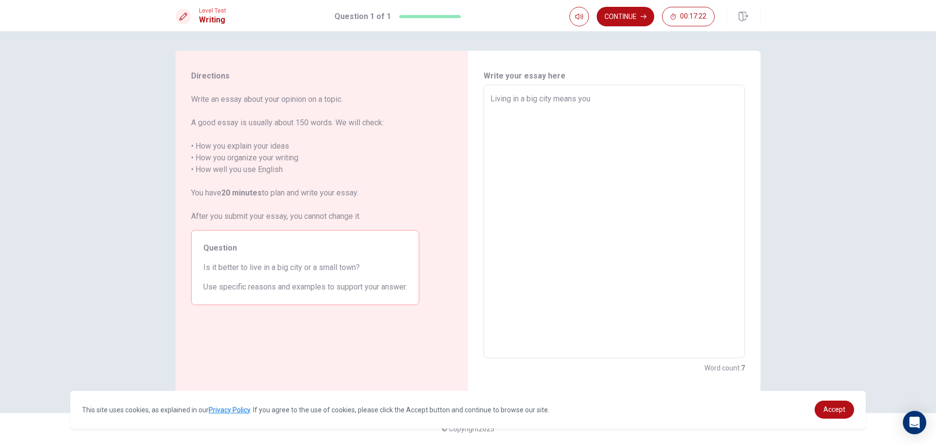
type textarea "Living in a big city means you'"
type textarea "x"
type textarea "Living in a big city means you'r"
type textarea "x"
type textarea "Living in a big city means you're"
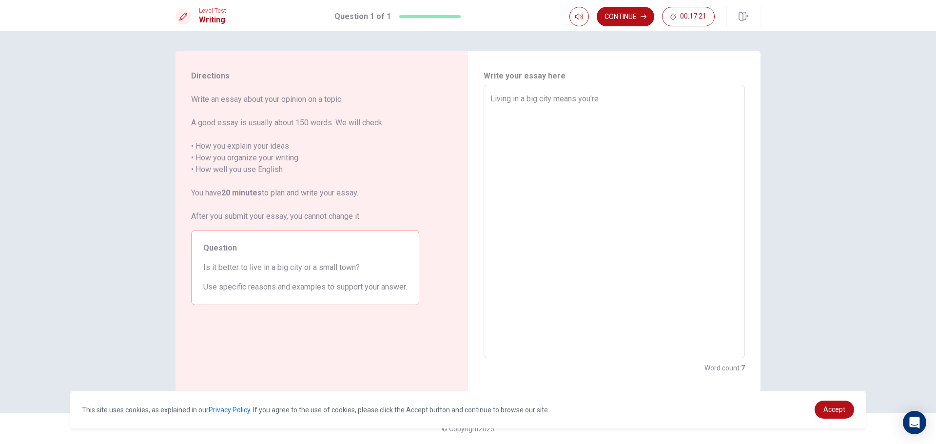
type textarea "x"
type textarea "Living in a big city means you're"
type textarea "x"
type textarea "Living in a big city means you're l"
type textarea "x"
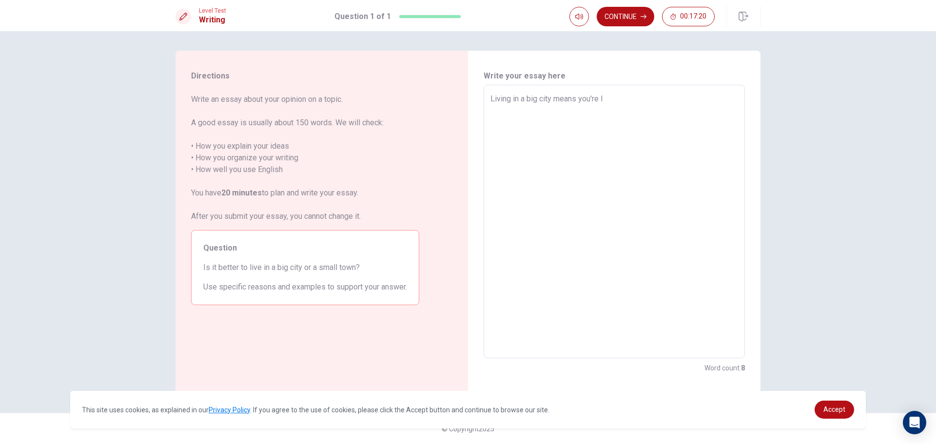
type textarea "Living in a big city means you're li"
type textarea "x"
type textarea "Living in a big city means you're lik"
type textarea "x"
type textarea "Living in a big city means you're like"
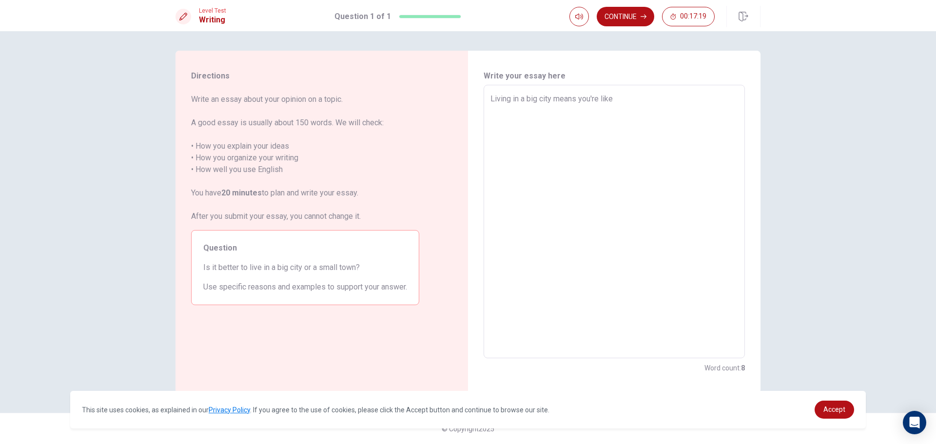
type textarea "x"
type textarea "Living in a big city means you're likel"
type textarea "x"
type textarea "Living in a big city means you're likely"
type textarea "x"
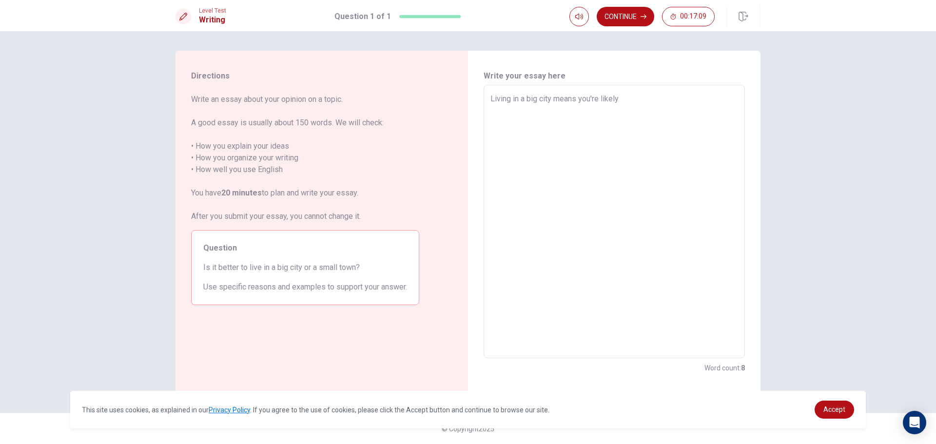
type textarea "Living in a big city means you're likely"
type textarea "x"
type textarea "Living in a big city means you're likely t"
type textarea "x"
type textarea "Living in a big city means you're likely to"
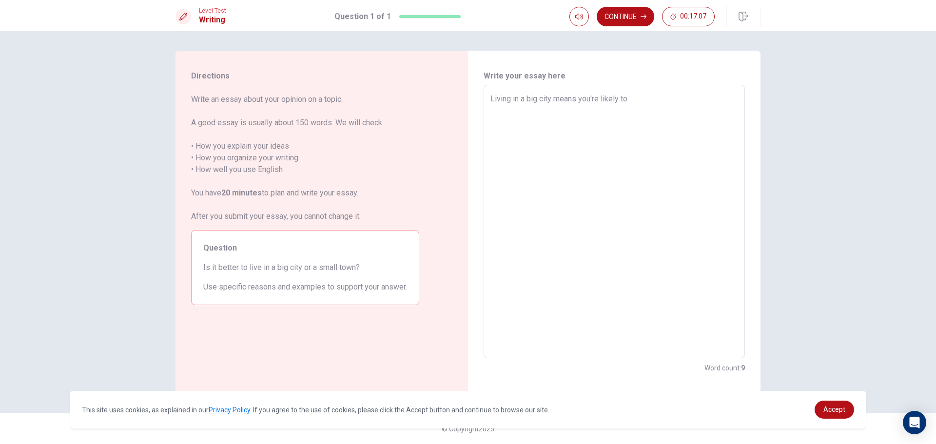
type textarea "x"
type textarea "Living in a big city means you're likely to"
type textarea "x"
type textarea "Living in a big city means you're likely to e"
type textarea "x"
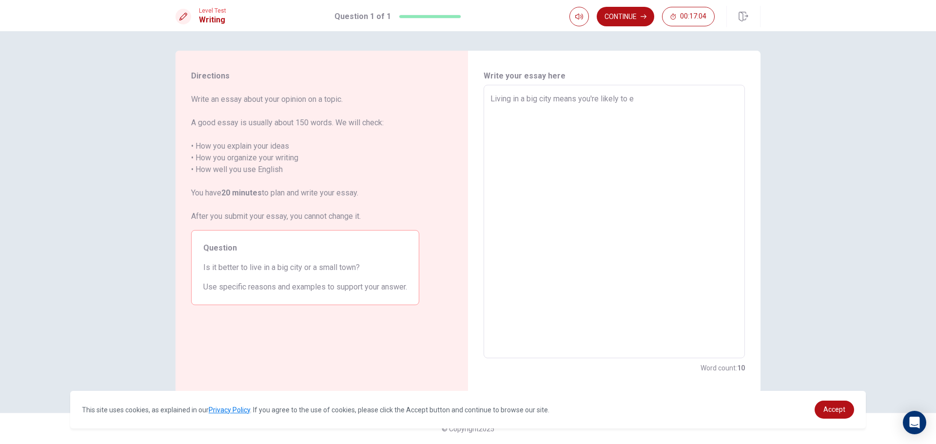
type textarea "Living in a big city means you're likely to en"
type textarea "x"
type textarea "Living in a big city means you're likely to enc"
type textarea "x"
type textarea "Living in a big city means you're likely to enco"
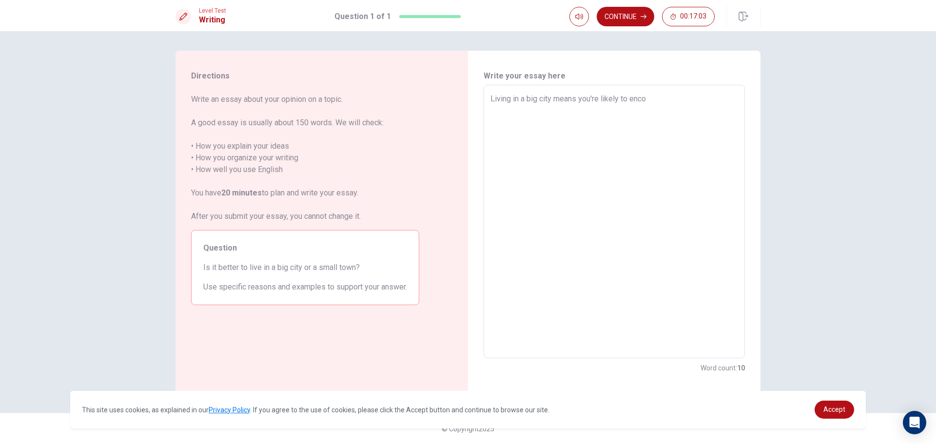
type textarea "x"
type textarea "Living in a big city means you're likely to encou"
type textarea "x"
type textarea "Living in a big city means you're likely to encout"
type textarea "x"
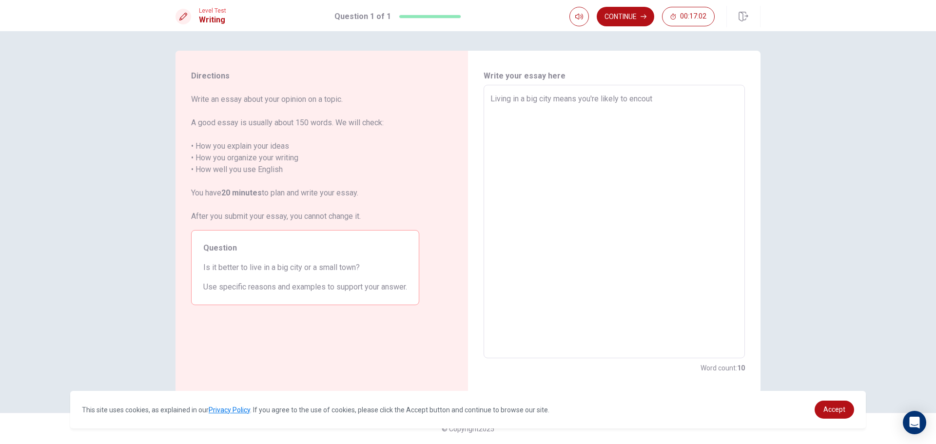
type textarea "Living in a big city means you're likely to encoute"
type textarea "x"
type textarea "Living in a big city means you're likely to encouter"
type textarea "x"
type textarea "Living in a big city means you're likely to encouter"
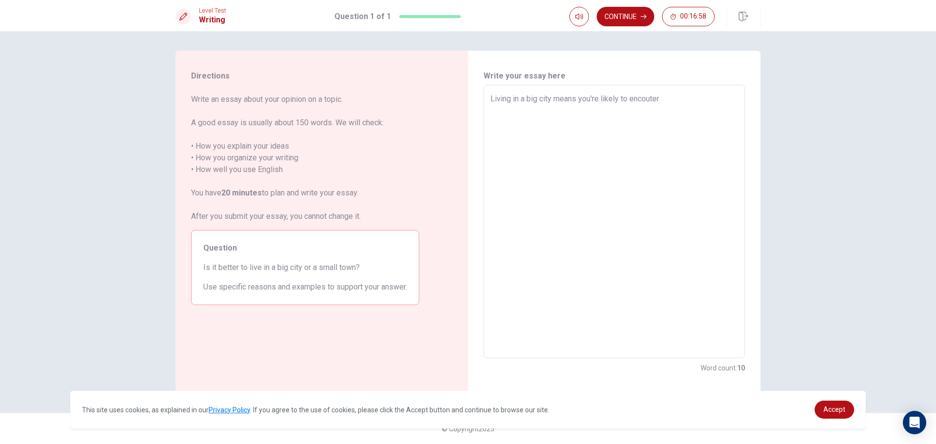
type textarea "x"
type textarea "Living in a big city means you're likely to encouter t"
type textarea "x"
type textarea "Living in a big city means you're likely to encouter tr"
type textarea "x"
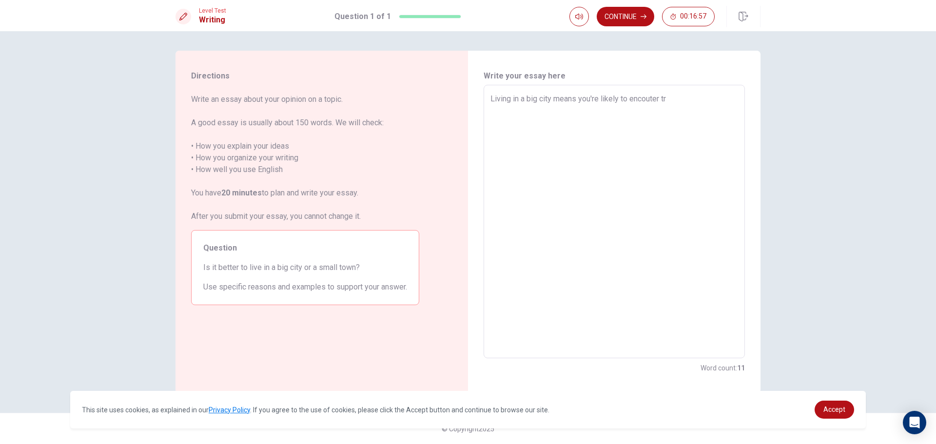
type textarea "Living in a big city means you're likely to encouter tra"
type textarea "x"
type textarea "Living in a big city means you're likely to encouter traf"
type textarea "x"
type textarea "Living in a big city means you're likely to encouter traff"
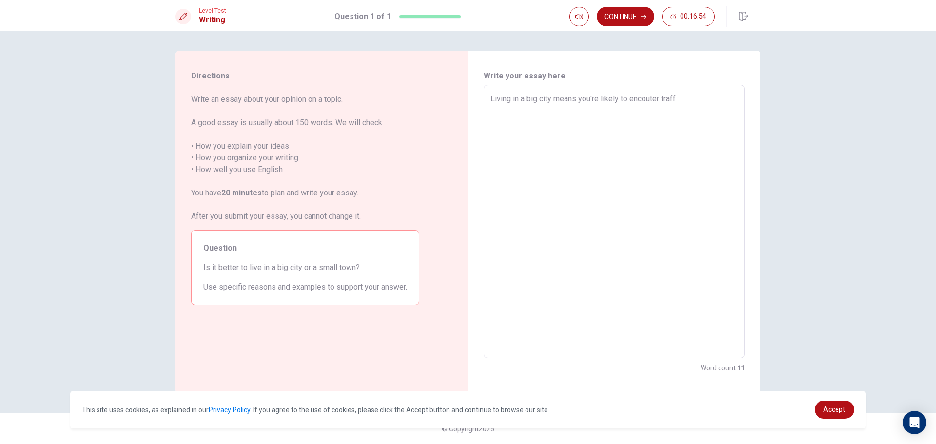
type textarea "x"
type textarea "Living in a big city means you're likely to encouter traffi"
type textarea "x"
type textarea "Living in a big city means you're likely to encouter traffic"
type textarea "x"
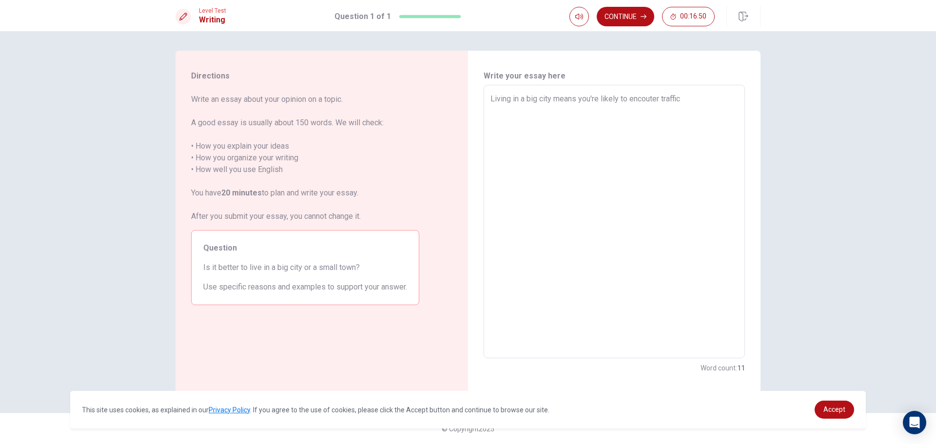
type textarea "Living in a big city means you're likely to encouter traffic"
type textarea "x"
type textarea "Living in a big city means you're likely to encouter traffic c"
type textarea "x"
type textarea "Living in a big city means you're likely to encouter traffic co"
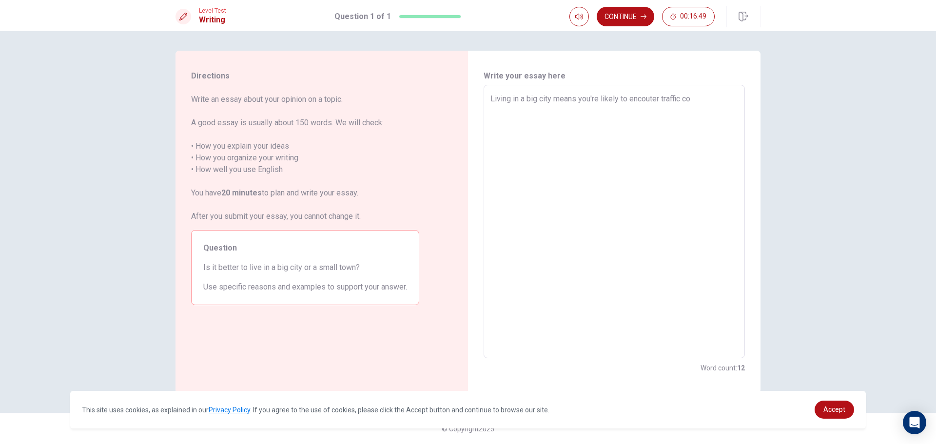
type textarea "x"
type textarea "Living in a big city means you're likely to encouter traffic con"
type textarea "x"
type textarea "Living in a big city means you're likely to encouter traffic cong"
type textarea "x"
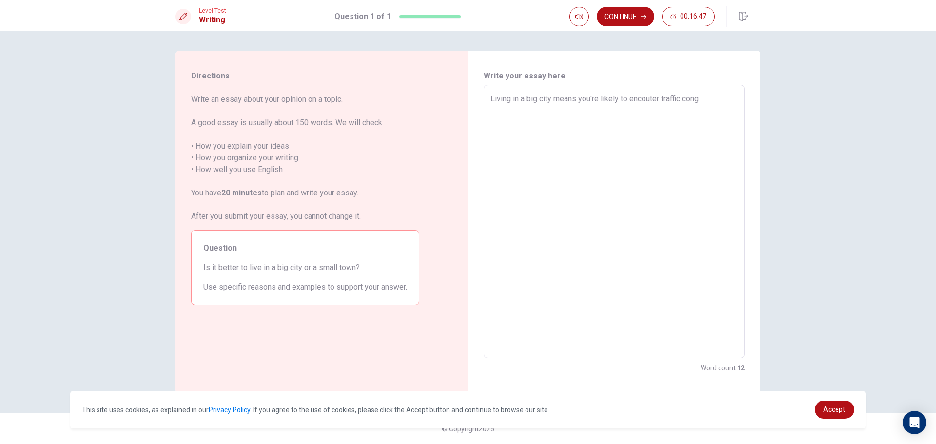
type textarea "Living in a big city means you're likely to encouter traffic conge"
type textarea "x"
type textarea "Living in a big city means you're likely to encouter traffic conges"
type textarea "x"
type textarea "Living in a big city means you're likely to encouter traffic congest"
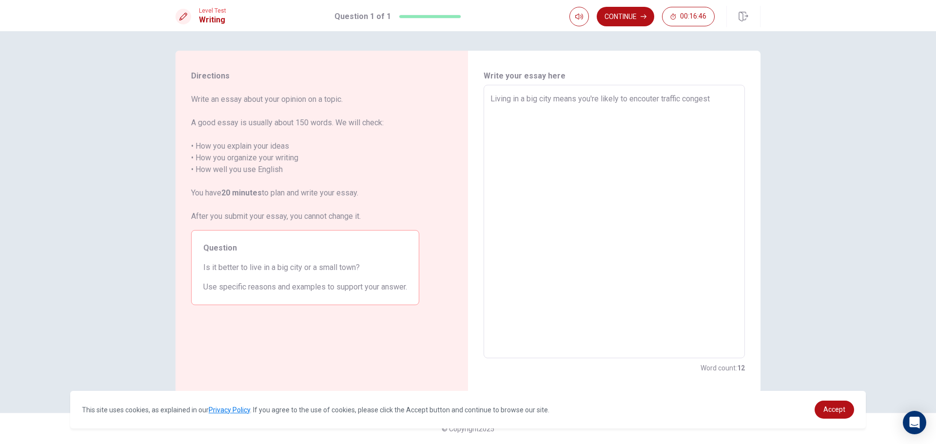
type textarea "x"
type textarea "Living in a big city means you're likely to encouter traffic congesti"
type textarea "x"
type textarea "Living in a big city means you're likely to encouter traffic congestio"
type textarea "x"
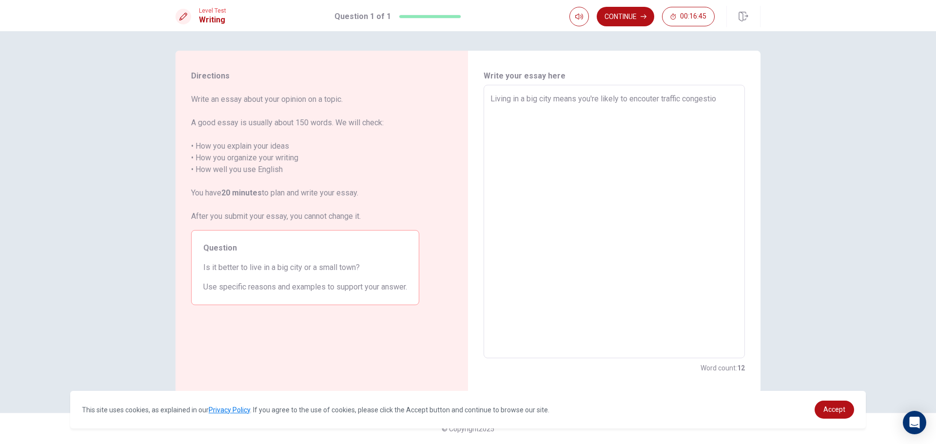
type textarea "Living in a big city means you're likely to encouter traffic congestion"
type textarea "x"
type textarea "Living in a big city means you're likely to encouter traffic congestion"
type textarea "x"
type textarea "Living in a big city means you're likely to encouter traffic congestion e"
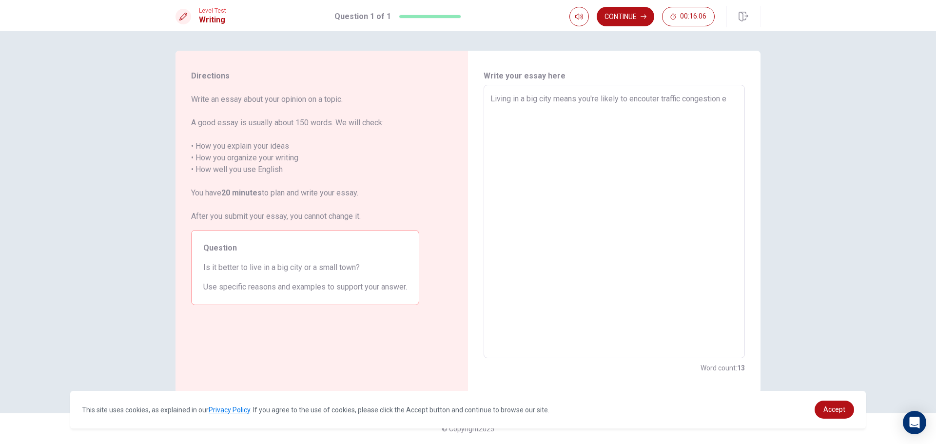
type textarea "x"
type textarea "Living in a big city means you're likely to encouter traffic congestion ev"
type textarea "x"
type textarea "Living in a big city means you're likely to encouter traffic congestion eve"
type textarea "x"
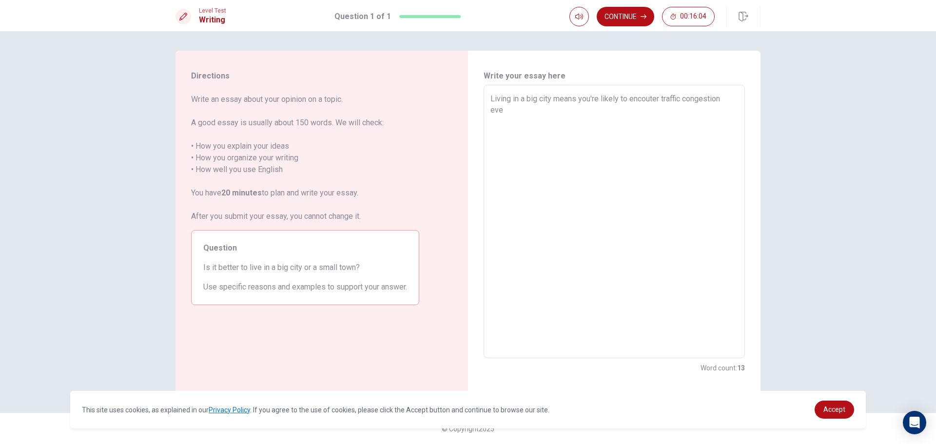
type textarea "Living in a big city means you're likely to encouter traffic congestion ever"
type textarea "x"
type textarea "Living in a big city means you're likely to encouter traffic congestion every"
type textarea "x"
type textarea "Living in a big city means you're likely to encouter traffic congestion every"
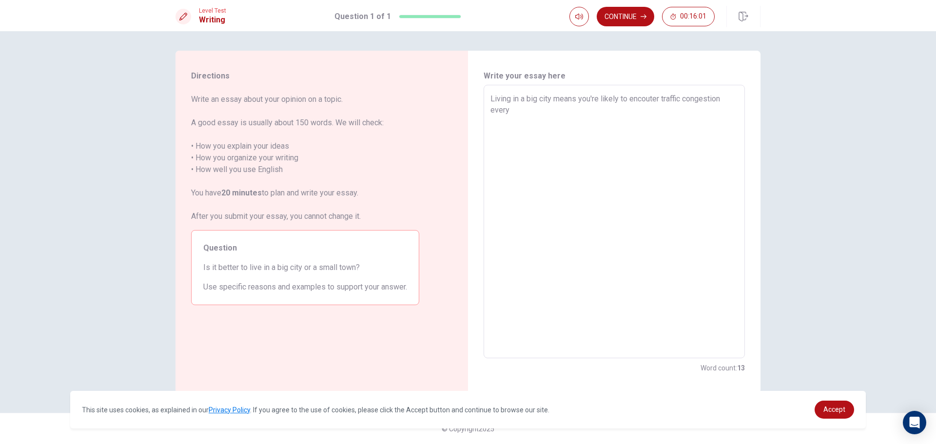
type textarea "x"
type textarea "Living in a big city means you're likely to encouter traffic congestion every d"
type textarea "x"
type textarea "Living in a big city means you're likely to encouter traffic congestion every da"
type textarea "x"
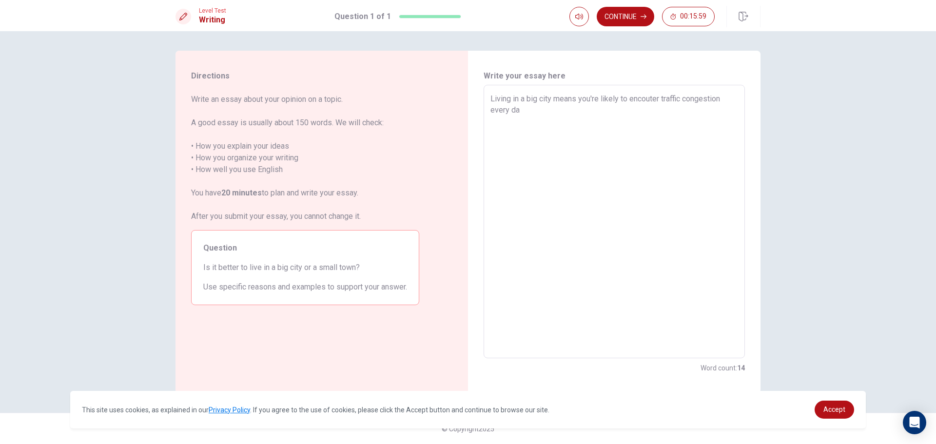
type textarea "Living in a big city means you're likely to encouter traffic congestion every d…"
type textarea "x"
type textarea "Living in a big city means you're likely to encouter traffic congestion every d…"
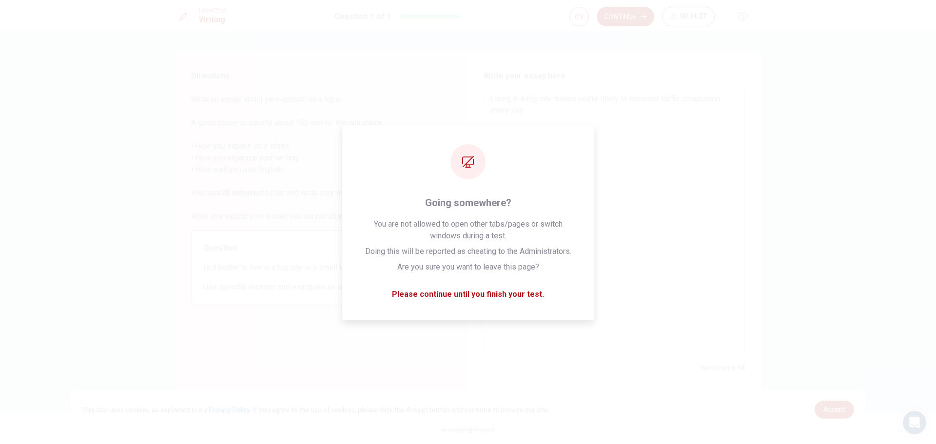
type textarea "x"
type textarea "Living in a big city means you're likely to encouter traffic congestion every da"
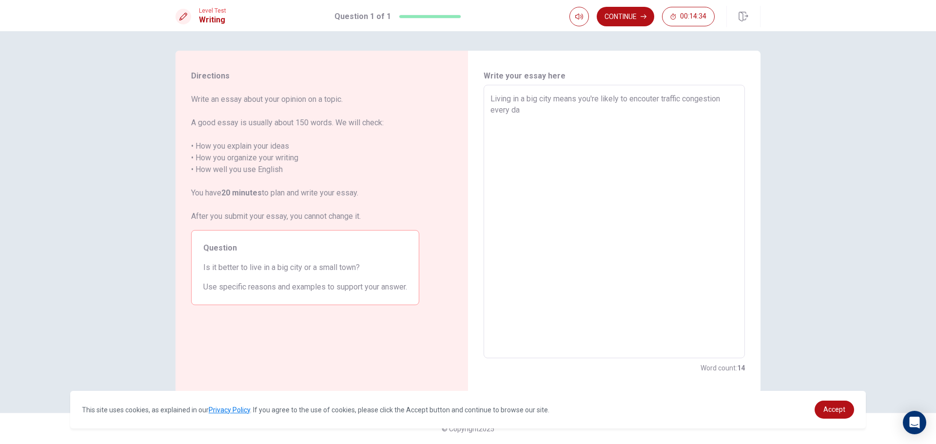
type textarea "x"
type textarea "Living in a big city means you're likely to encouter traffic congestion every d"
type textarea "x"
type textarea "Living in a big city means you're likely to encouter traffic congestion every"
type textarea "x"
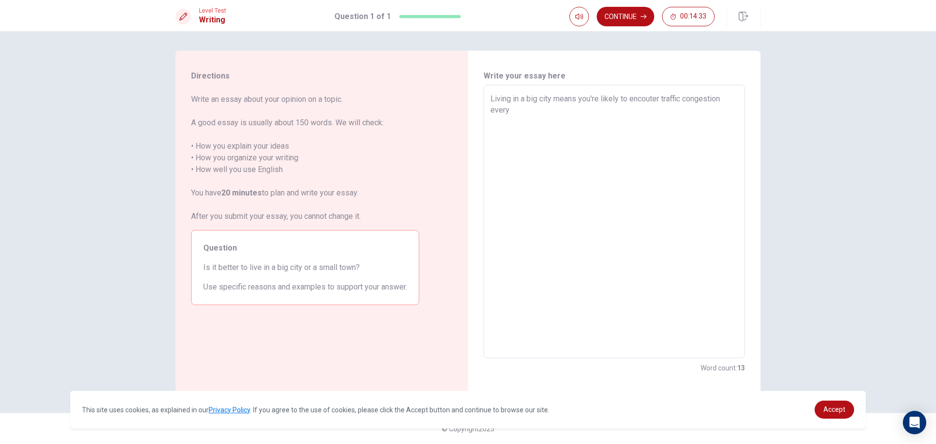
type textarea "Living in a big city means you're likely to encouter traffic congestion every"
type textarea "x"
type textarea "Living in a big city means you're likely to encouter traffic congestion ever"
type textarea "x"
type textarea "Living in a big city means you're likely to encouter traffic congestion eve"
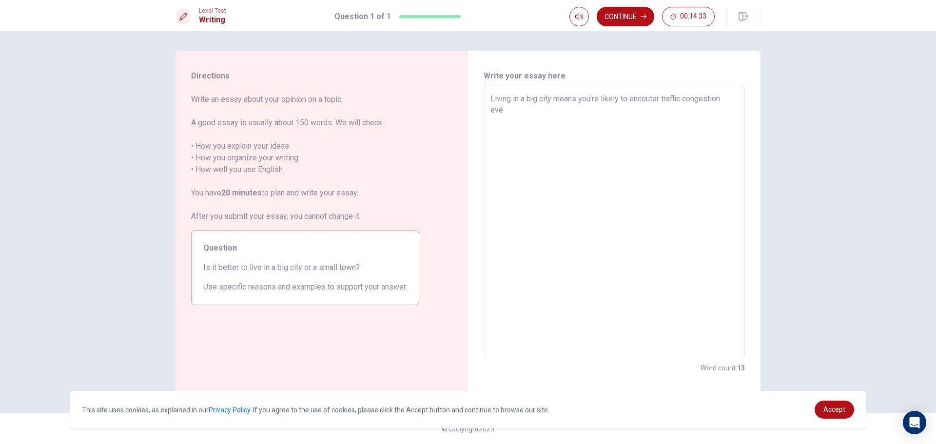
type textarea "x"
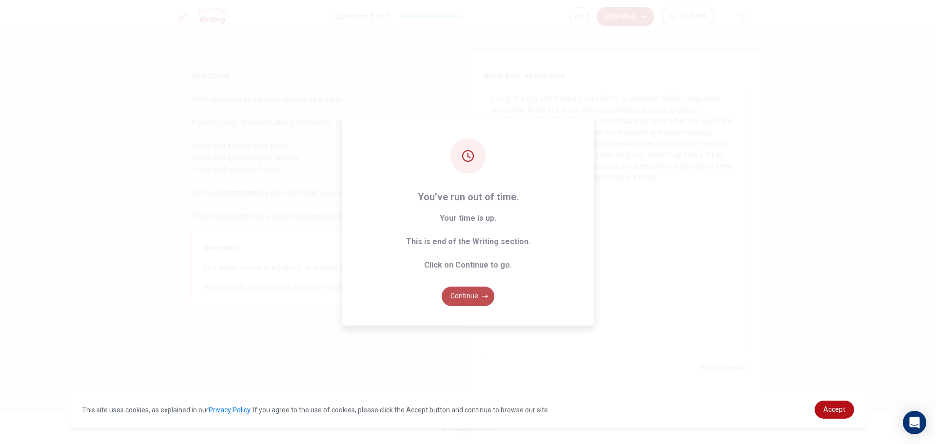
click at [466, 298] on button "Continue" at bounding box center [467, 296] width 53 height 19
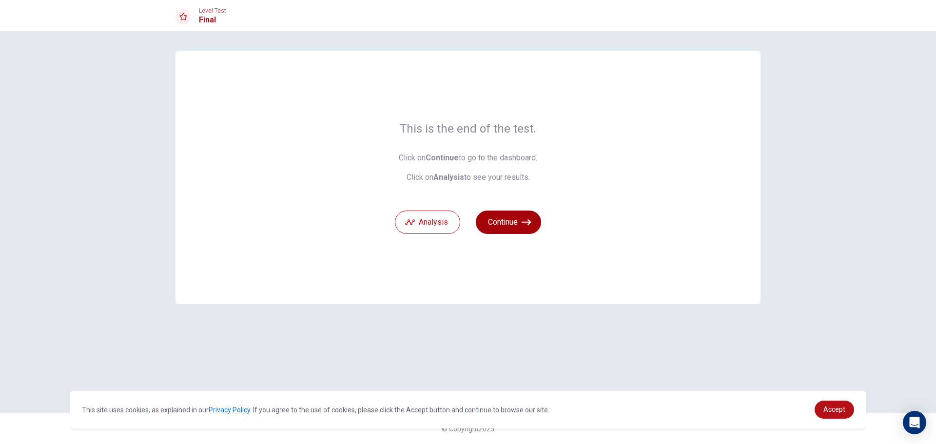
click at [495, 226] on button "Continue" at bounding box center [508, 221] width 65 height 23
